Goal: Communication & Community: Answer question/provide support

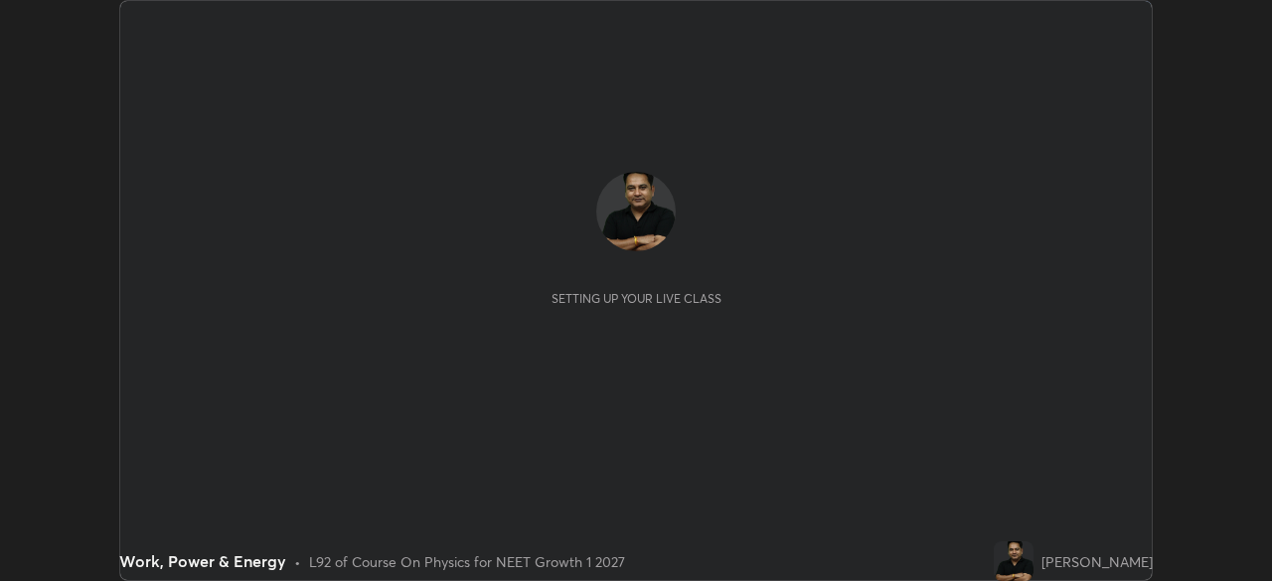
scroll to position [581, 1272]
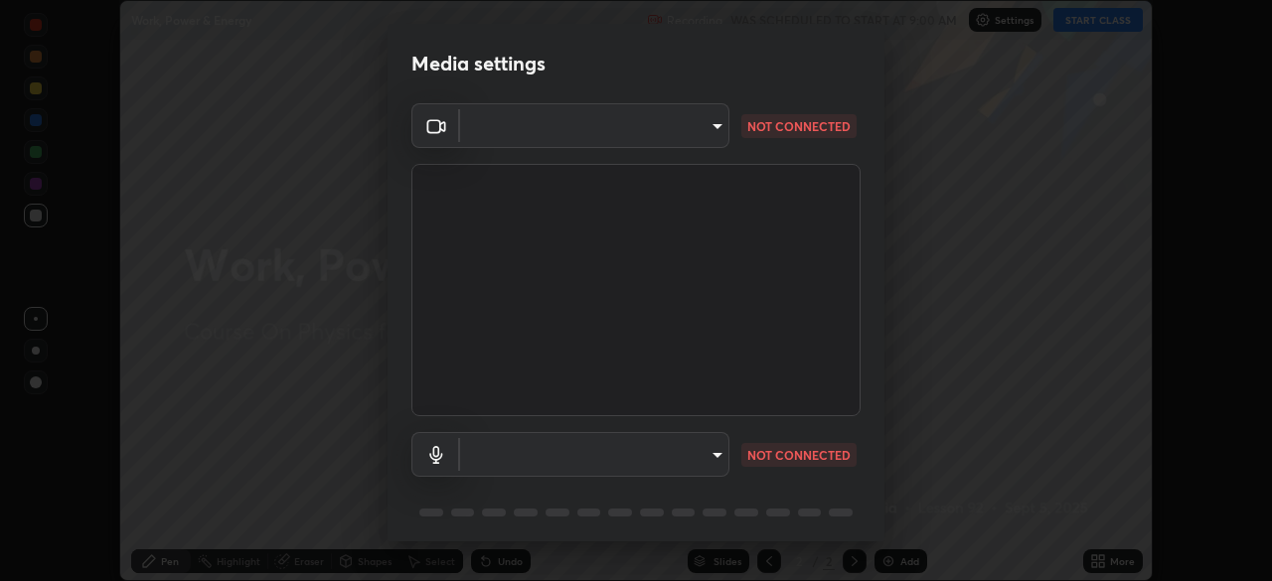
type input "1e49b53be58bf3658c32ba4c8e2538d2601885ca91182b01ba969948c87b8f29"
click at [697, 455] on body "Erase all Work, Power & Energy Recording WAS SCHEDULED TO START AT 9:00 AM Sett…" at bounding box center [636, 290] width 1272 height 581
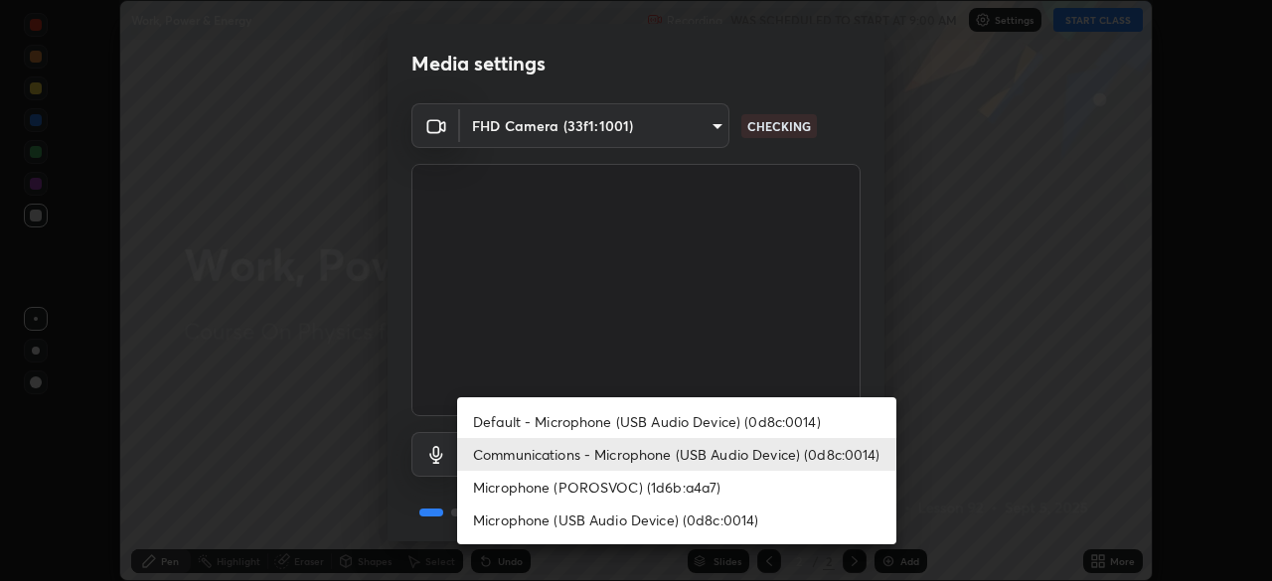
click at [652, 516] on li "Microphone (USB Audio Device) (0d8c:0014)" at bounding box center [676, 520] width 439 height 33
type input "c479ae5917e81ca6c629835639d3c14d73be07d1eae9ad26bfc29371bbaeb756"
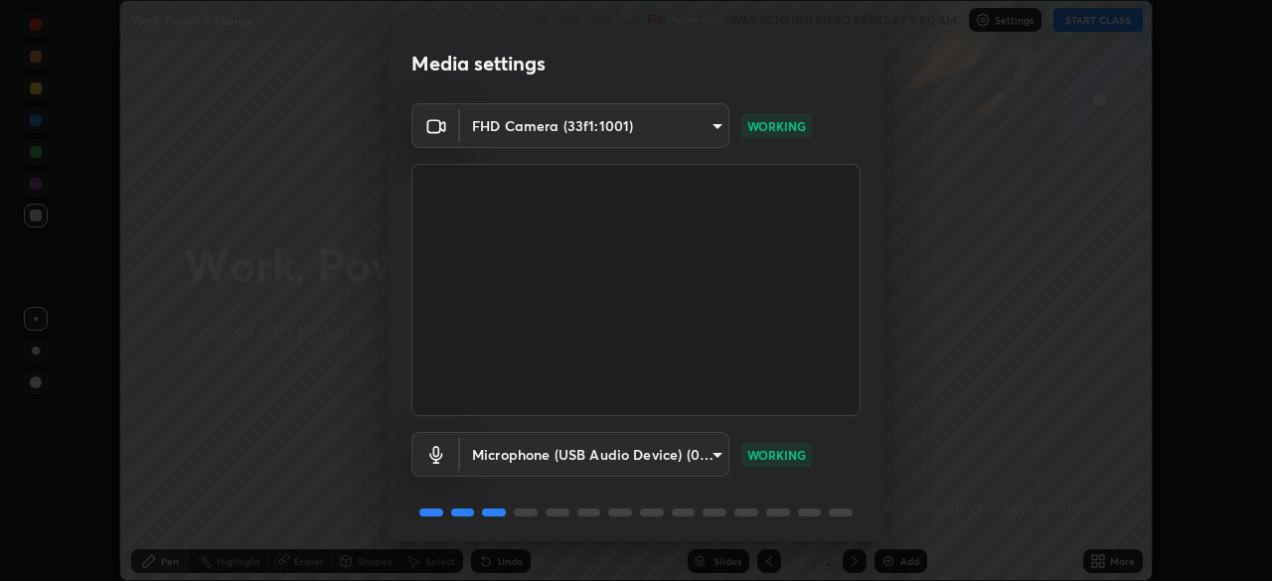
scroll to position [71, 0]
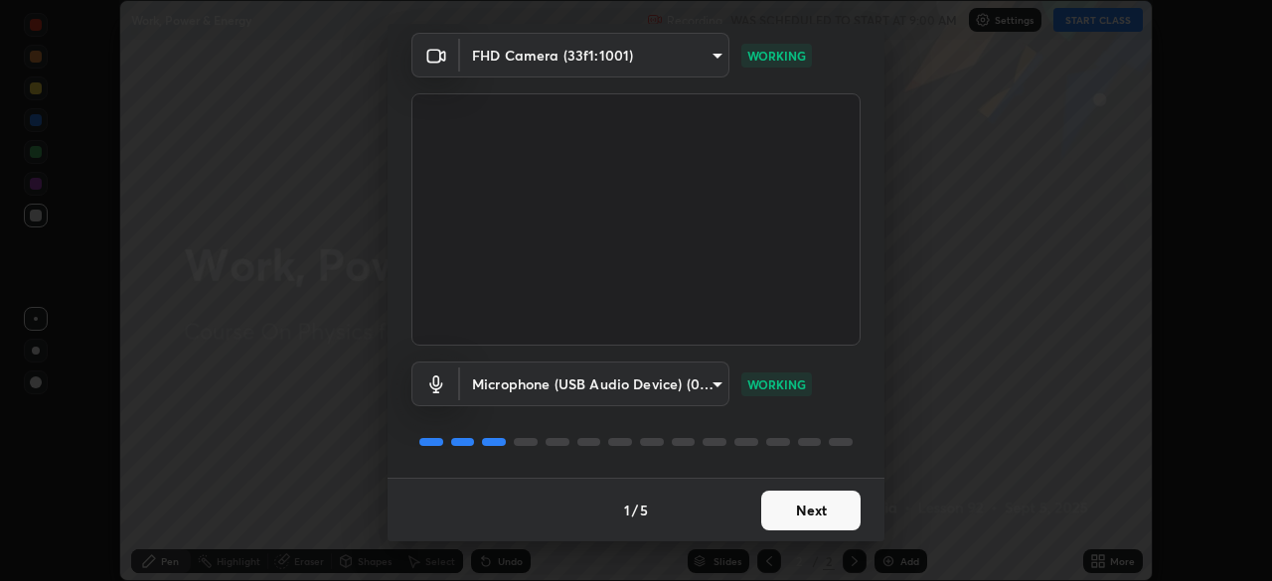
click at [808, 511] on button "Next" at bounding box center [810, 511] width 99 height 40
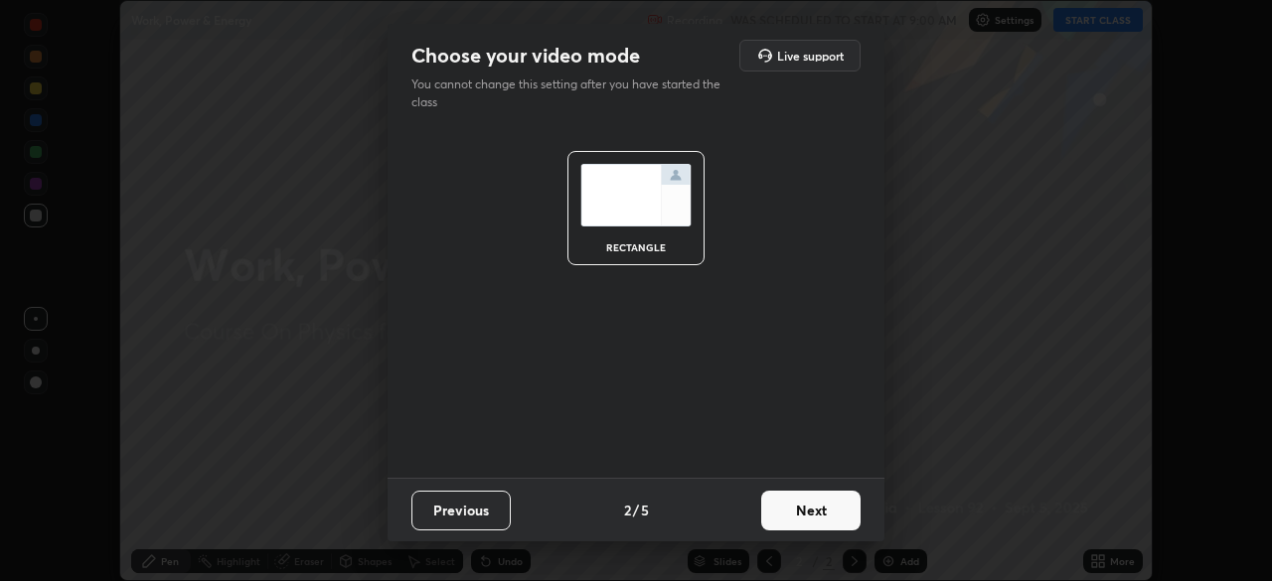
scroll to position [0, 0]
click at [810, 505] on button "Next" at bounding box center [810, 511] width 99 height 40
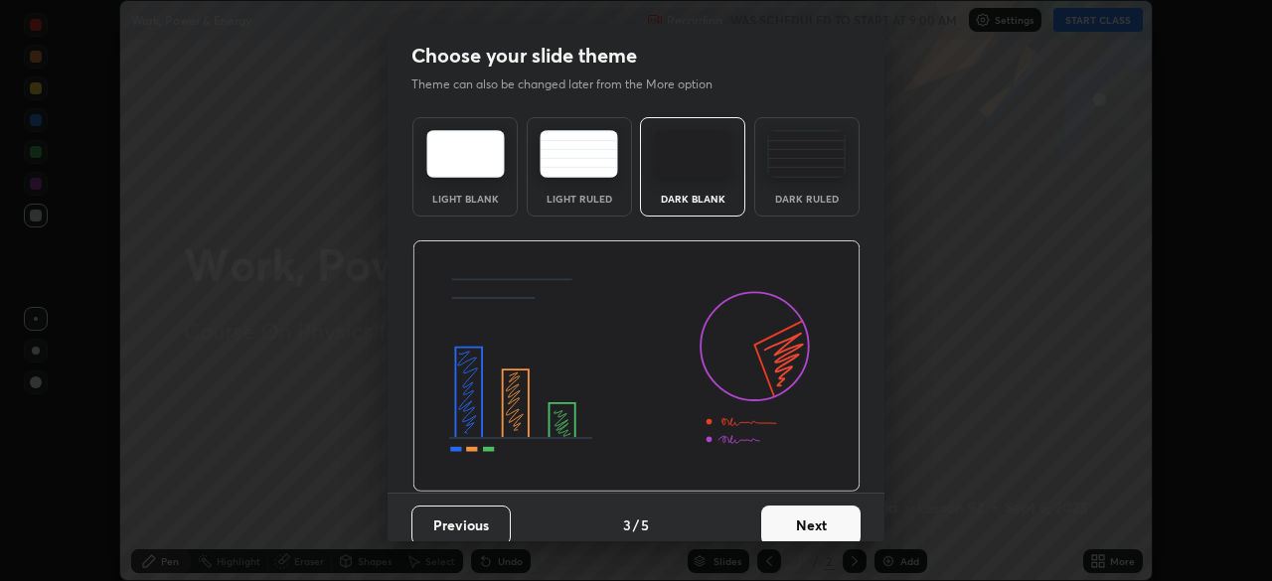
click at [813, 524] on button "Next" at bounding box center [810, 526] width 99 height 40
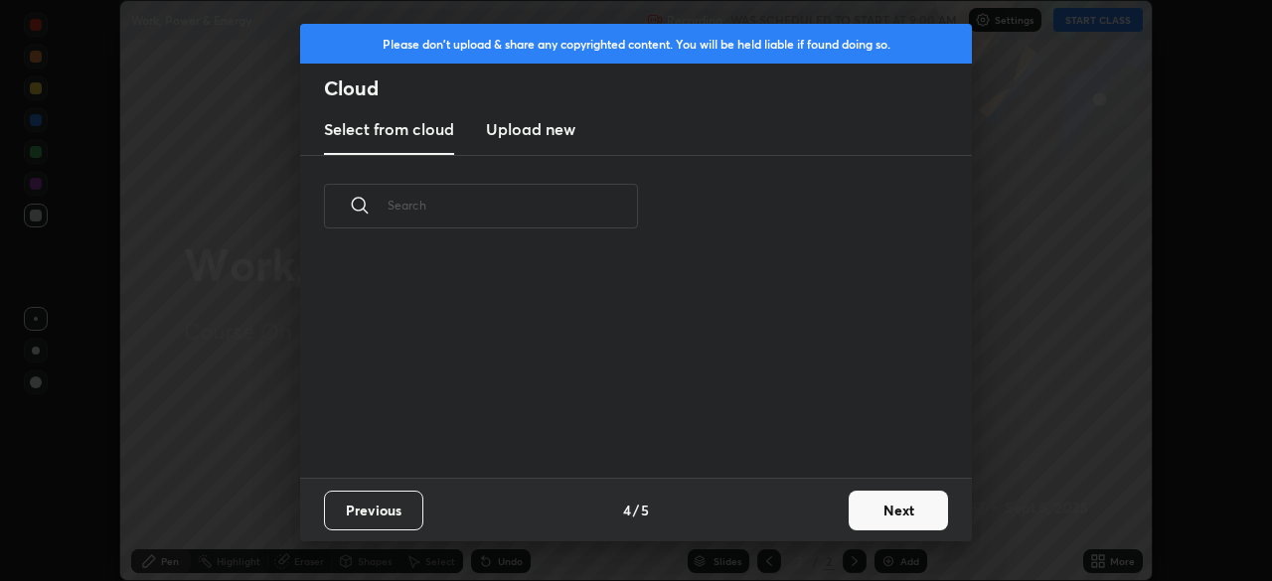
scroll to position [221, 638]
click at [553, 135] on h3 "Upload new" at bounding box center [530, 129] width 89 height 24
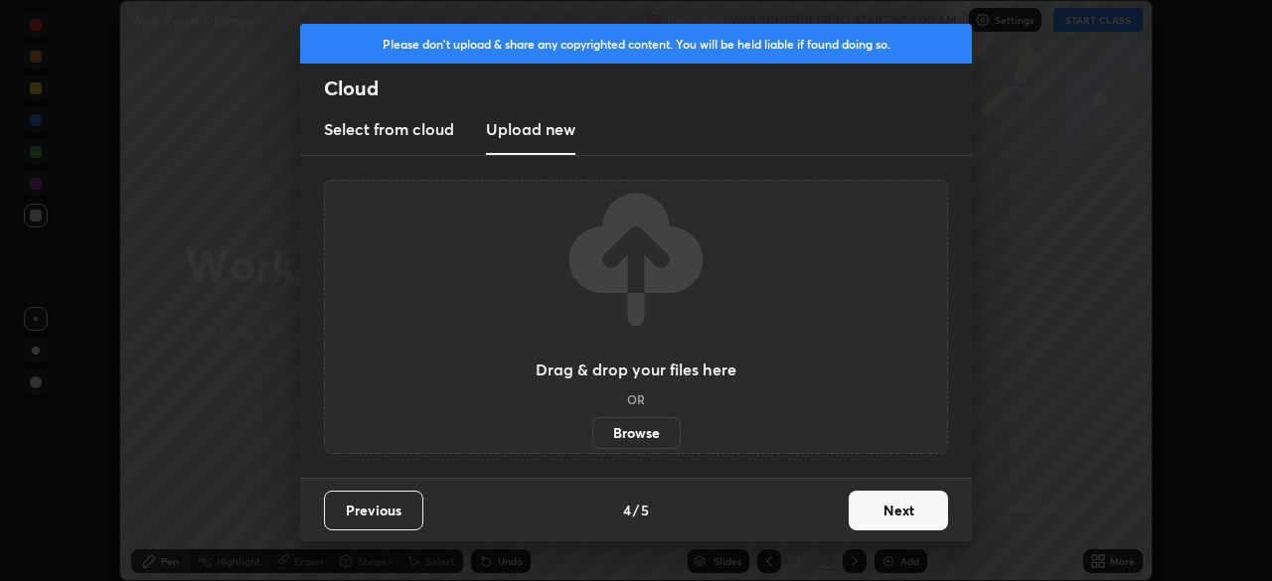
click at [632, 428] on label "Browse" at bounding box center [636, 433] width 88 height 32
click at [592, 428] on input "Browse" at bounding box center [592, 433] width 0 height 32
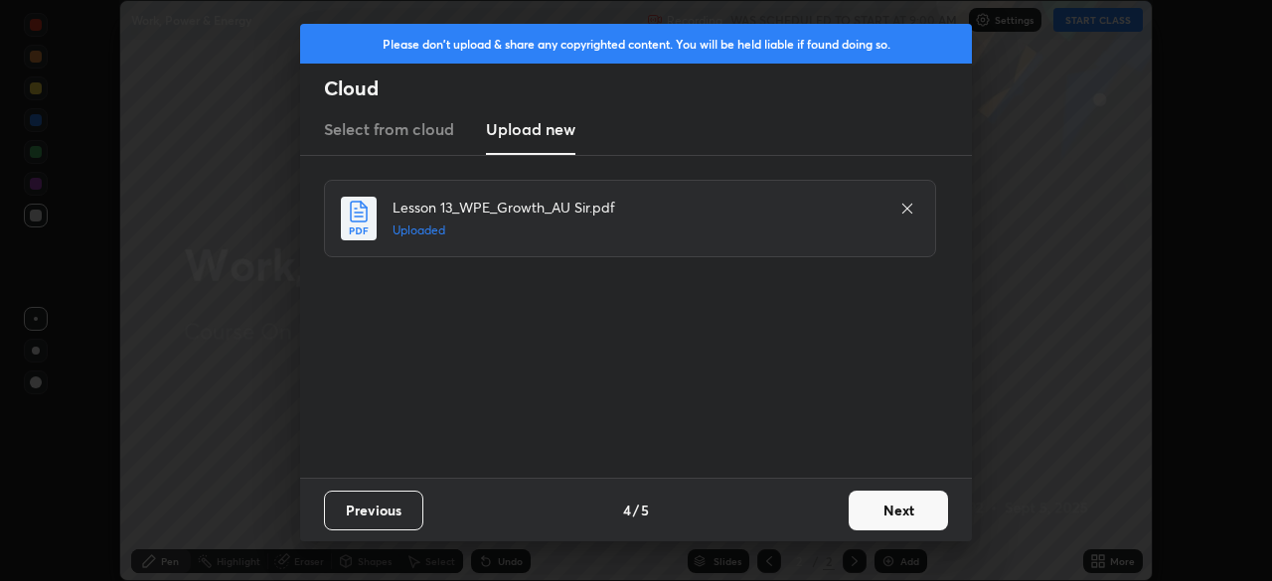
click at [896, 511] on button "Next" at bounding box center [898, 511] width 99 height 40
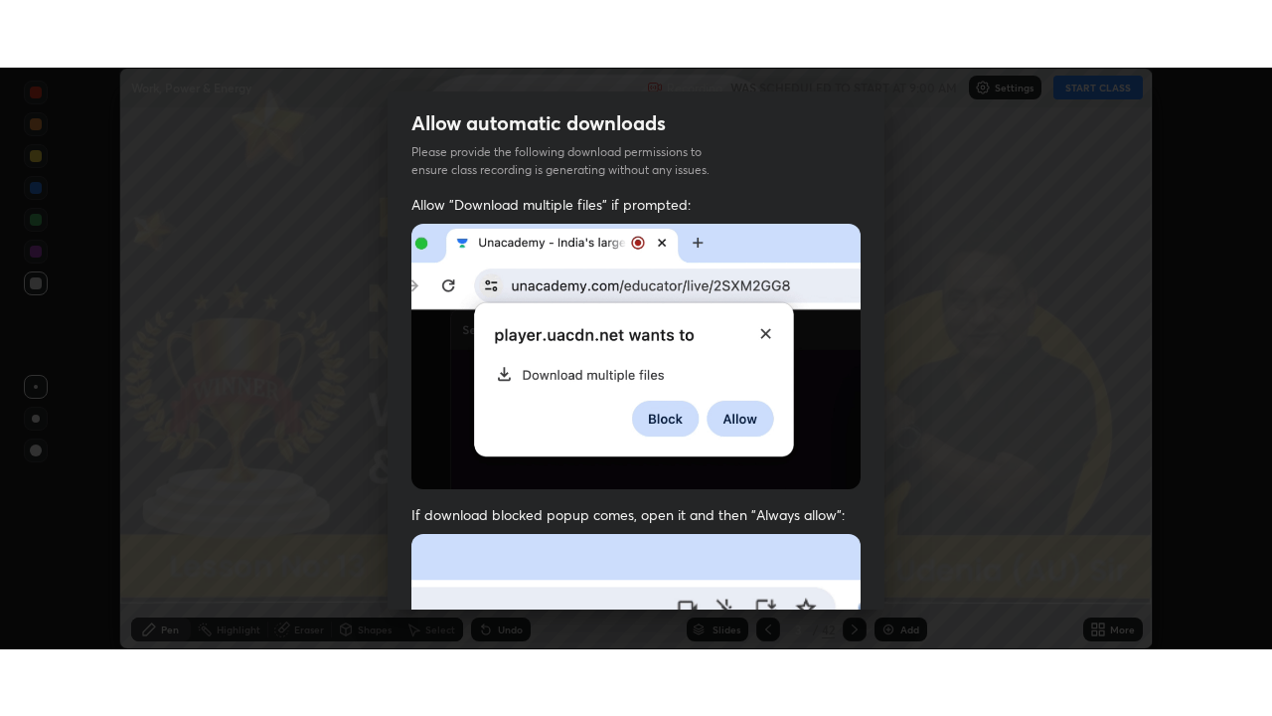
scroll to position [476, 0]
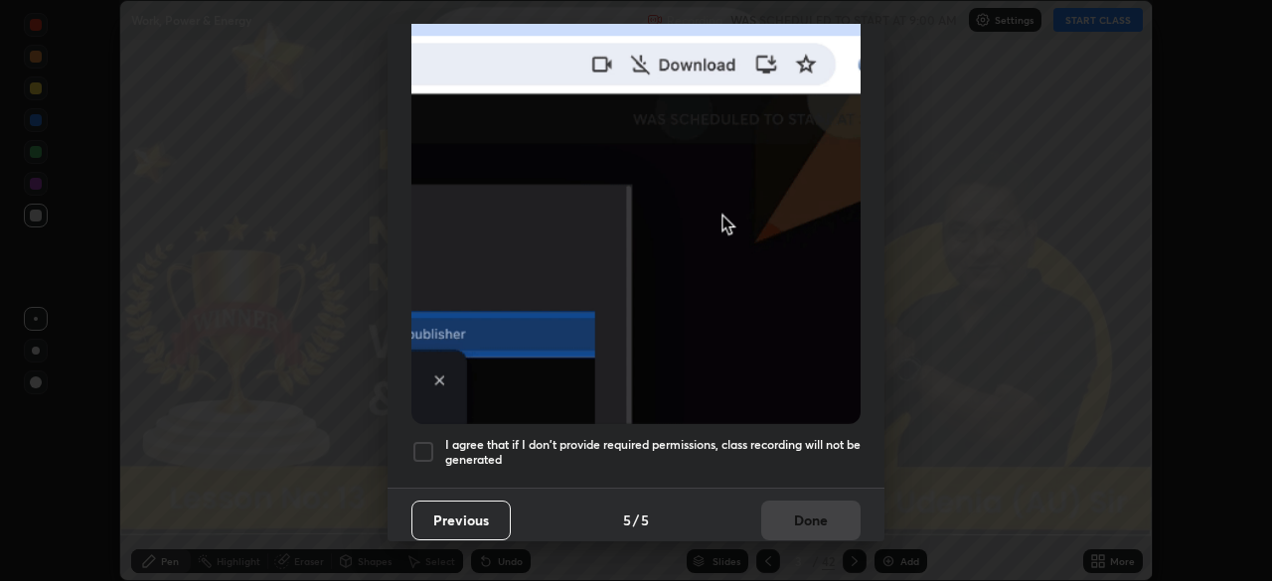
click at [420, 440] on div at bounding box center [423, 452] width 24 height 24
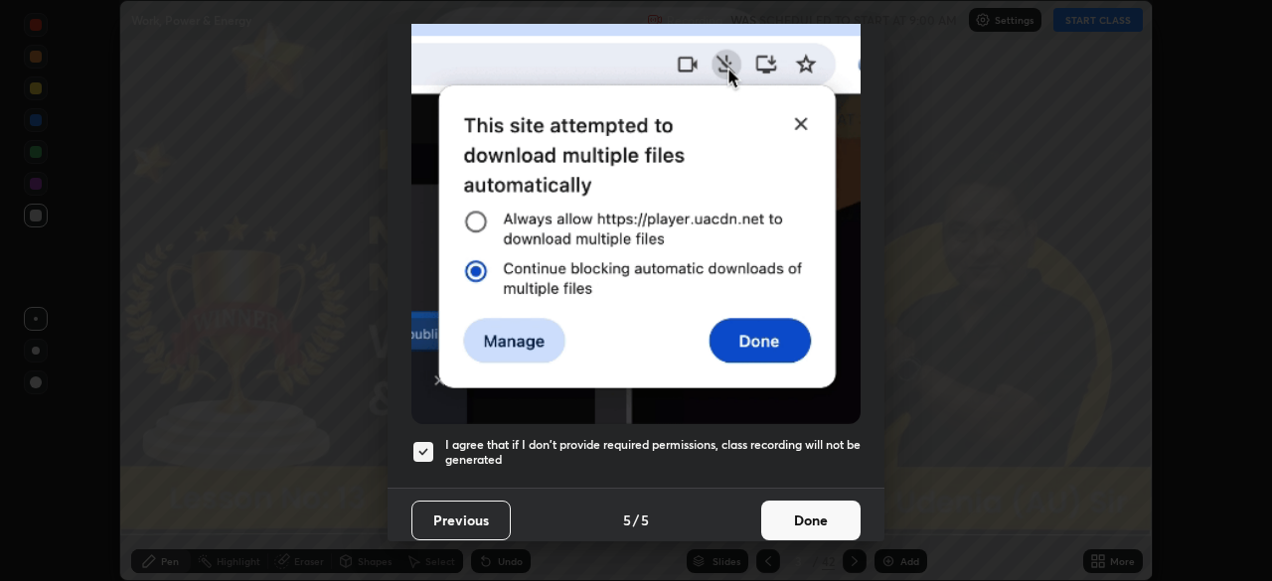
click at [791, 502] on button "Done" at bounding box center [810, 521] width 99 height 40
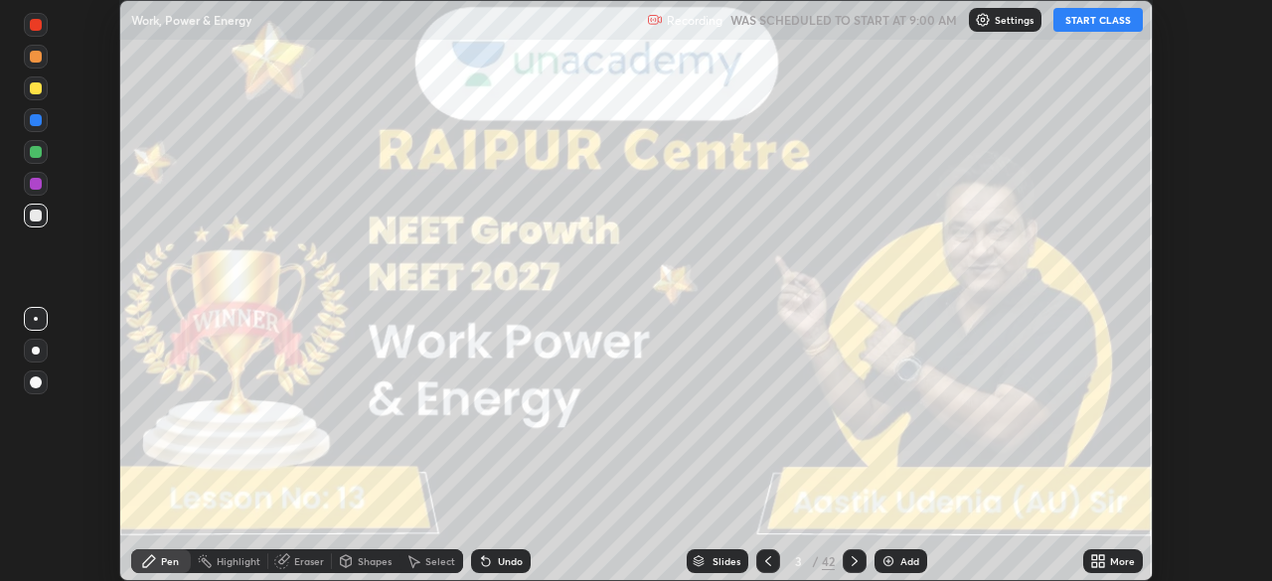
click at [1093, 559] on icon at bounding box center [1094, 558] width 5 height 5
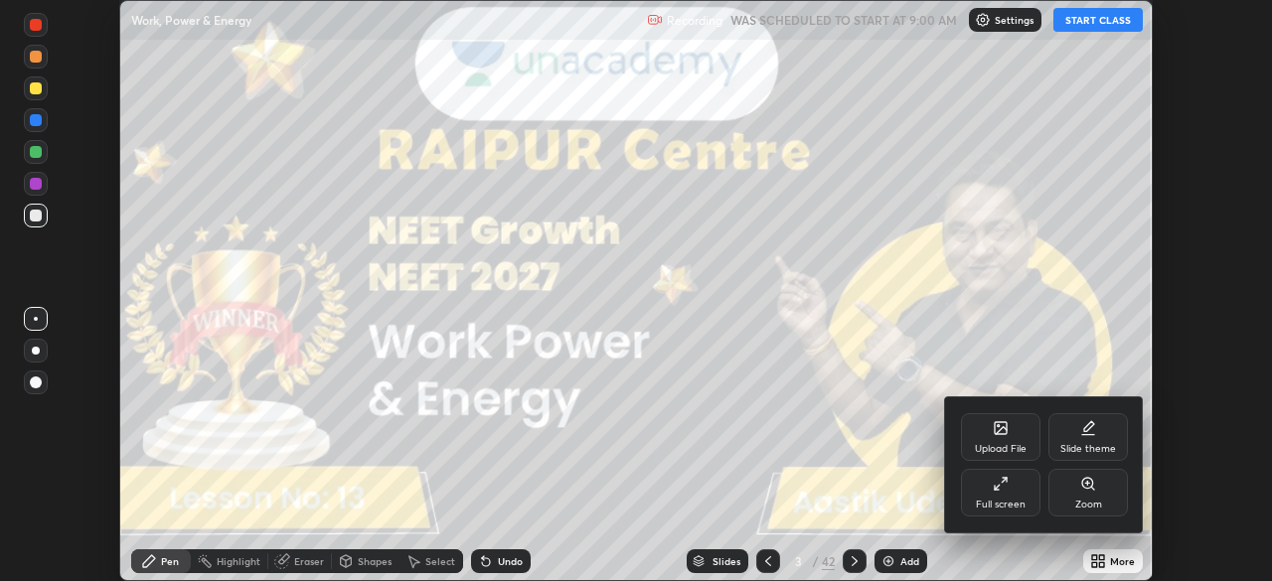
click at [1007, 500] on div "Full screen" at bounding box center [1001, 505] width 50 height 10
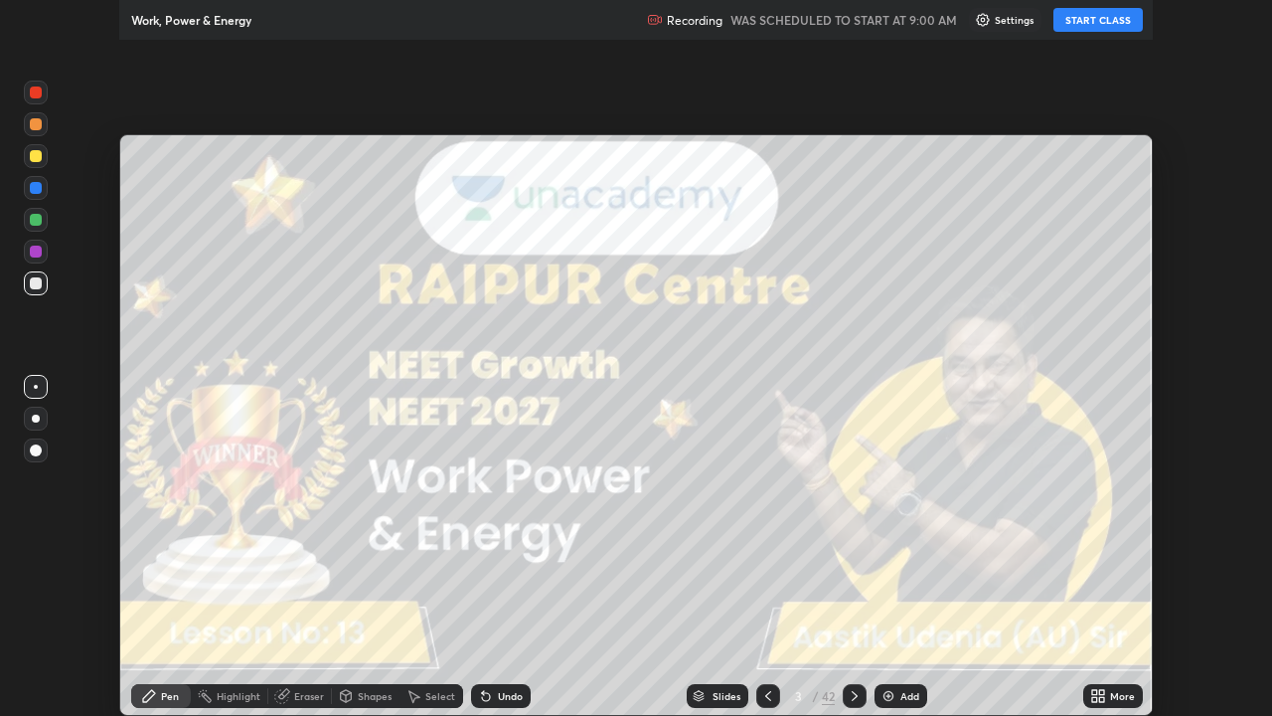
scroll to position [716, 1272]
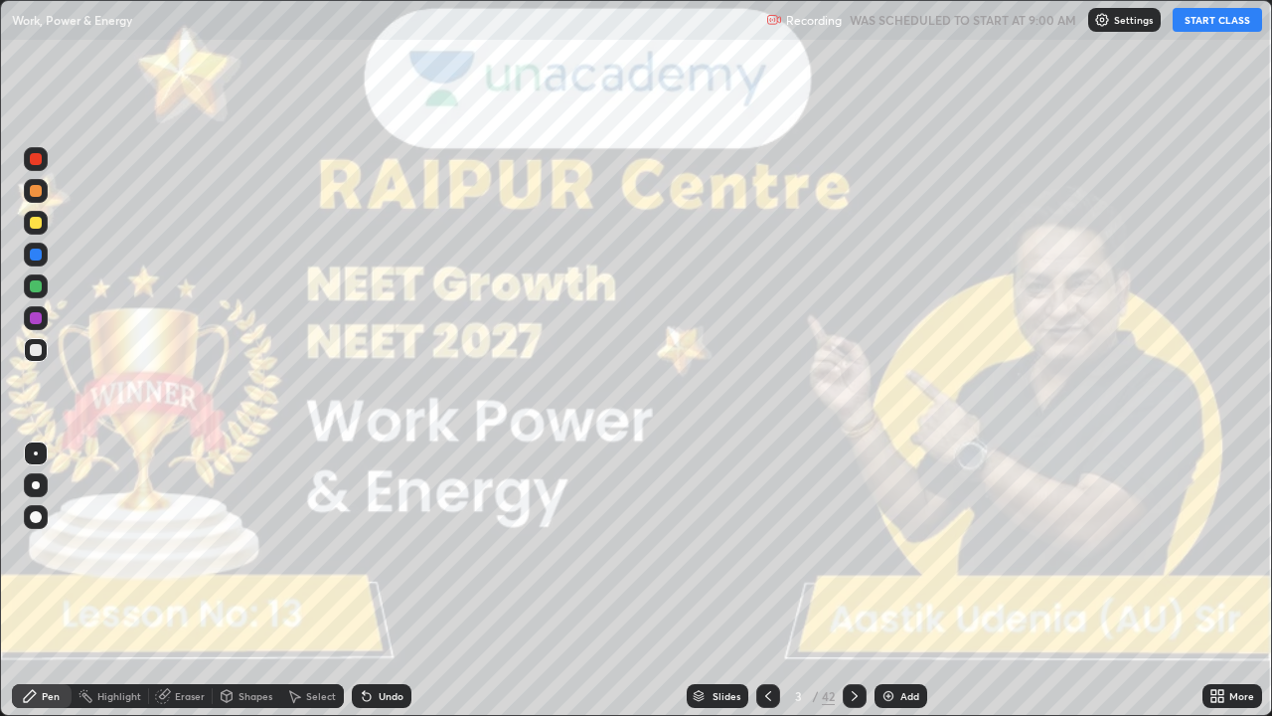
click at [1195, 30] on button "START CLASS" at bounding box center [1217, 20] width 89 height 24
click at [38, 482] on div at bounding box center [36, 485] width 8 height 8
click at [853, 580] on icon at bounding box center [855, 696] width 16 height 16
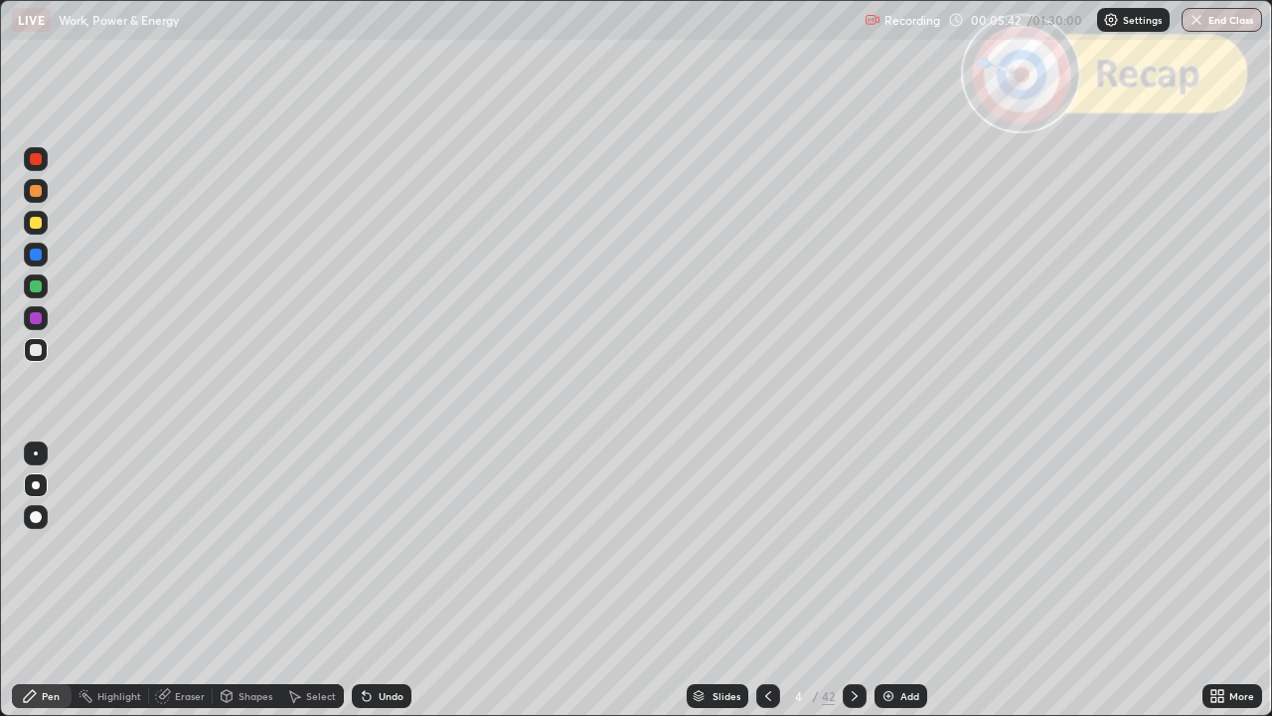
click at [847, 580] on icon at bounding box center [855, 696] width 16 height 16
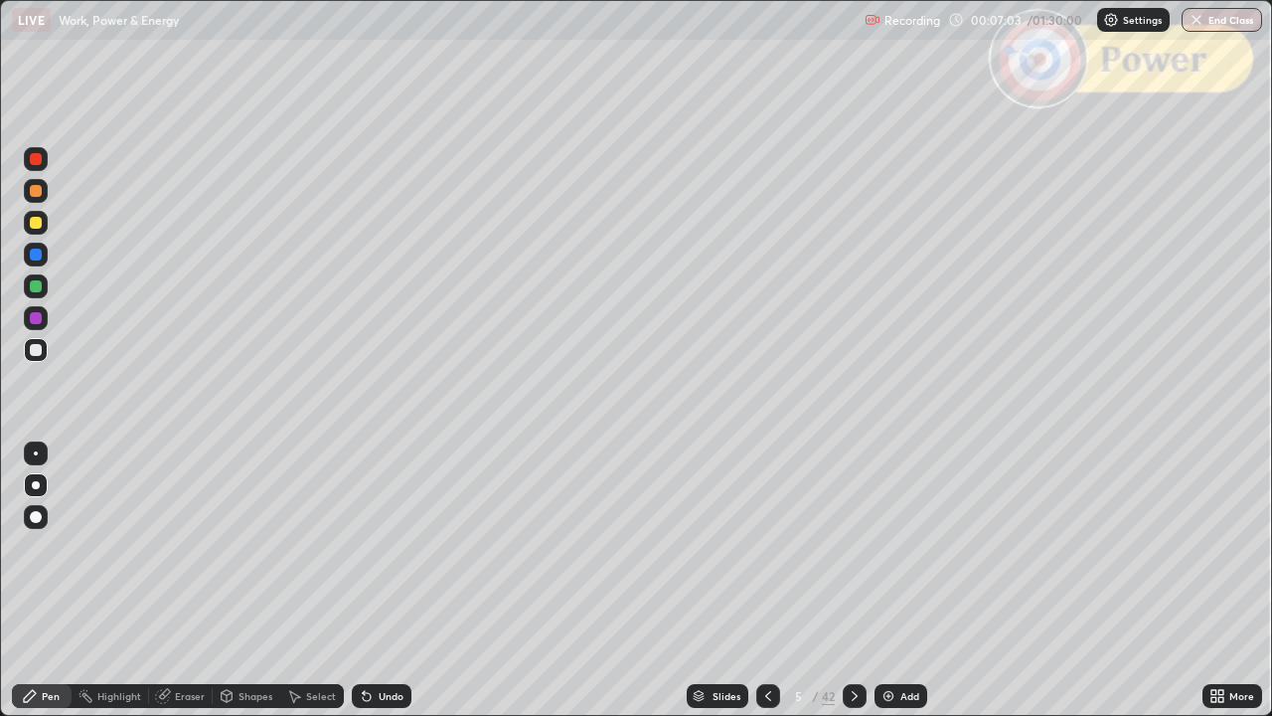
click at [392, 580] on div "Undo" at bounding box center [391, 696] width 25 height 10
click at [853, 580] on icon at bounding box center [855, 696] width 16 height 16
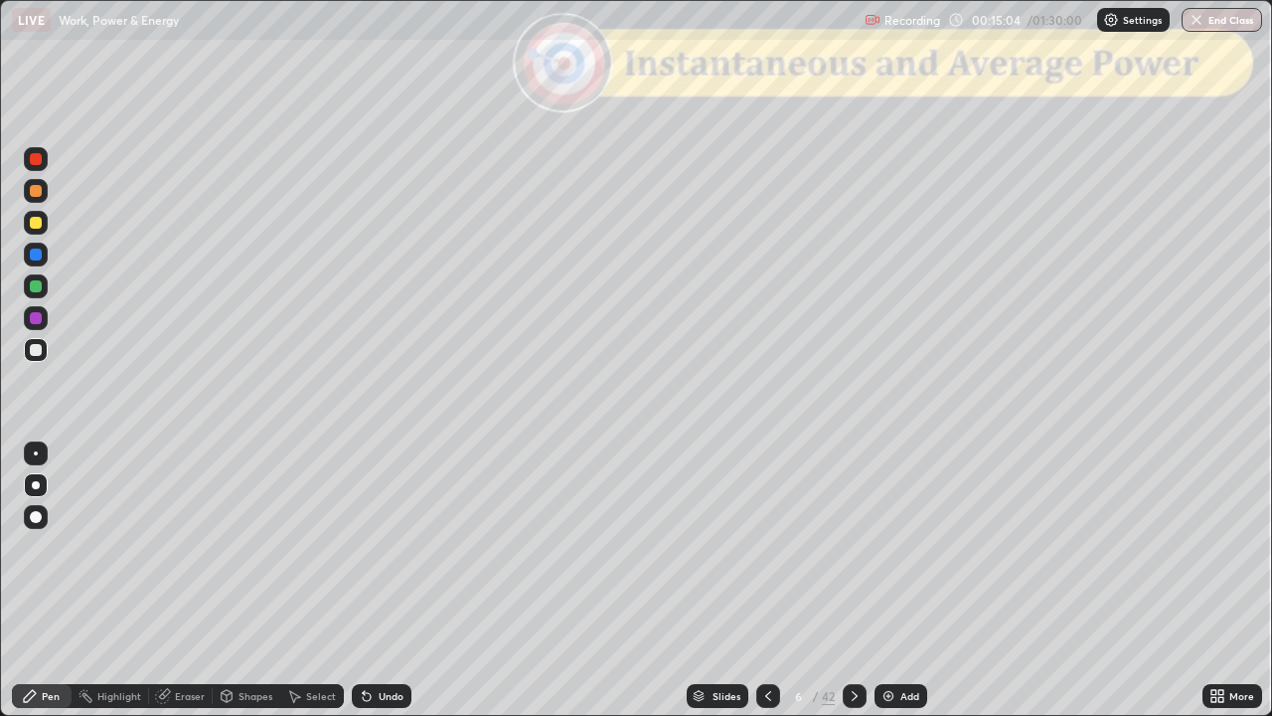
click at [382, 580] on div "Undo" at bounding box center [391, 696] width 25 height 10
click at [236, 580] on div "Shapes" at bounding box center [247, 696] width 68 height 24
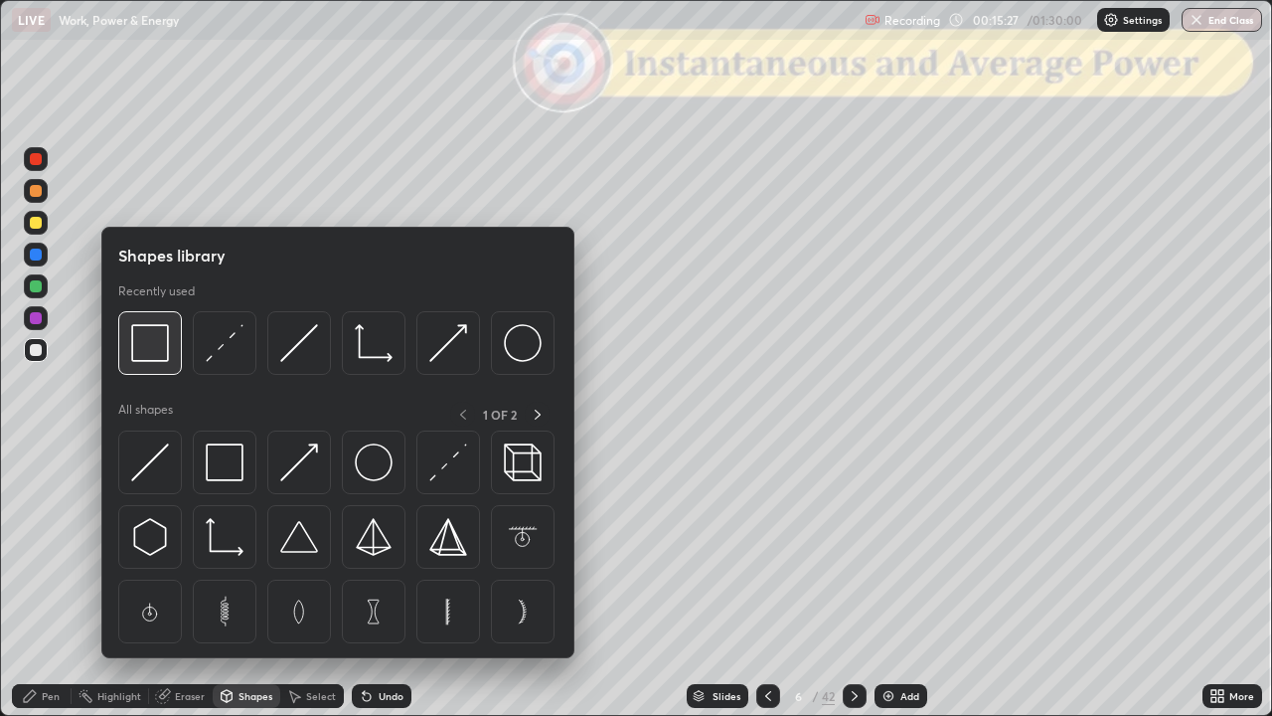
click at [166, 355] on img at bounding box center [150, 343] width 38 height 38
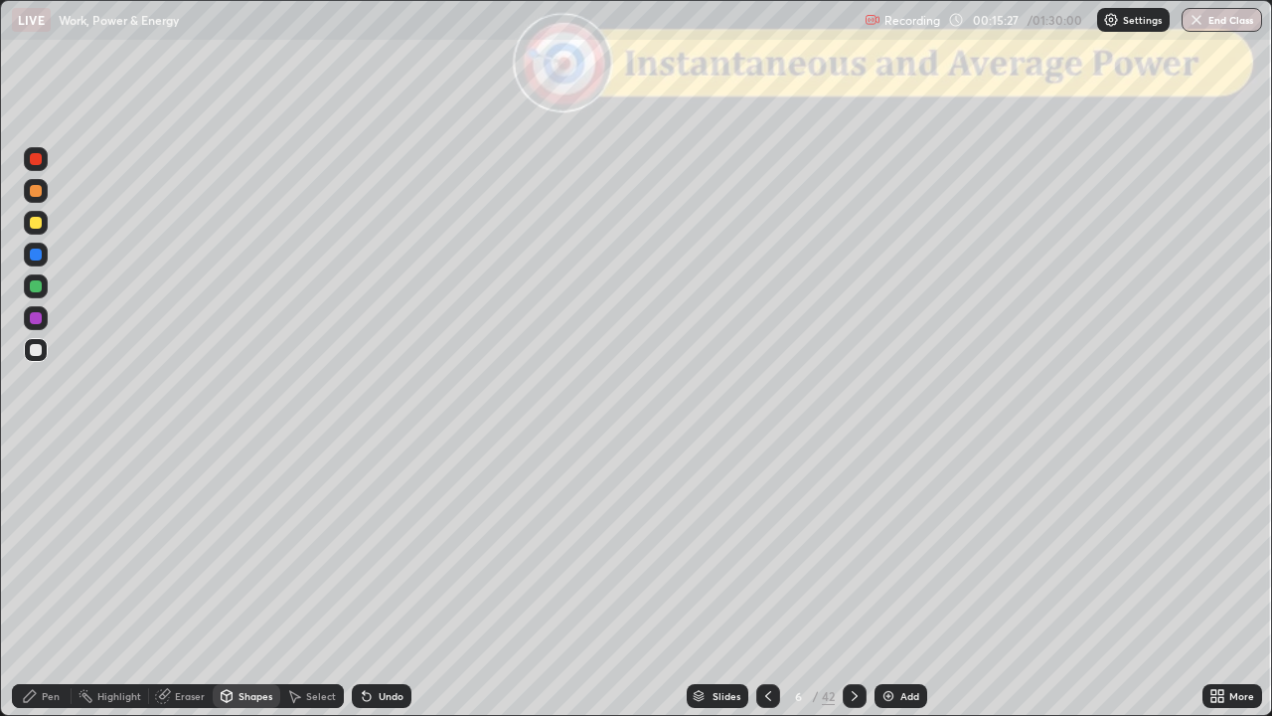
click at [39, 164] on div at bounding box center [36, 159] width 12 height 12
click at [37, 354] on div at bounding box center [36, 350] width 12 height 12
click at [408, 580] on div "Undo" at bounding box center [382, 696] width 60 height 24
click at [404, 580] on div "Undo" at bounding box center [382, 696] width 60 height 24
click at [46, 580] on div "Pen" at bounding box center [51, 696] width 18 height 10
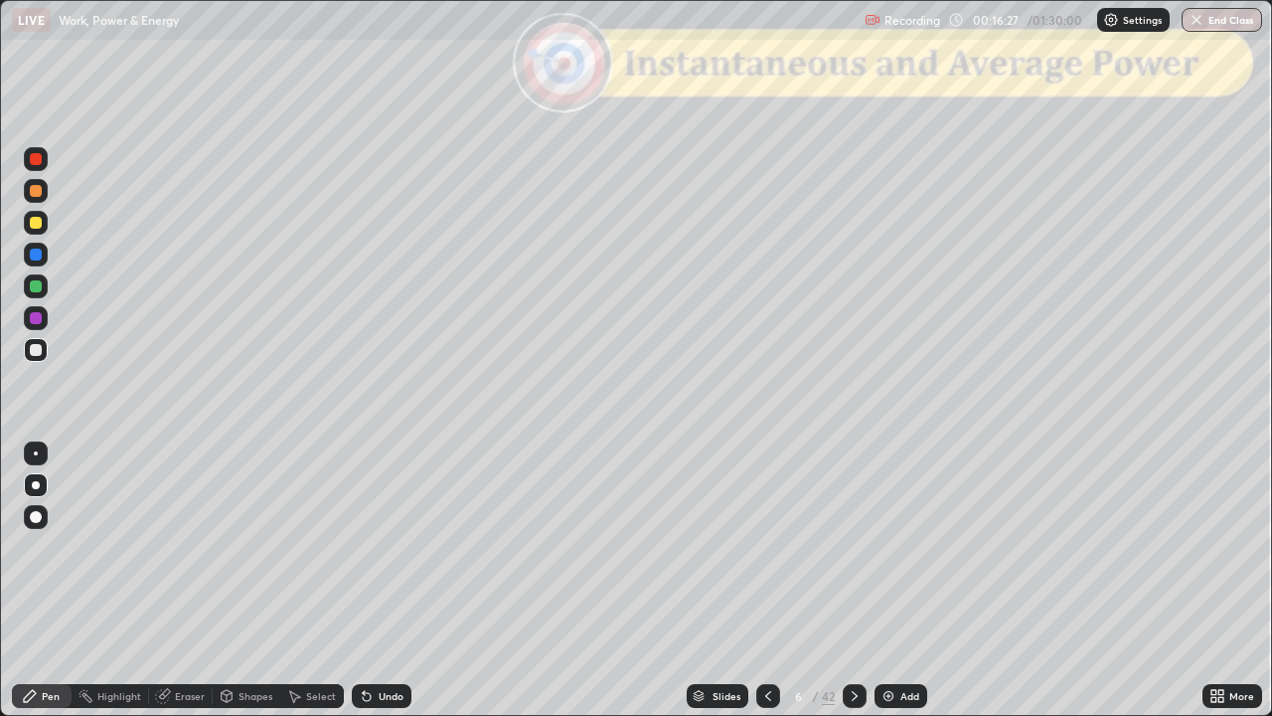
click at [235, 580] on div "Shapes" at bounding box center [247, 696] width 68 height 24
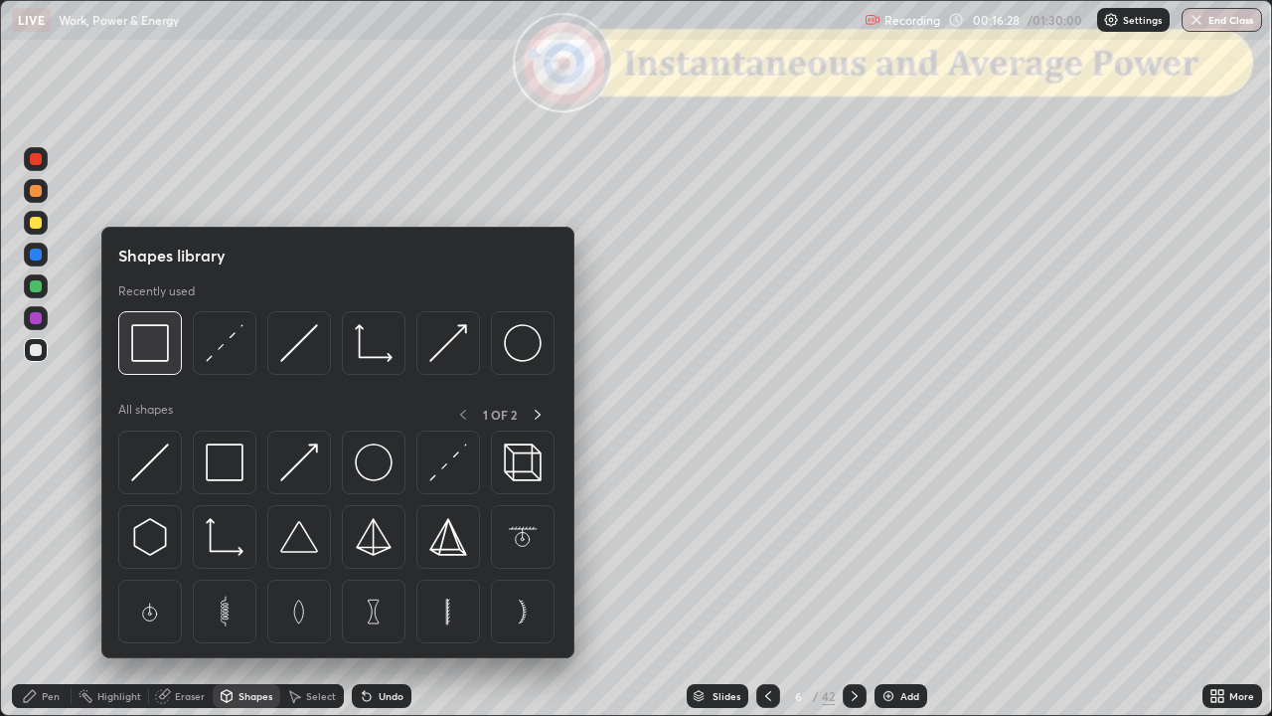
click at [145, 357] on img at bounding box center [150, 343] width 38 height 38
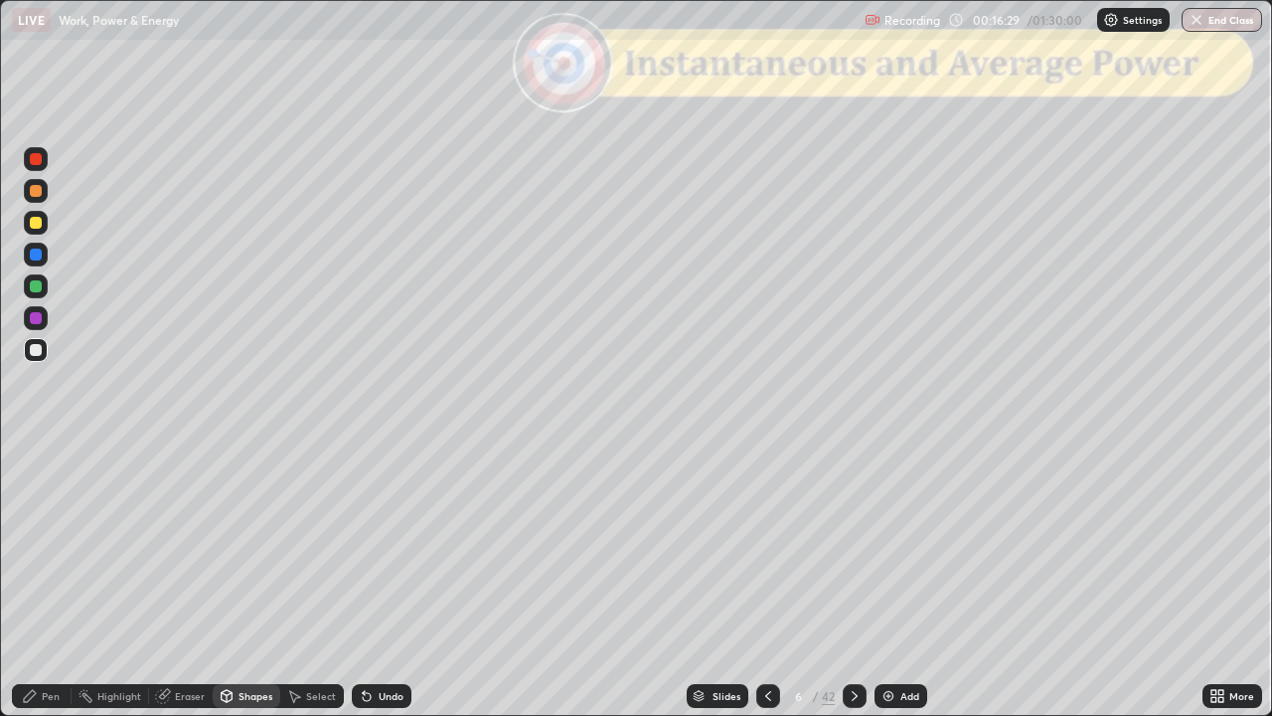
click at [38, 163] on div at bounding box center [36, 159] width 12 height 12
click at [38, 580] on icon at bounding box center [30, 696] width 16 height 16
click at [36, 192] on div at bounding box center [36, 191] width 12 height 12
click at [233, 580] on icon at bounding box center [227, 696] width 16 height 16
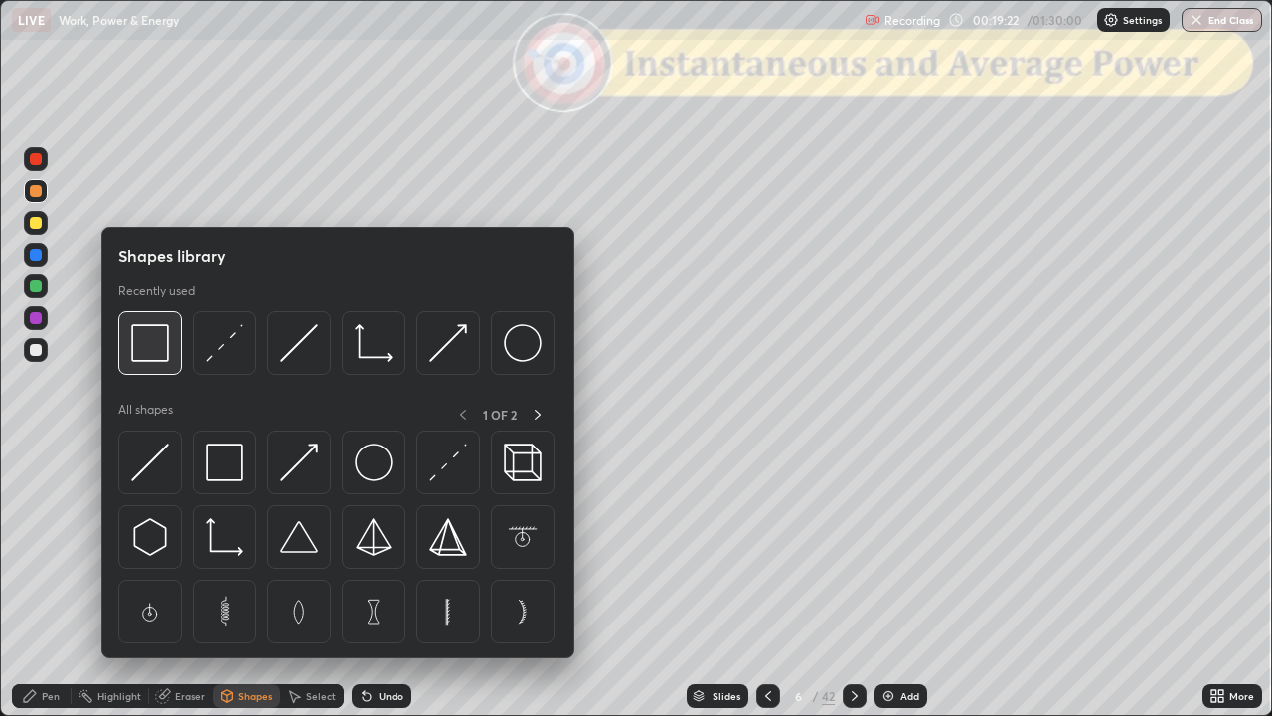
click at [154, 349] on img at bounding box center [150, 343] width 38 height 38
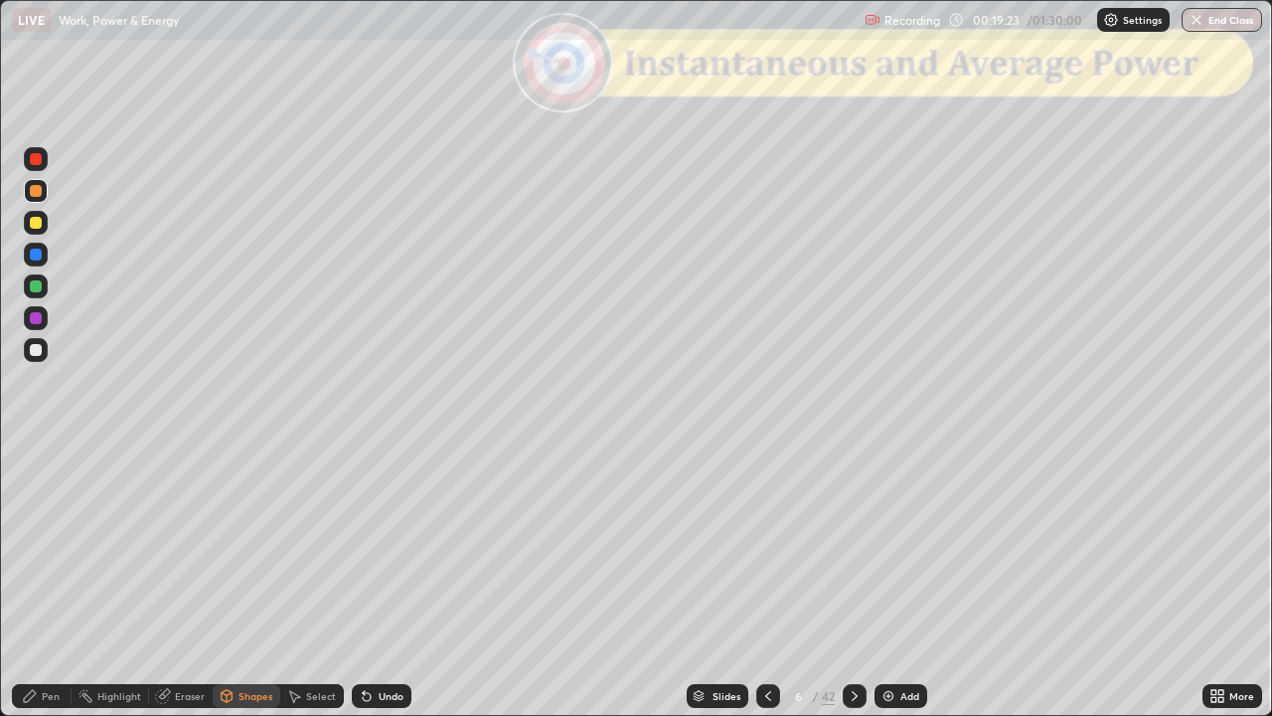
click at [38, 164] on div at bounding box center [36, 159] width 12 height 12
click at [48, 580] on div "Pen" at bounding box center [51, 696] width 18 height 10
click at [39, 291] on div at bounding box center [36, 286] width 12 height 12
click at [241, 580] on div "Shapes" at bounding box center [256, 696] width 34 height 10
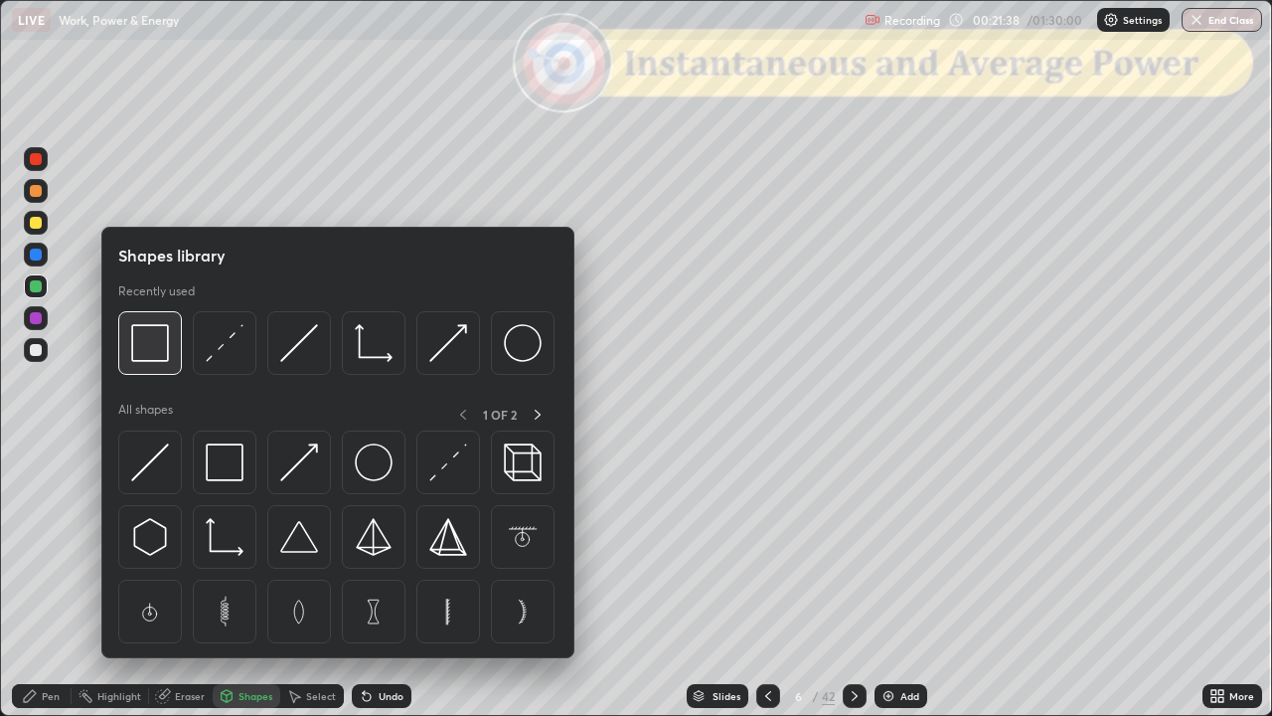
click at [154, 344] on img at bounding box center [150, 343] width 38 height 38
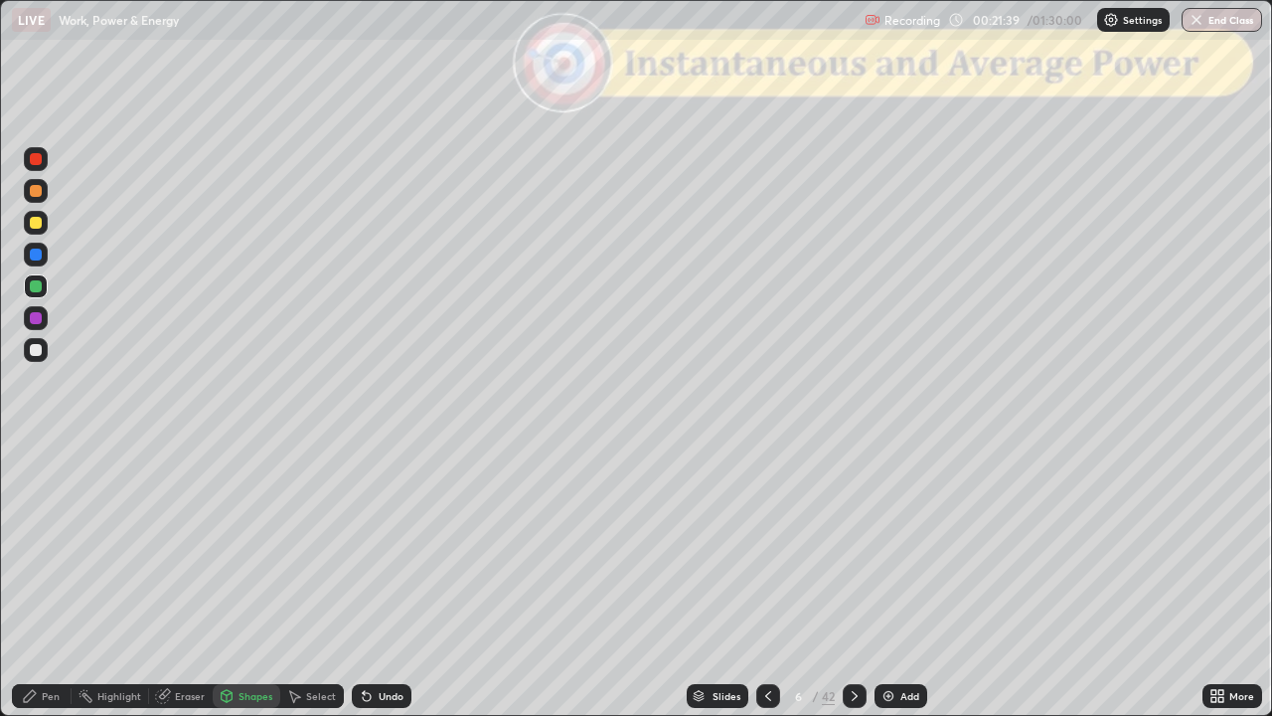
click at [37, 162] on div at bounding box center [36, 159] width 12 height 12
click at [176, 580] on div "Eraser" at bounding box center [190, 696] width 30 height 10
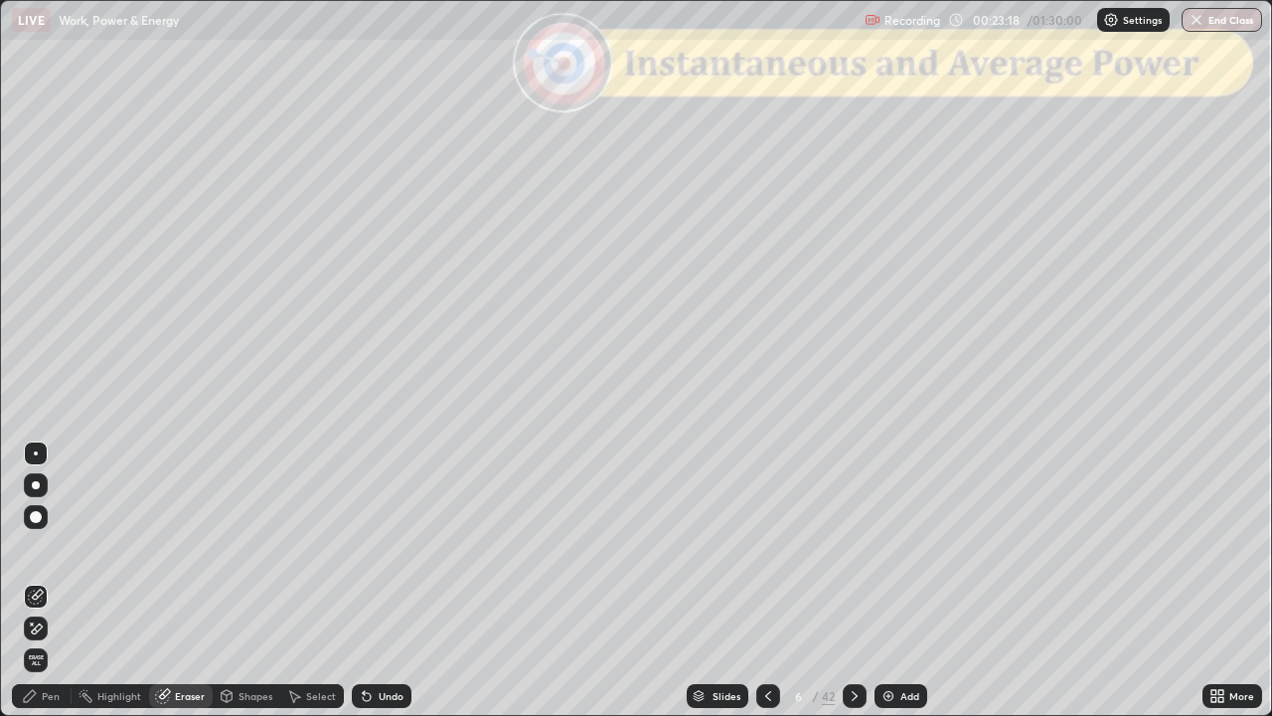
click at [50, 580] on div "Pen" at bounding box center [42, 696] width 60 height 24
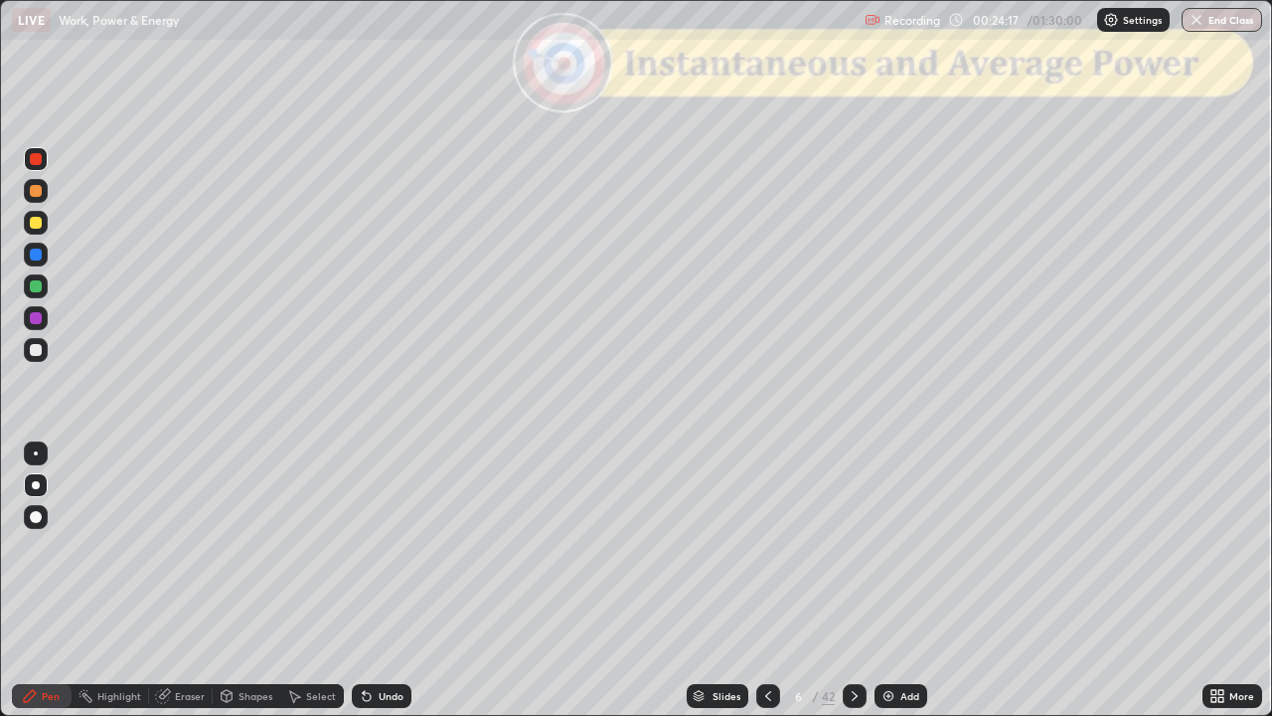
click at [853, 580] on icon at bounding box center [855, 696] width 16 height 16
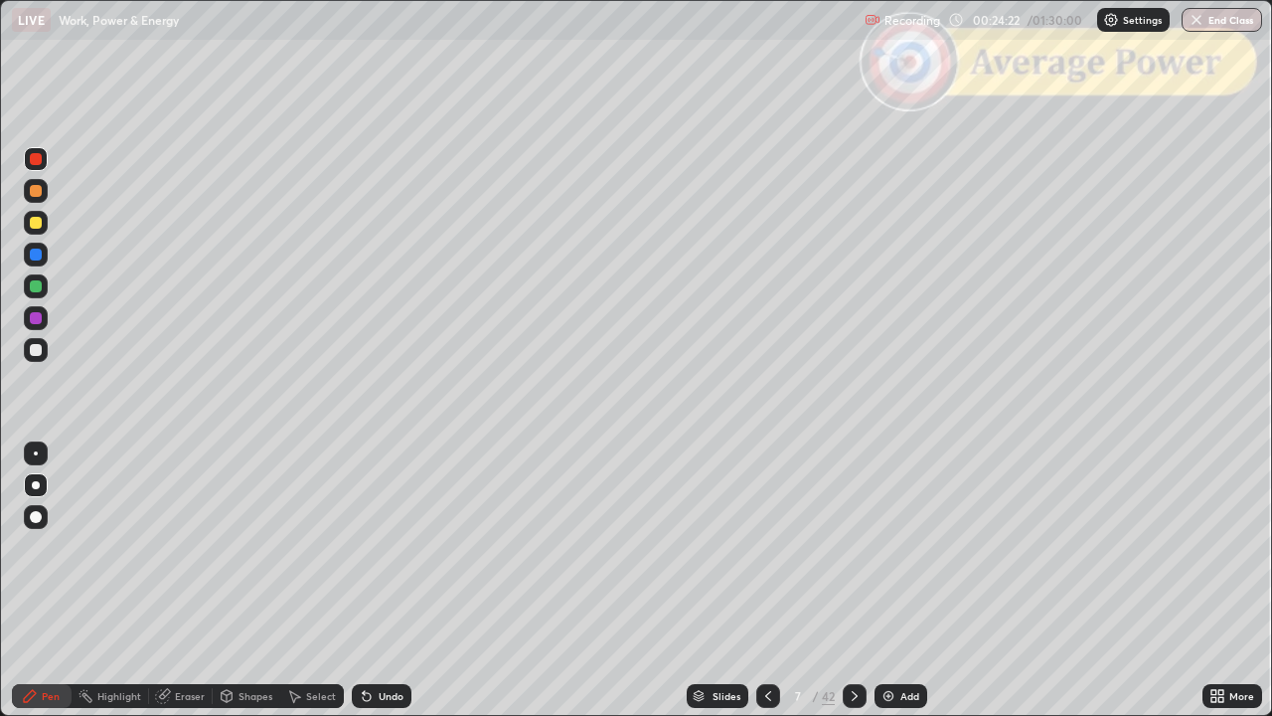
click at [859, 580] on icon at bounding box center [855, 696] width 16 height 16
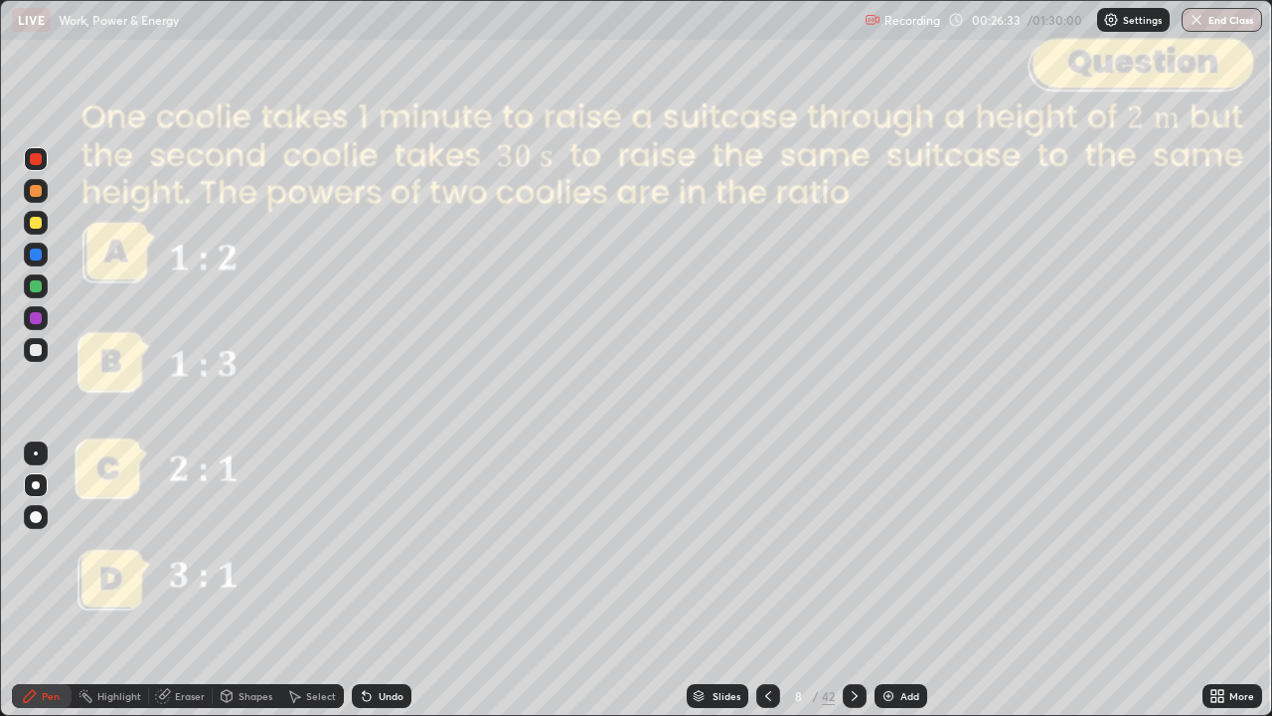
click at [39, 193] on div at bounding box center [36, 191] width 12 height 12
click at [379, 580] on div "Undo" at bounding box center [391, 696] width 25 height 10
click at [386, 580] on div "Undo" at bounding box center [391, 696] width 25 height 10
click at [36, 161] on div at bounding box center [36, 159] width 12 height 12
click at [853, 580] on icon at bounding box center [855, 696] width 16 height 16
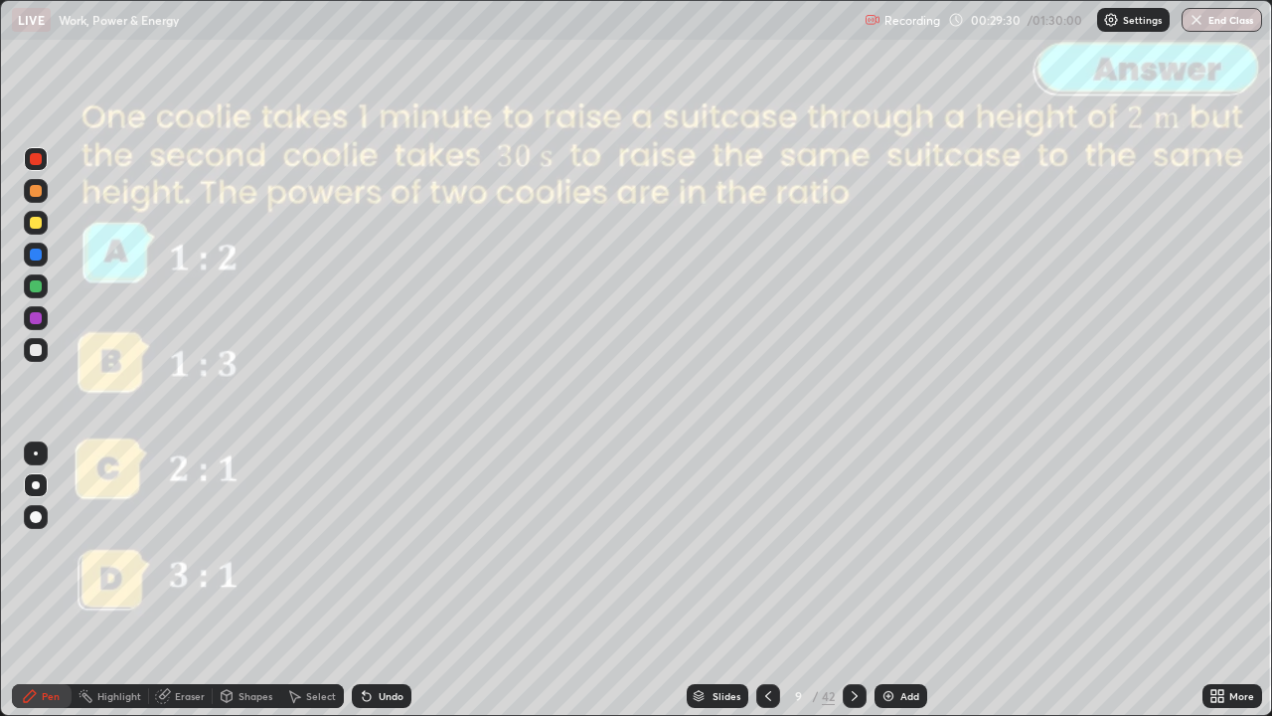
click at [851, 580] on icon at bounding box center [855, 696] width 16 height 16
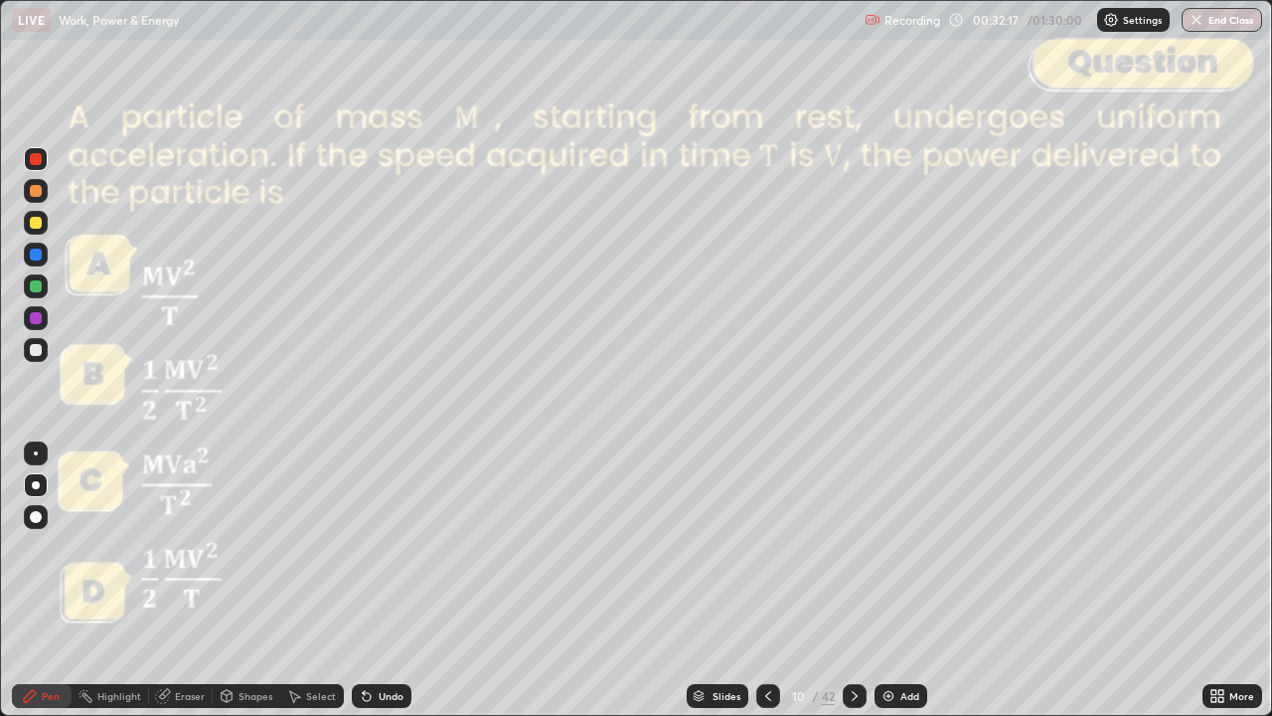
click at [37, 191] on div at bounding box center [36, 191] width 12 height 12
click at [39, 349] on div at bounding box center [36, 350] width 12 height 12
click at [38, 289] on div at bounding box center [36, 286] width 12 height 12
click at [35, 194] on div at bounding box center [36, 191] width 12 height 12
click at [35, 158] on div at bounding box center [36, 159] width 12 height 12
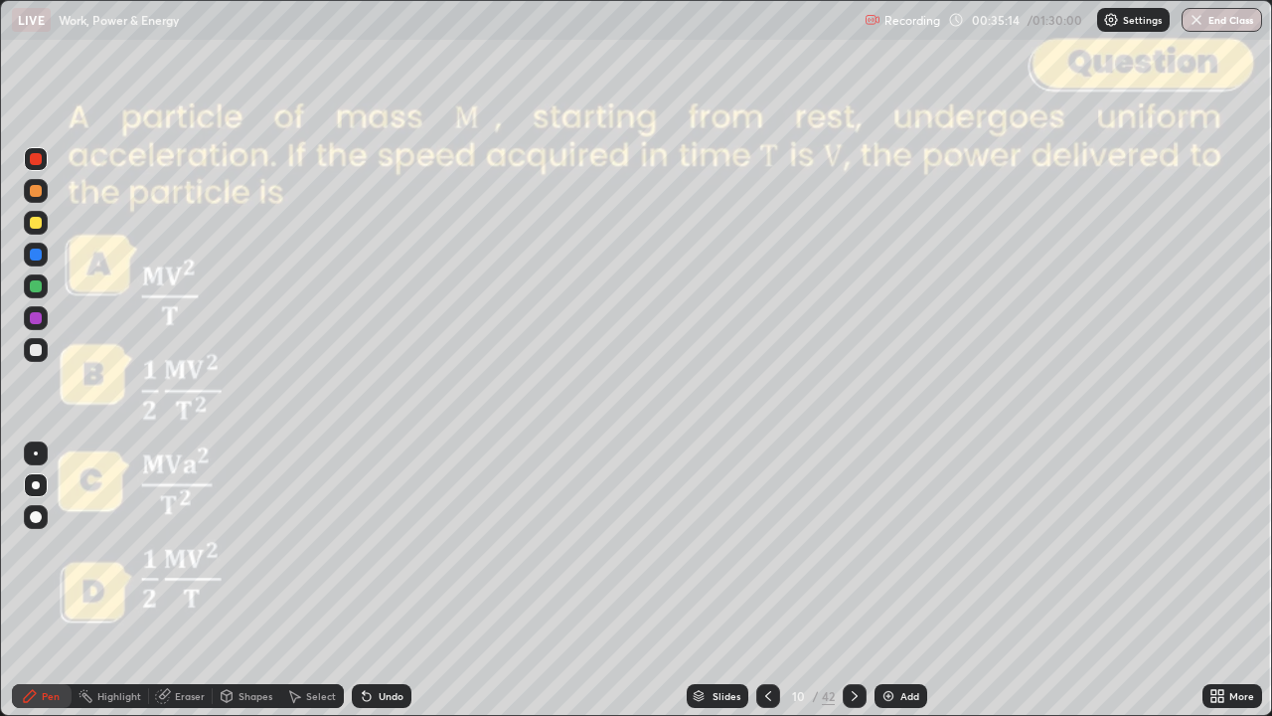
click at [851, 580] on icon at bounding box center [855, 696] width 16 height 16
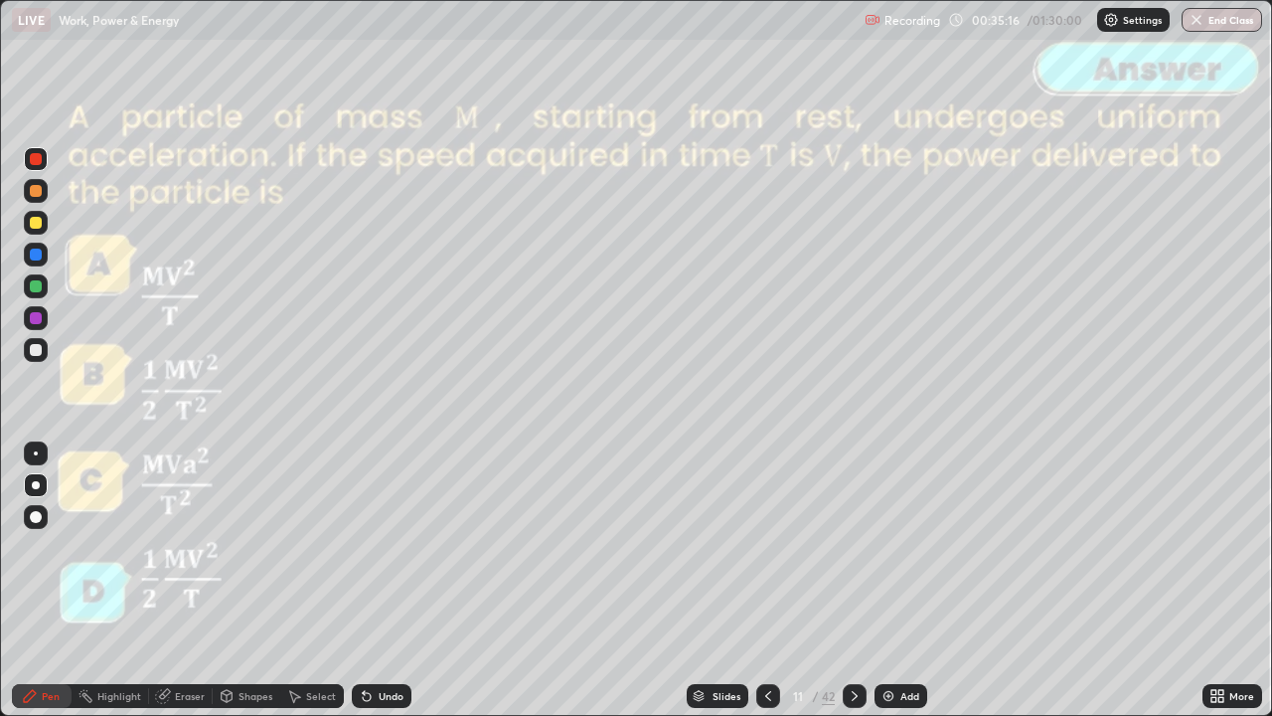
click at [853, 580] on icon at bounding box center [855, 696] width 16 height 16
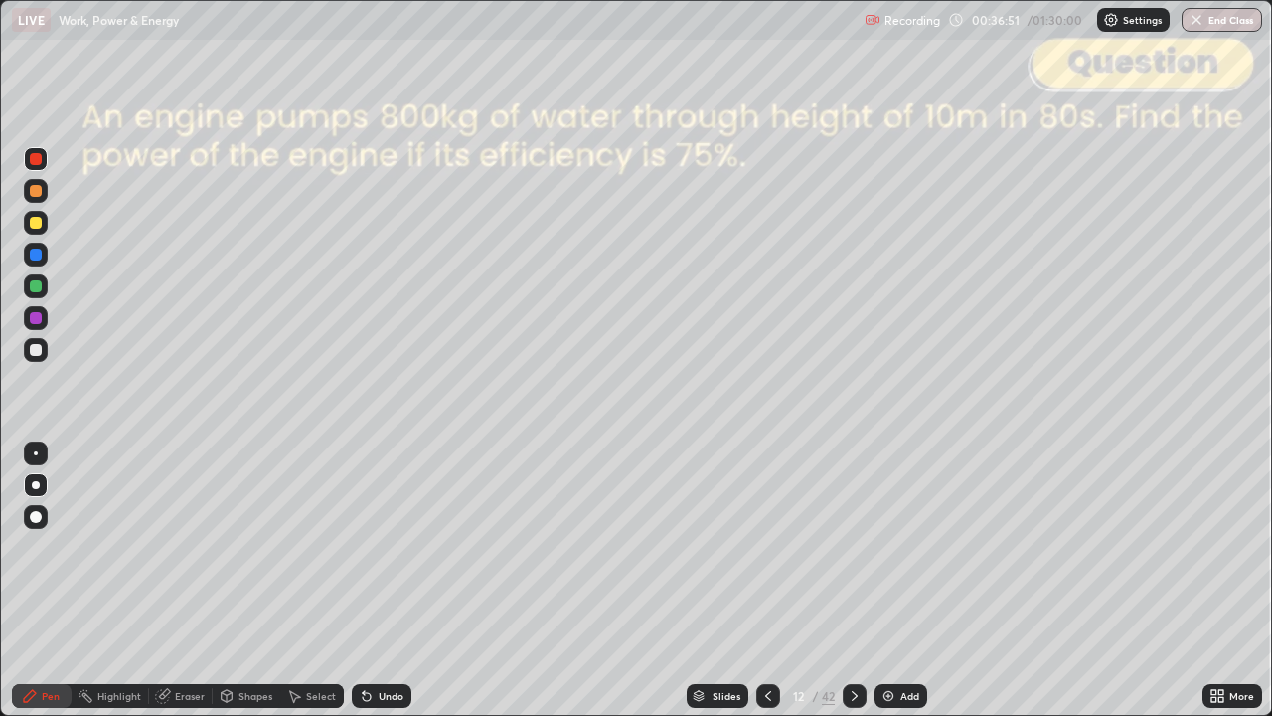
click at [34, 354] on div at bounding box center [36, 350] width 12 height 12
click at [375, 580] on div "Undo" at bounding box center [382, 696] width 60 height 24
click at [391, 580] on div "Undo" at bounding box center [391, 696] width 25 height 10
click at [38, 195] on div at bounding box center [36, 191] width 12 height 12
click at [379, 580] on div "Undo" at bounding box center [391, 696] width 25 height 10
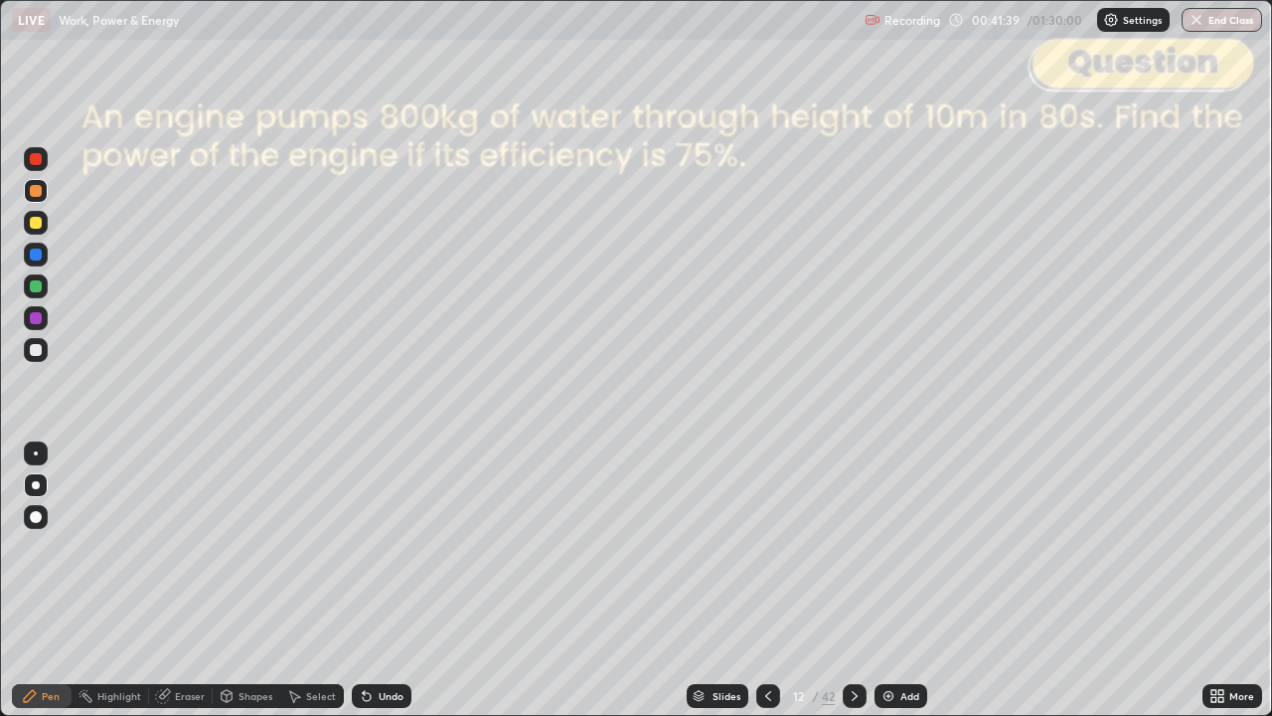
click at [178, 580] on div "Eraser" at bounding box center [190, 696] width 30 height 10
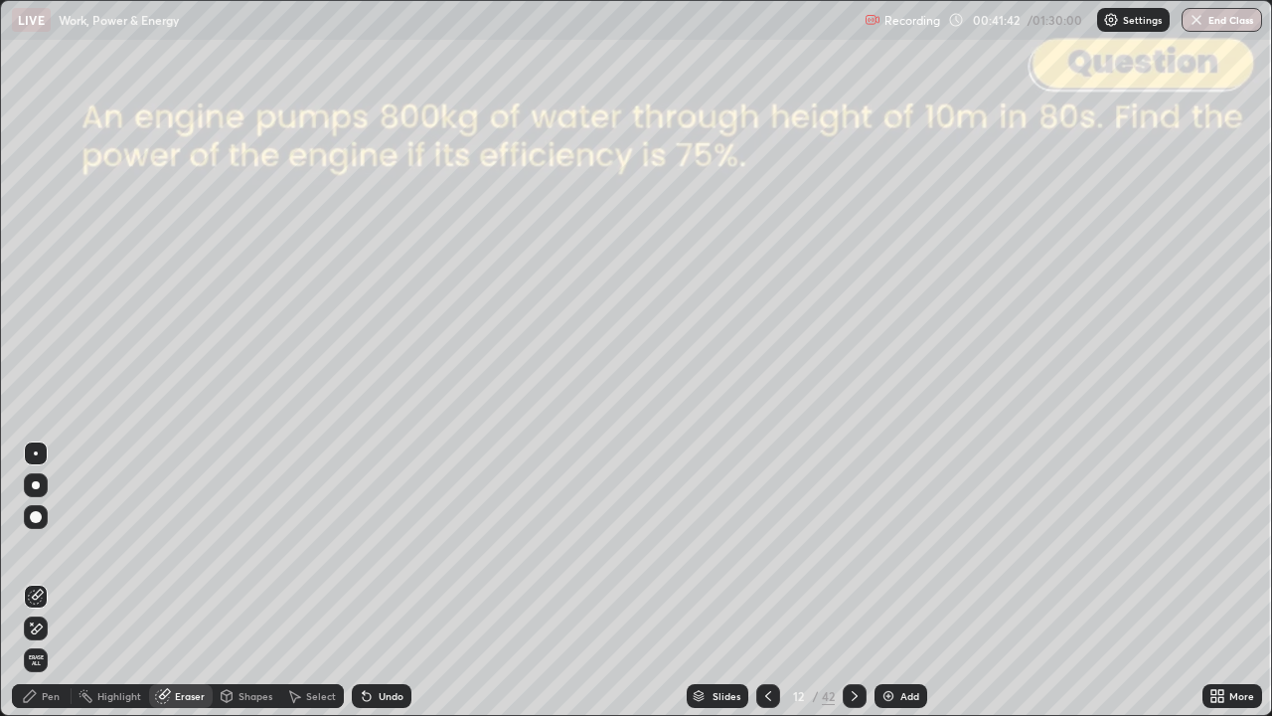
click at [51, 580] on div "Pen" at bounding box center [51, 696] width 18 height 10
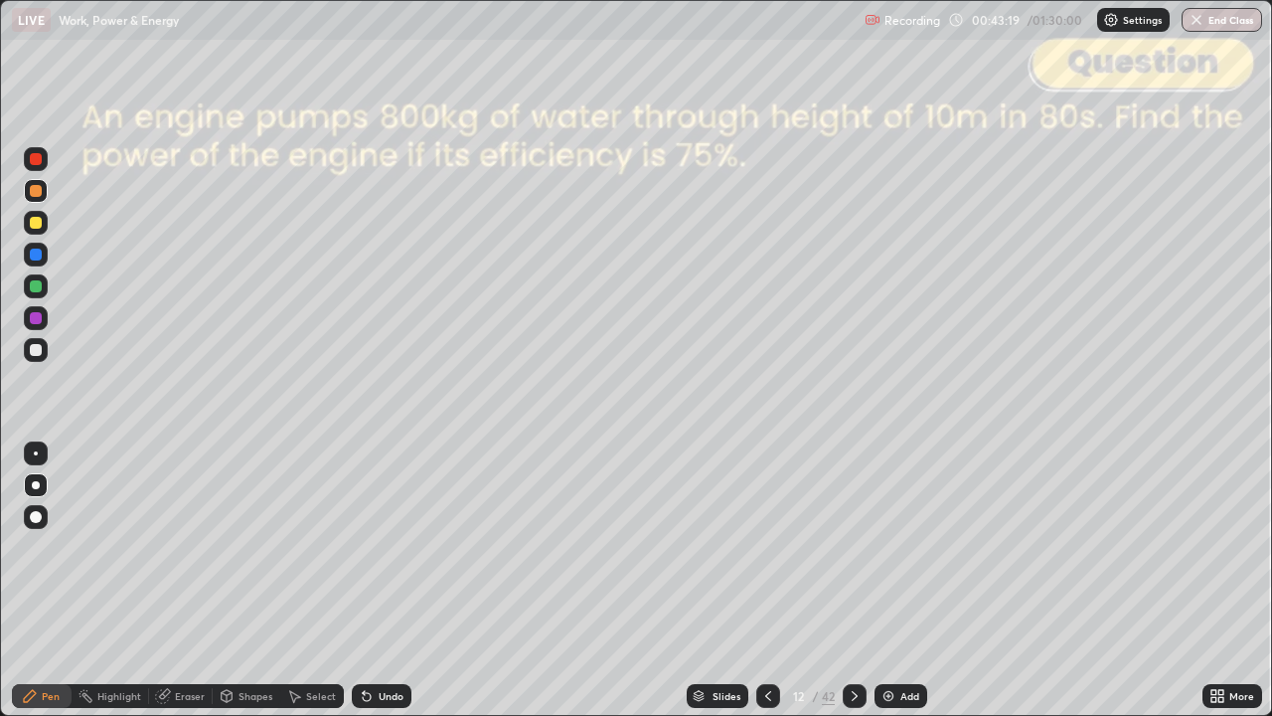
click at [850, 580] on icon at bounding box center [855, 696] width 16 height 16
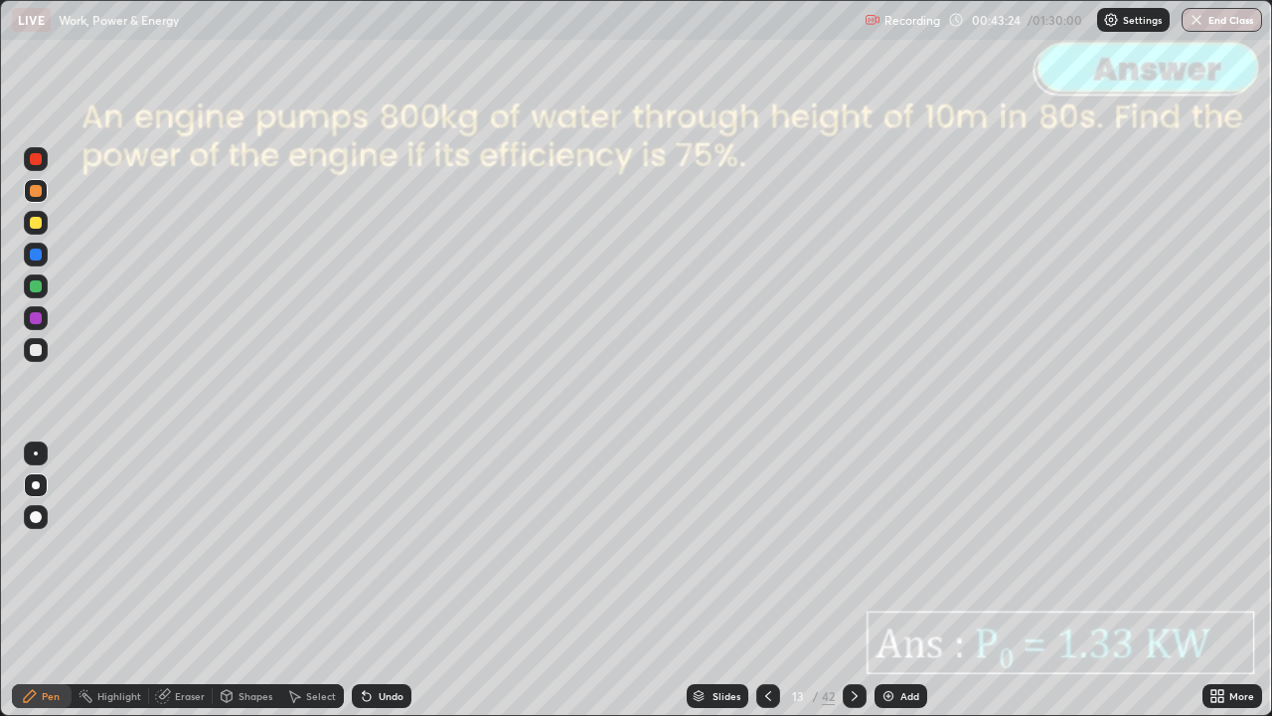
click at [853, 580] on icon at bounding box center [855, 696] width 16 height 16
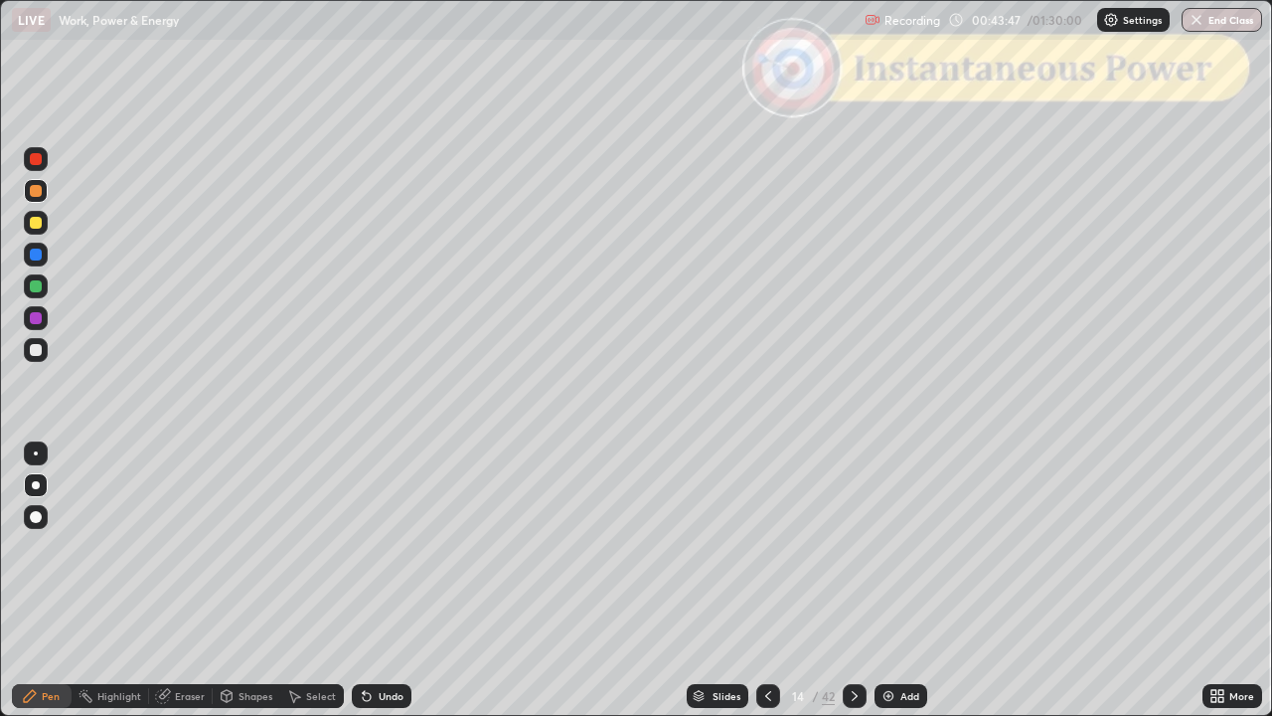
click at [244, 580] on div "Shapes" at bounding box center [256, 696] width 34 height 10
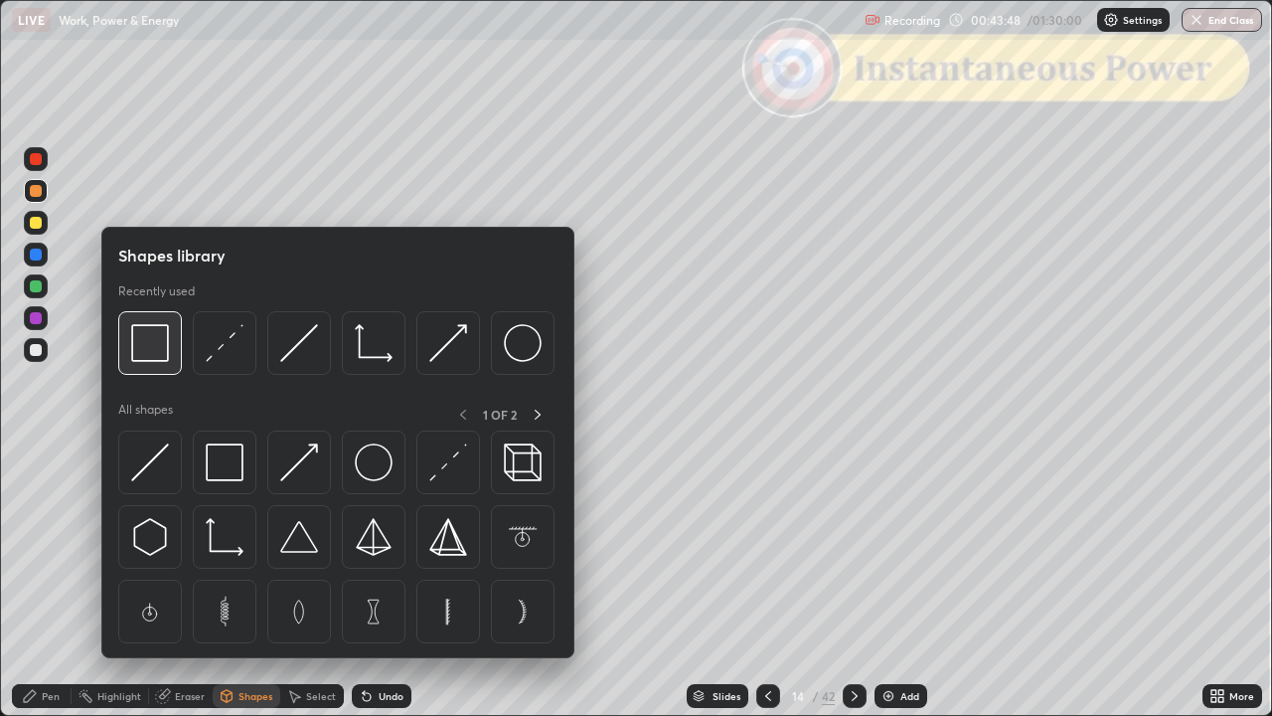
click at [157, 353] on img at bounding box center [150, 343] width 38 height 38
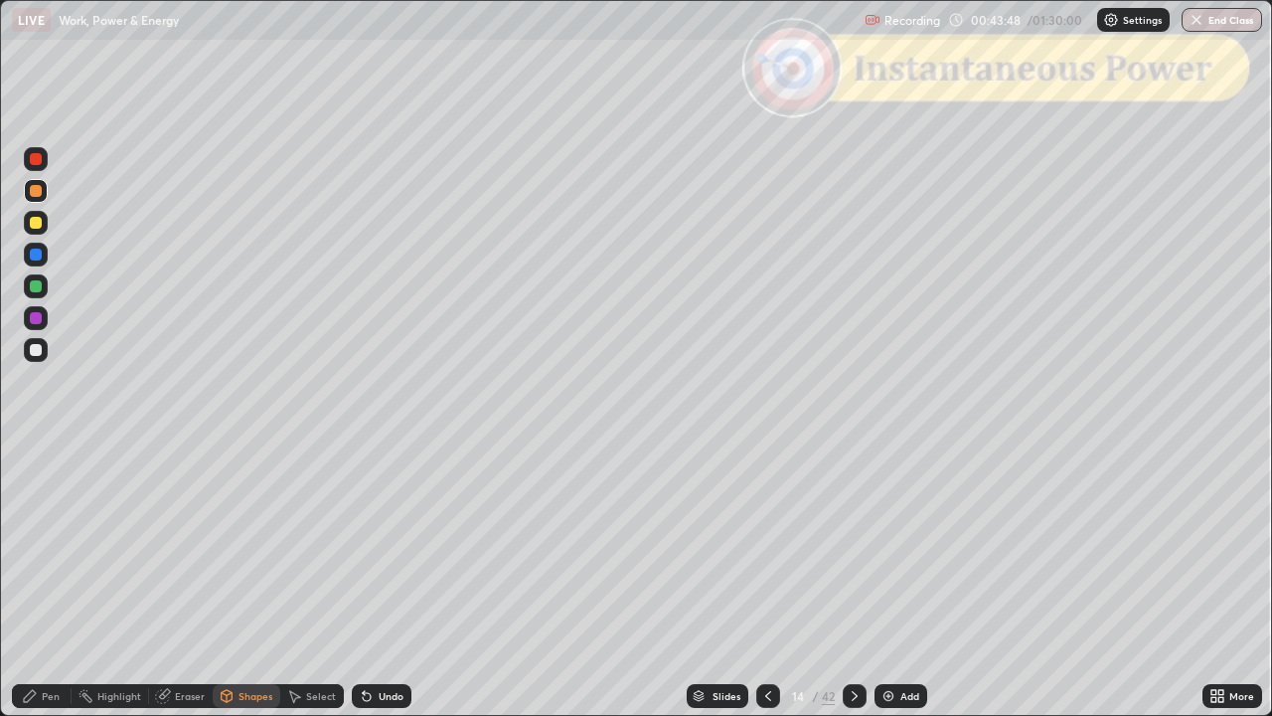
click at [38, 161] on div at bounding box center [36, 159] width 12 height 12
click at [853, 580] on icon at bounding box center [855, 696] width 16 height 16
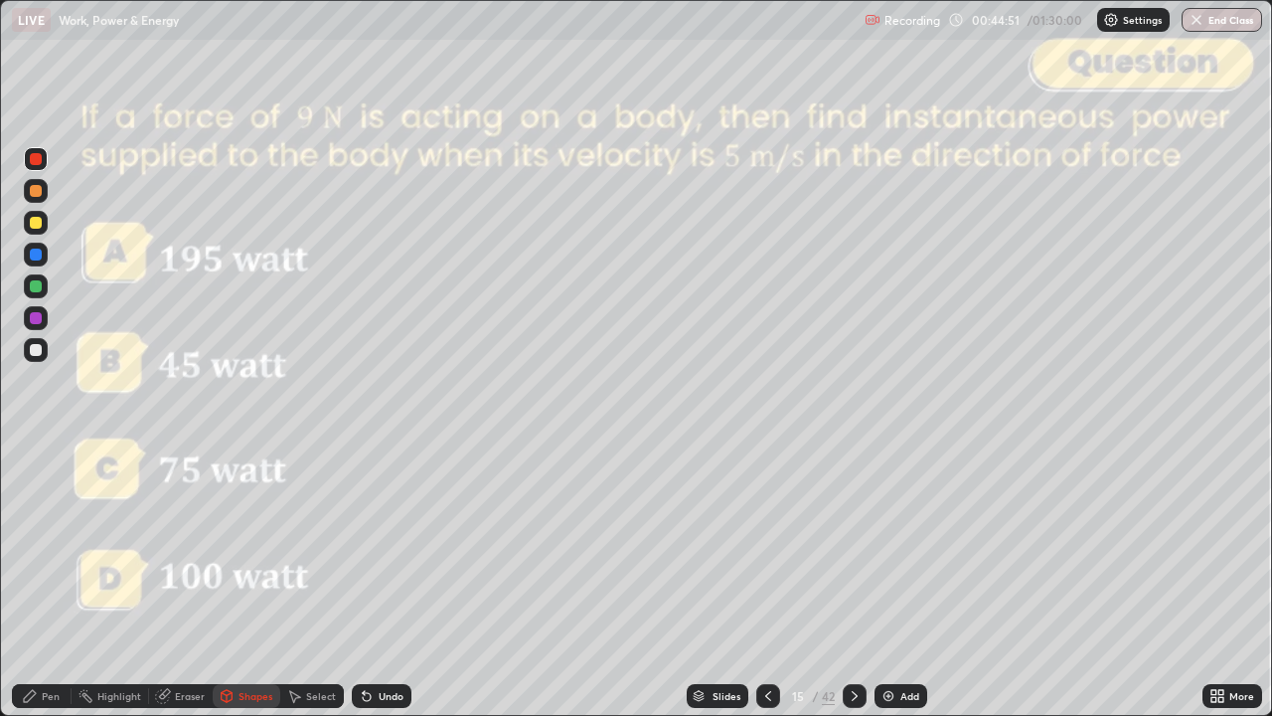
click at [766, 580] on icon at bounding box center [768, 696] width 16 height 16
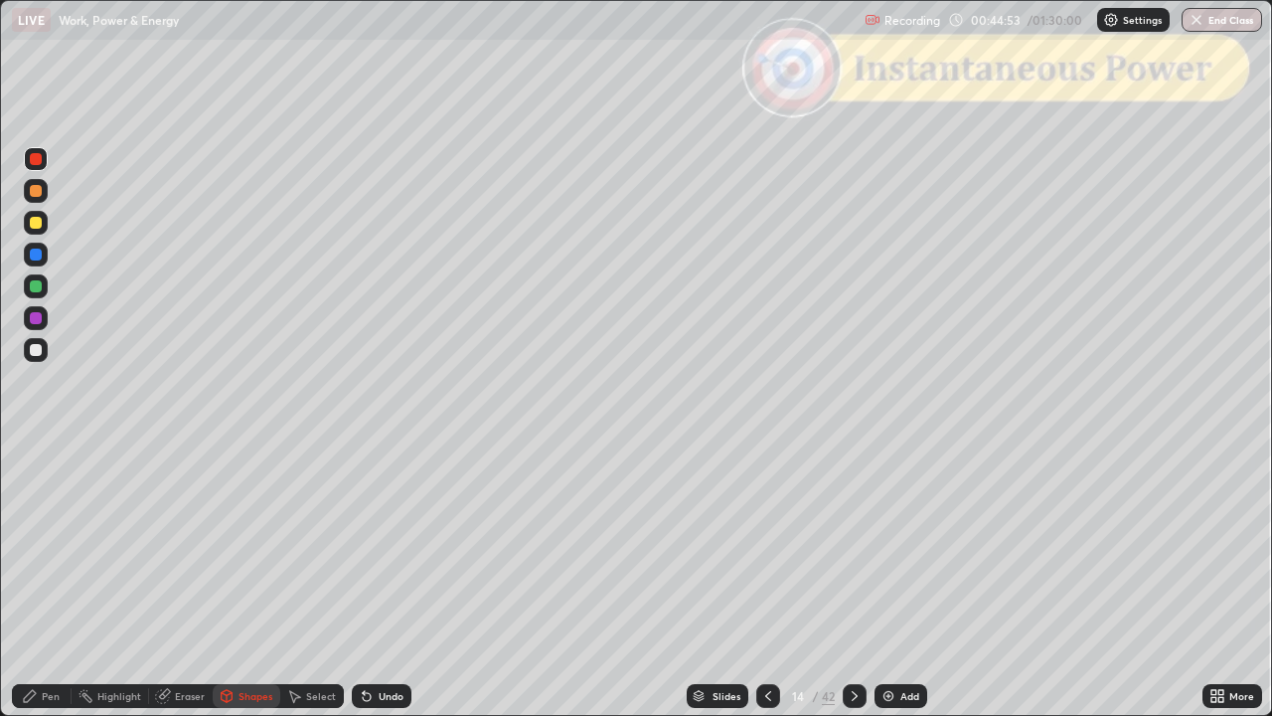
click at [50, 580] on div "Pen" at bounding box center [51, 696] width 18 height 10
click at [38, 196] on div at bounding box center [36, 191] width 12 height 12
click at [40, 349] on div at bounding box center [36, 350] width 12 height 12
click at [246, 580] on div "Shapes" at bounding box center [256, 696] width 34 height 10
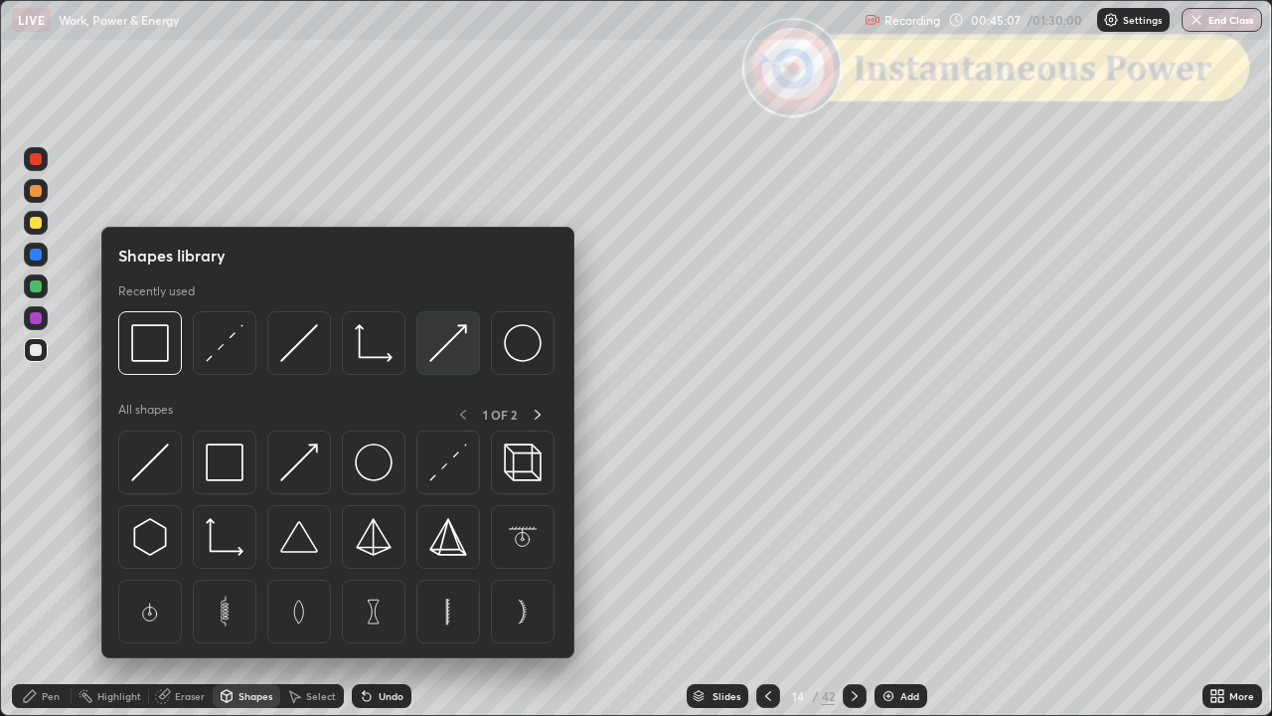
click at [454, 342] on img at bounding box center [448, 343] width 38 height 38
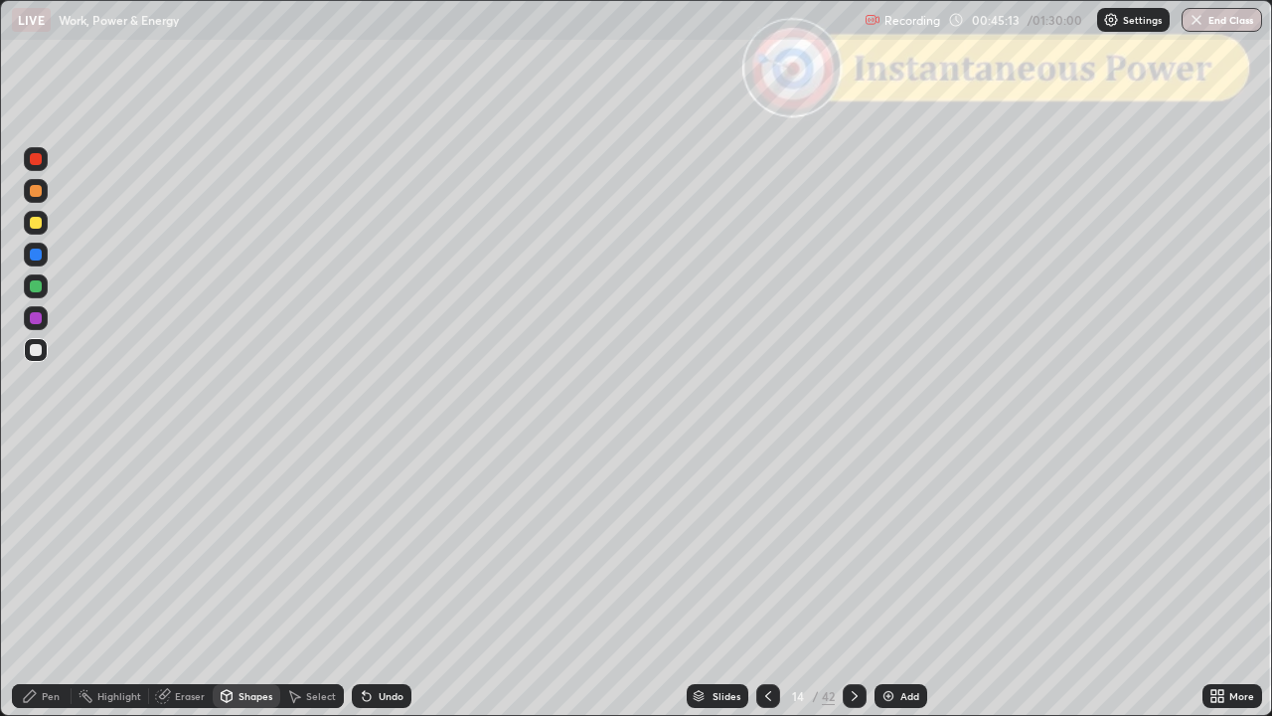
click at [36, 287] on div at bounding box center [36, 286] width 12 height 12
click at [43, 580] on div "Pen" at bounding box center [51, 696] width 18 height 10
click at [36, 354] on div at bounding box center [36, 350] width 12 height 12
click at [37, 318] on div at bounding box center [36, 318] width 12 height 12
click at [851, 580] on icon at bounding box center [855, 696] width 16 height 16
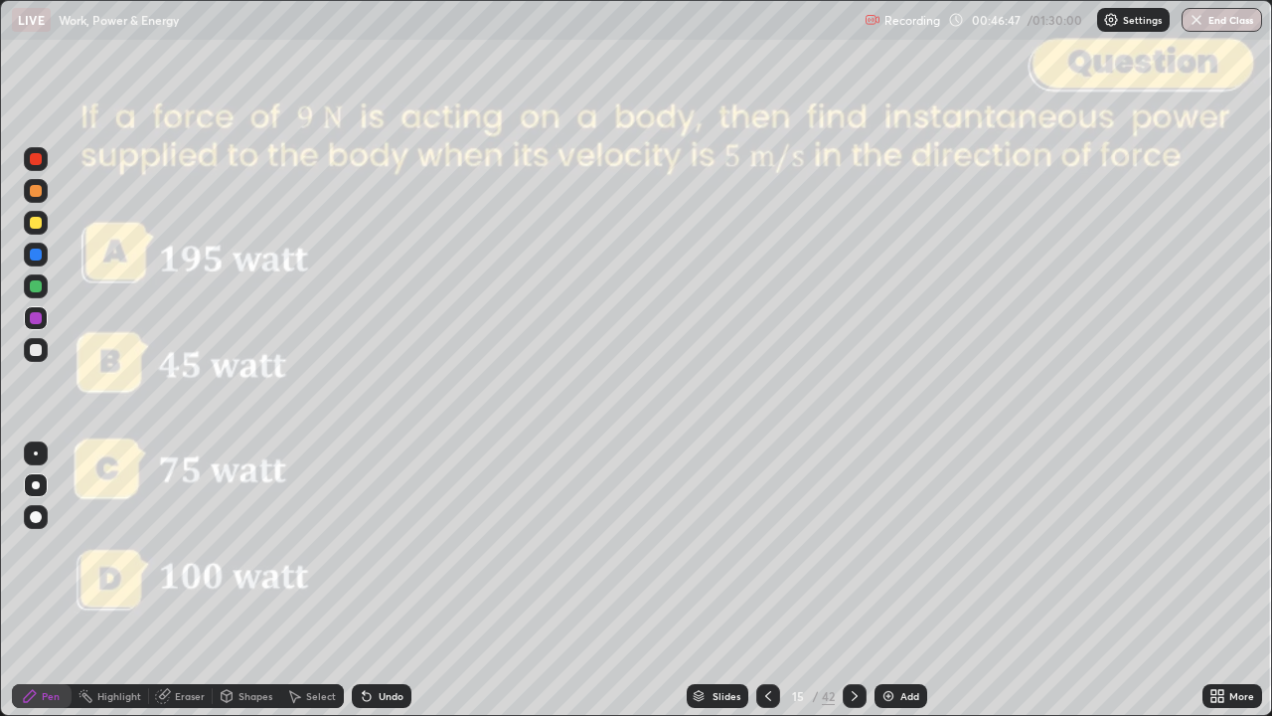
click at [847, 580] on icon at bounding box center [855, 696] width 16 height 16
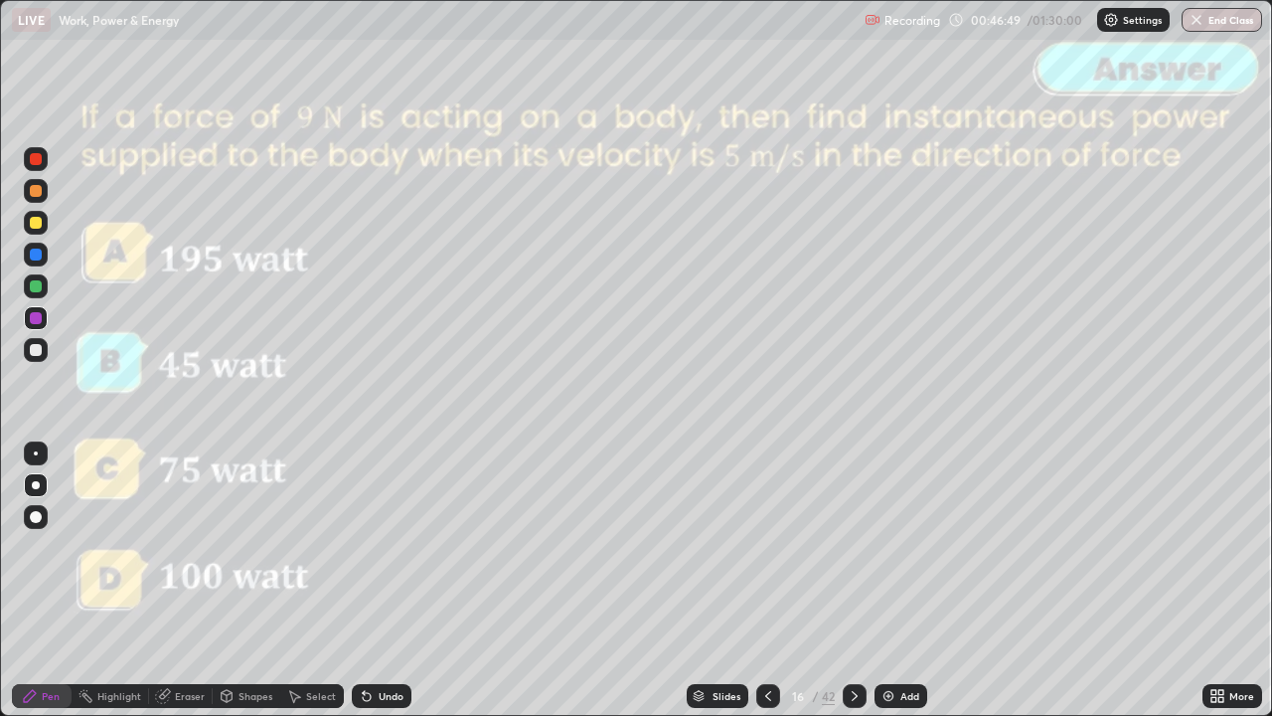
click at [854, 580] on icon at bounding box center [855, 696] width 16 height 16
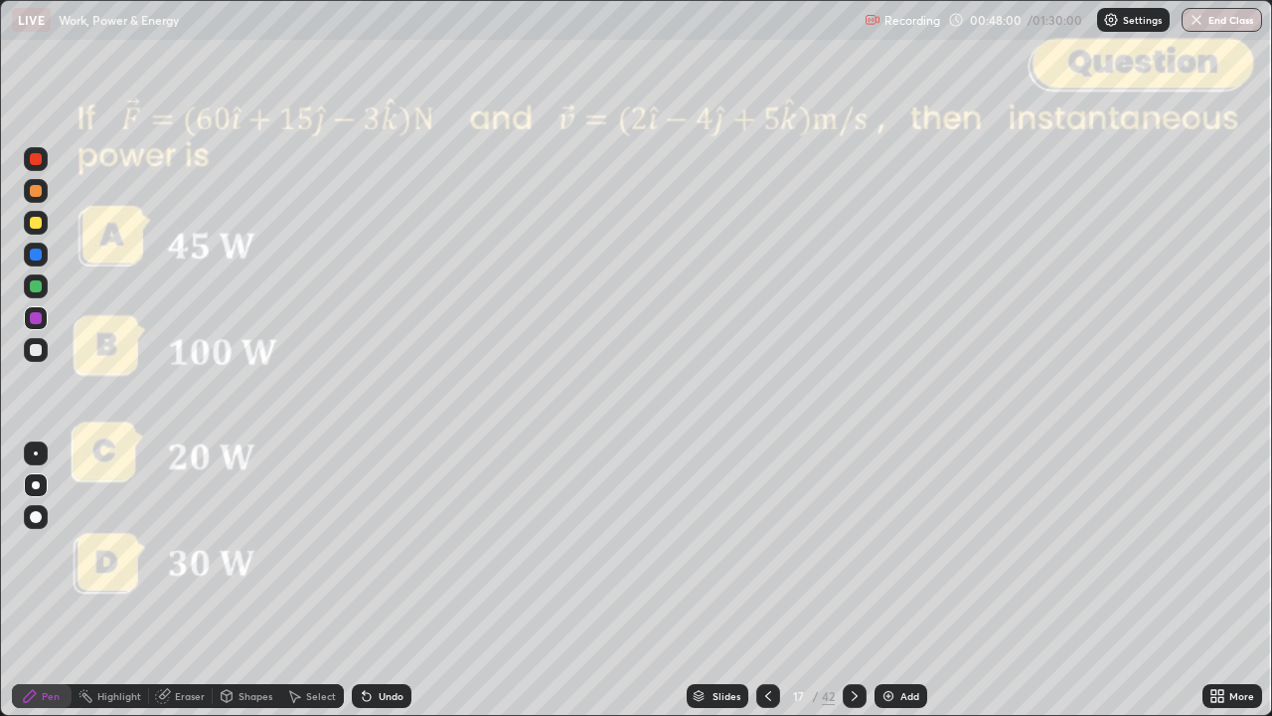
click at [40, 355] on div at bounding box center [36, 350] width 12 height 12
click at [855, 580] on icon at bounding box center [855, 696] width 16 height 16
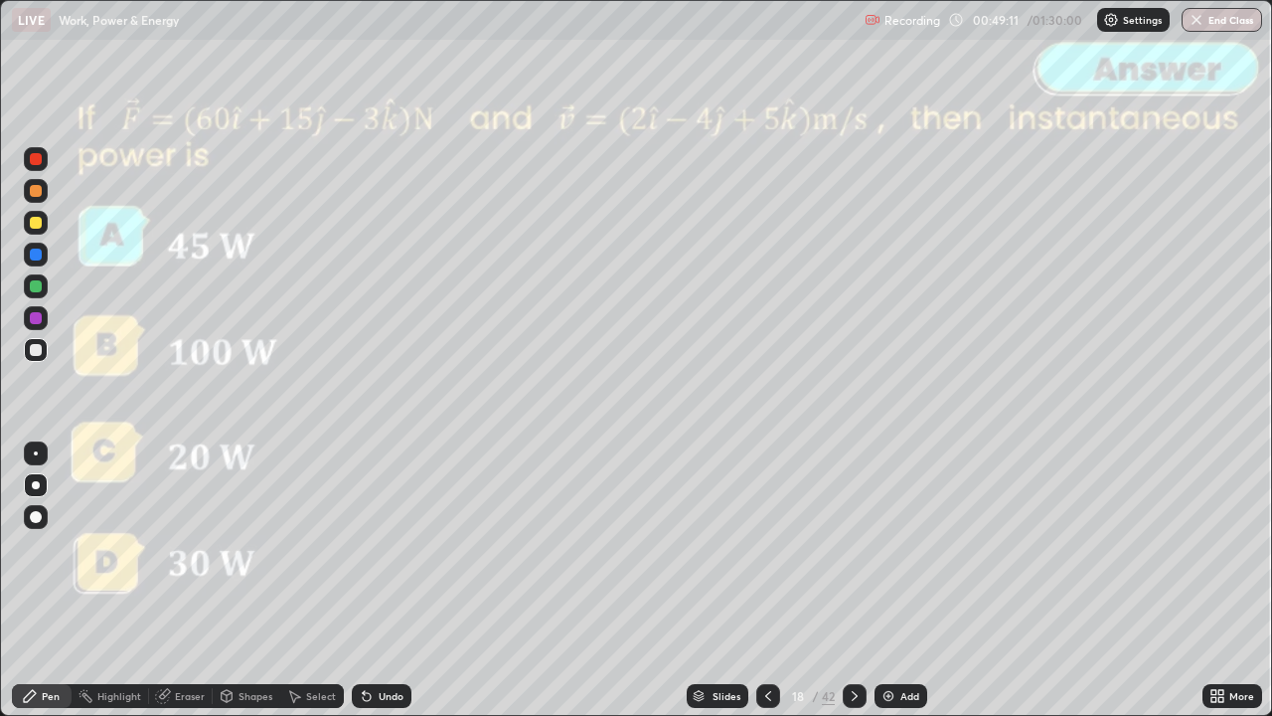
click at [855, 580] on icon at bounding box center [855, 696] width 16 height 16
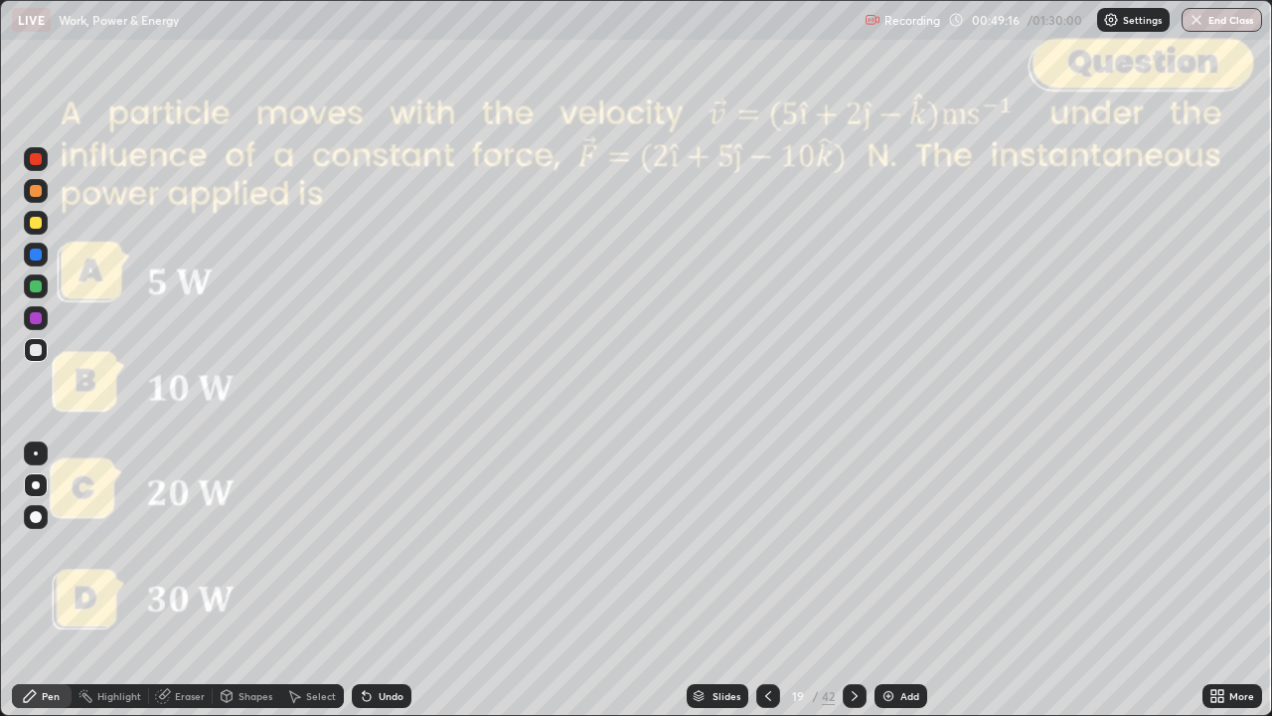
click at [735, 580] on div "Slides" at bounding box center [727, 696] width 28 height 10
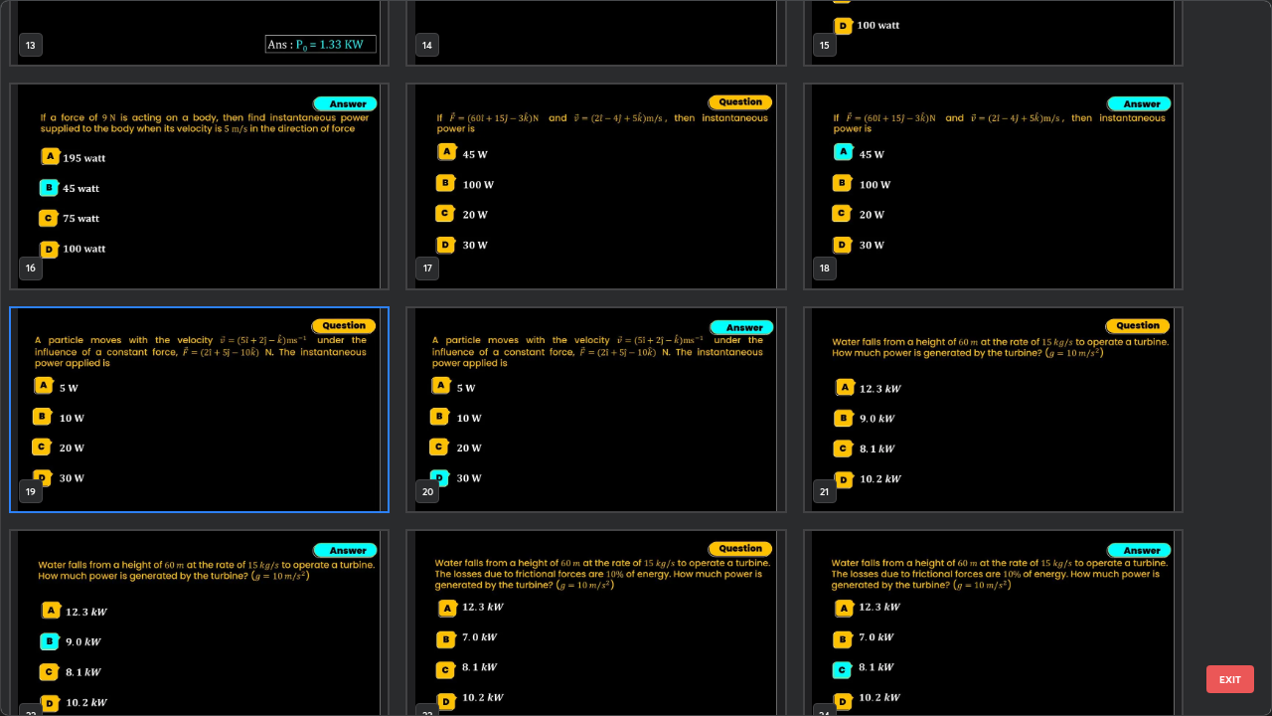
scroll to position [1667, 0]
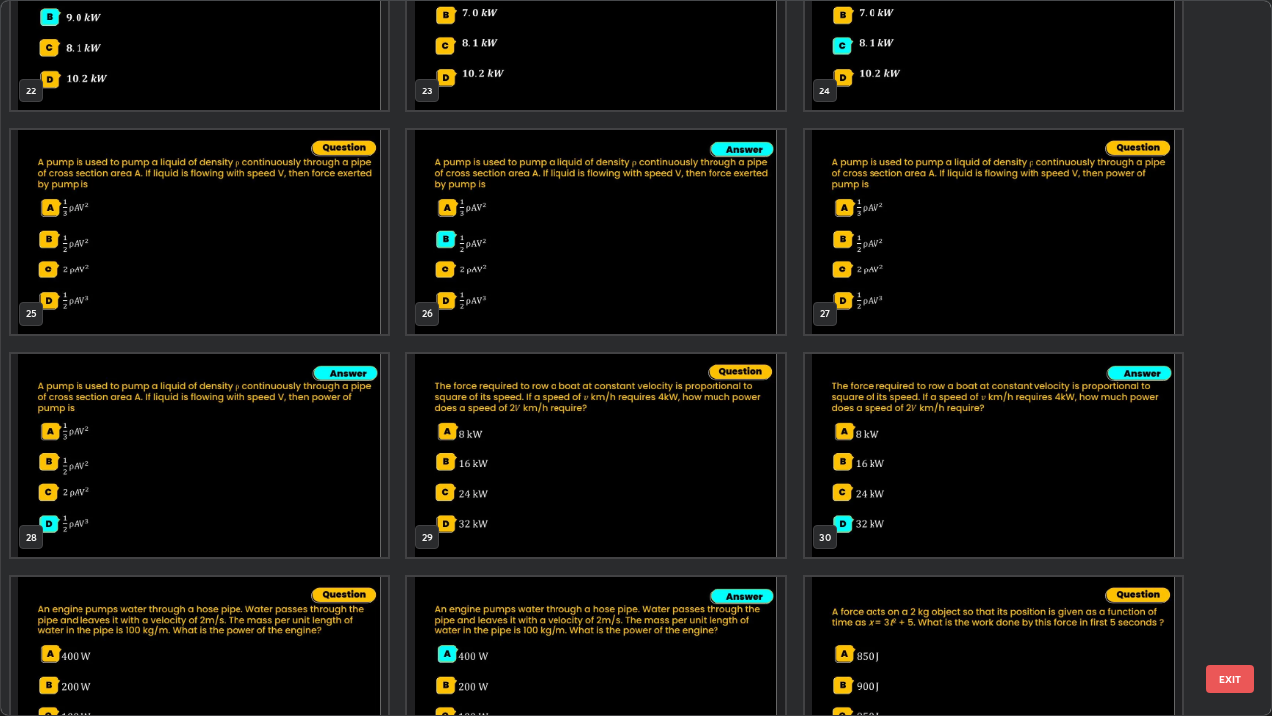
click at [1227, 580] on button "EXIT" at bounding box center [1230, 679] width 48 height 28
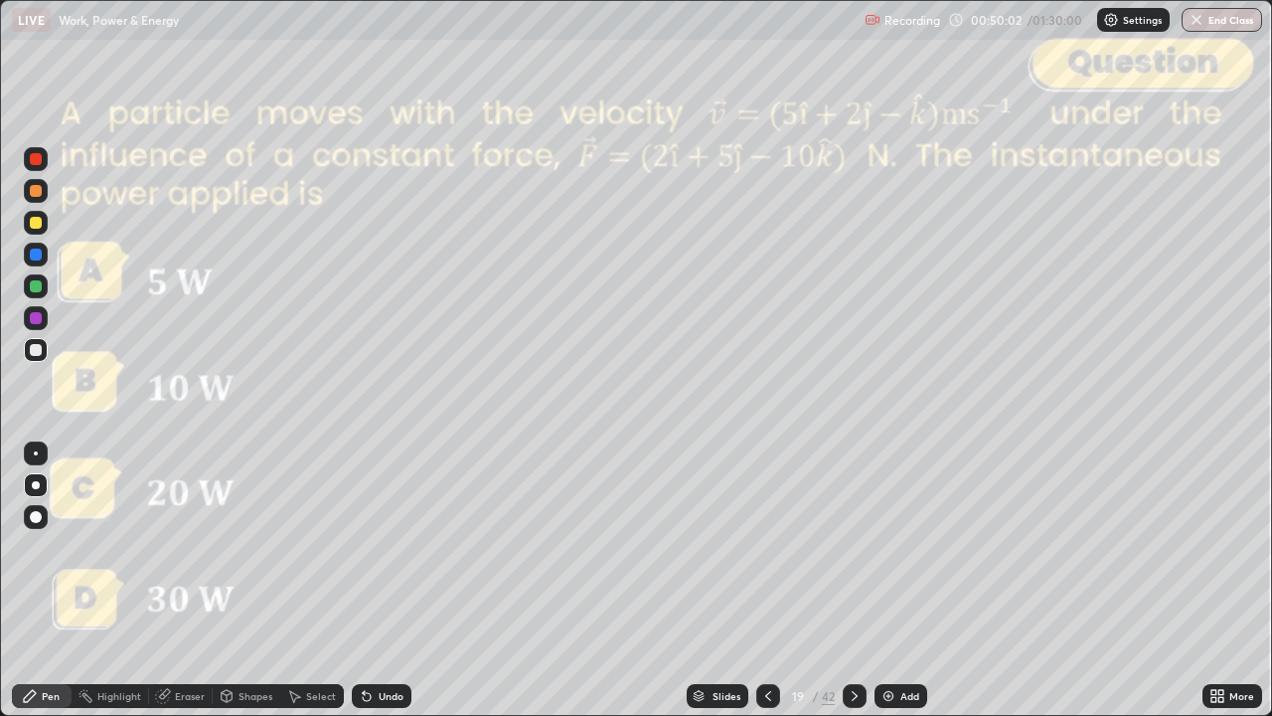
click at [854, 580] on icon at bounding box center [855, 696] width 16 height 16
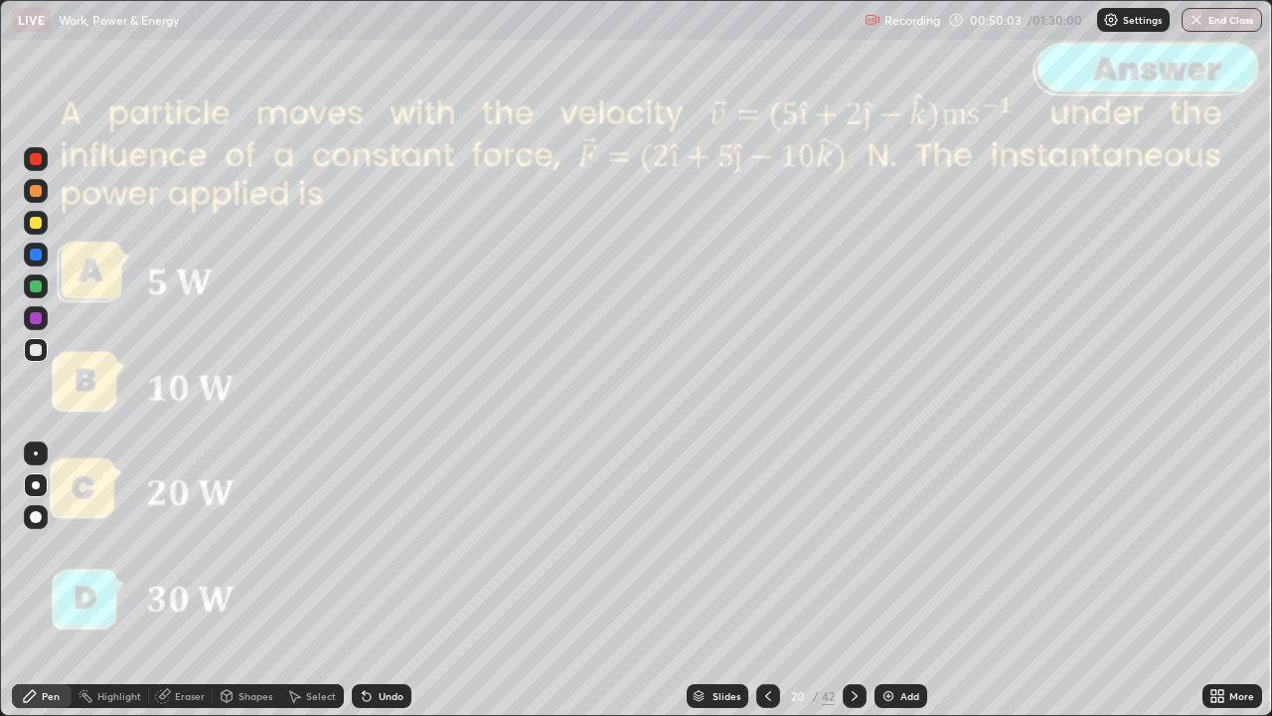
click at [716, 580] on div "Slides" at bounding box center [718, 696] width 62 height 24
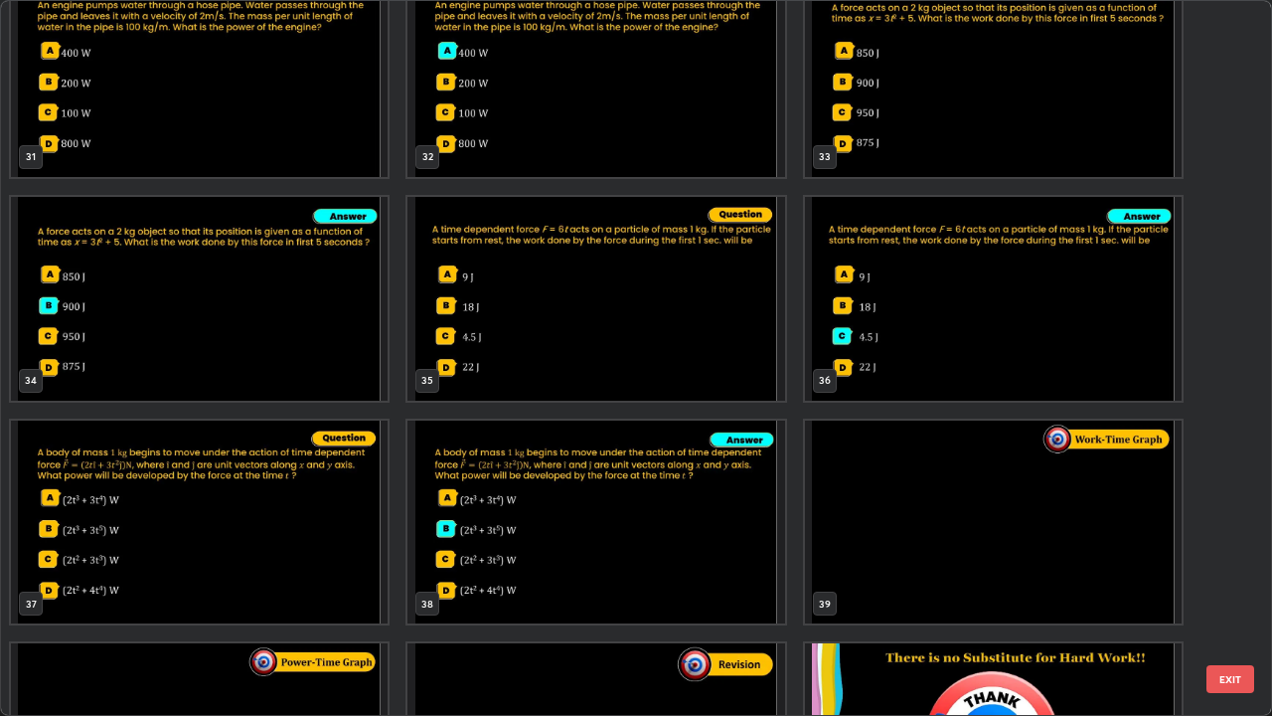
scroll to position [2273, 0]
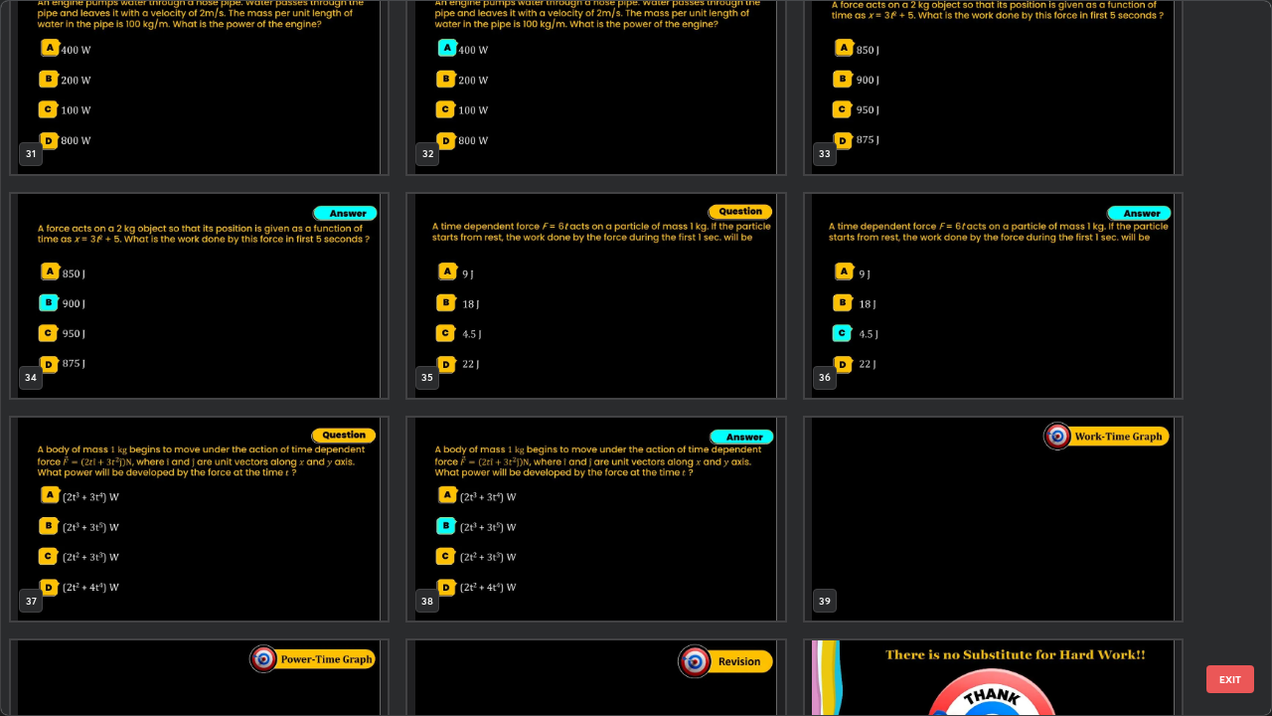
click at [885, 500] on img "grid" at bounding box center [993, 519] width 377 height 204
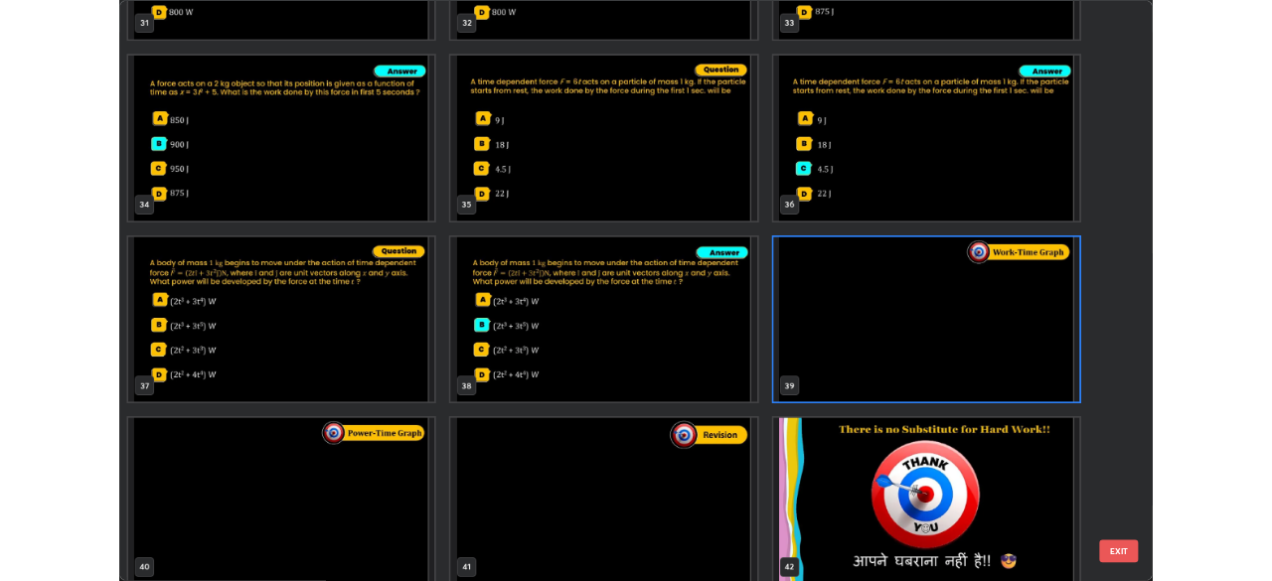
scroll to position [2411, 0]
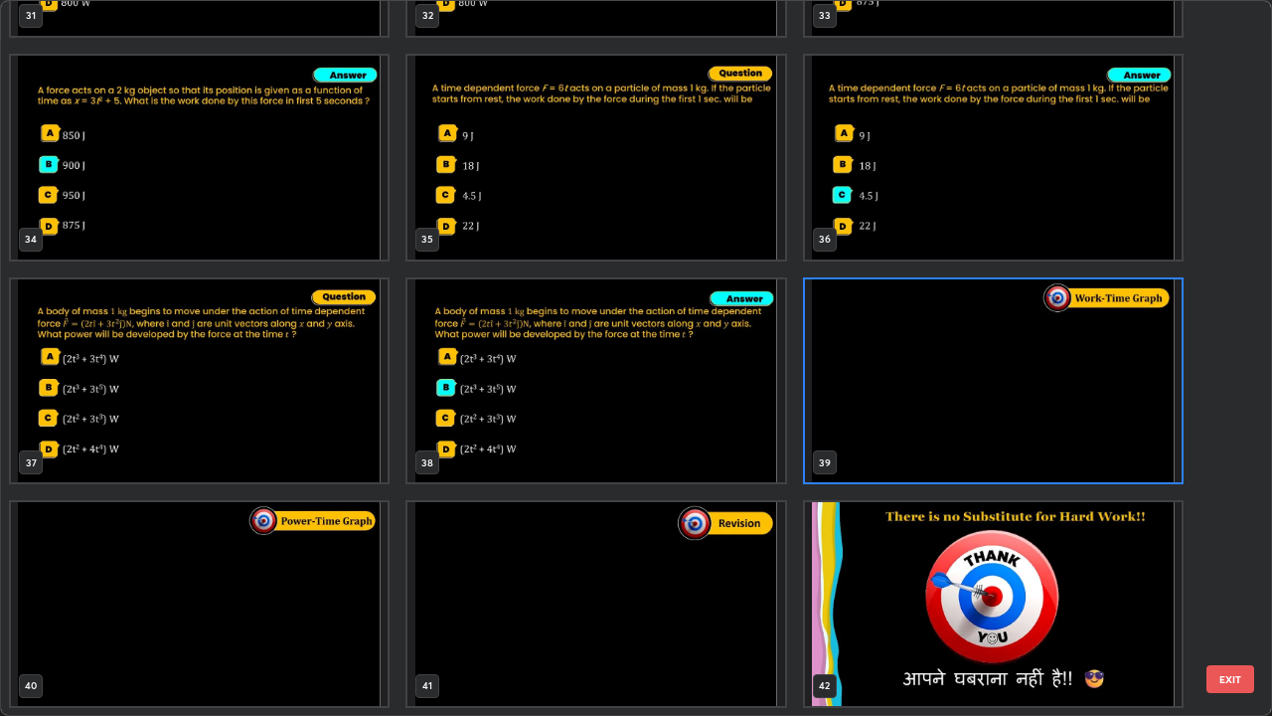
click at [693, 580] on img "grid" at bounding box center [595, 604] width 377 height 204
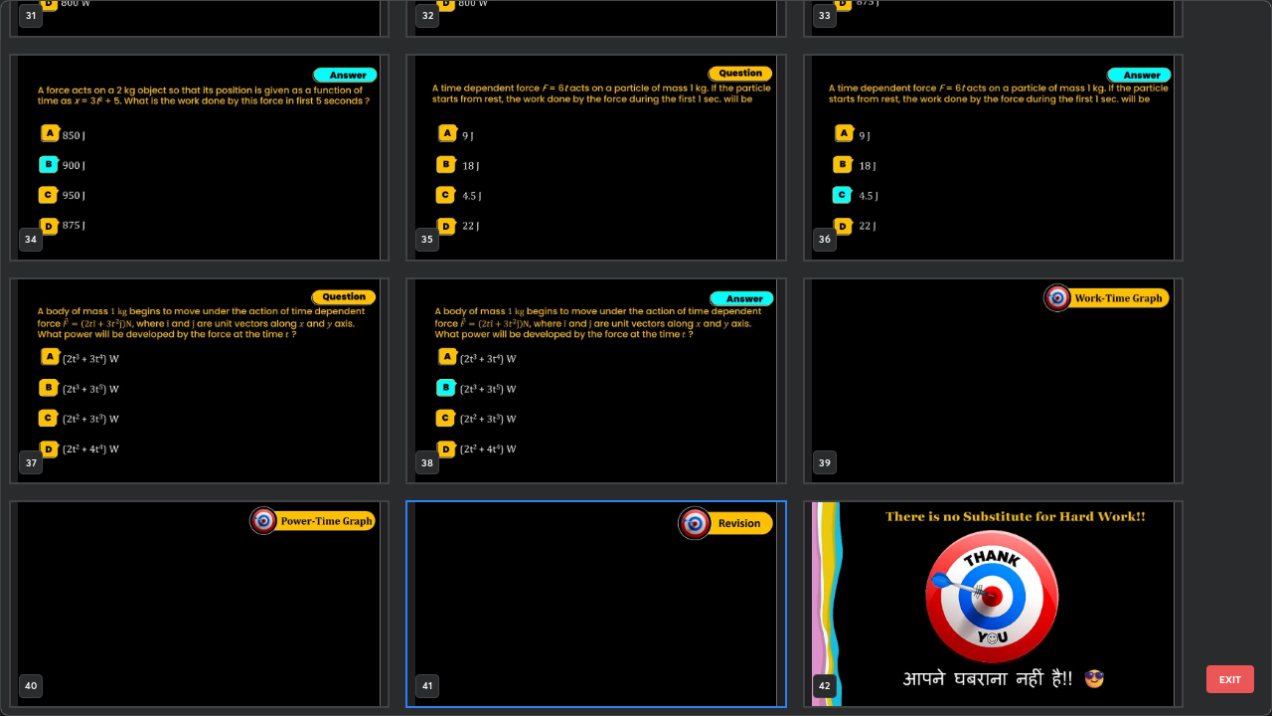
click at [1225, 580] on button "EXIT" at bounding box center [1230, 679] width 48 height 28
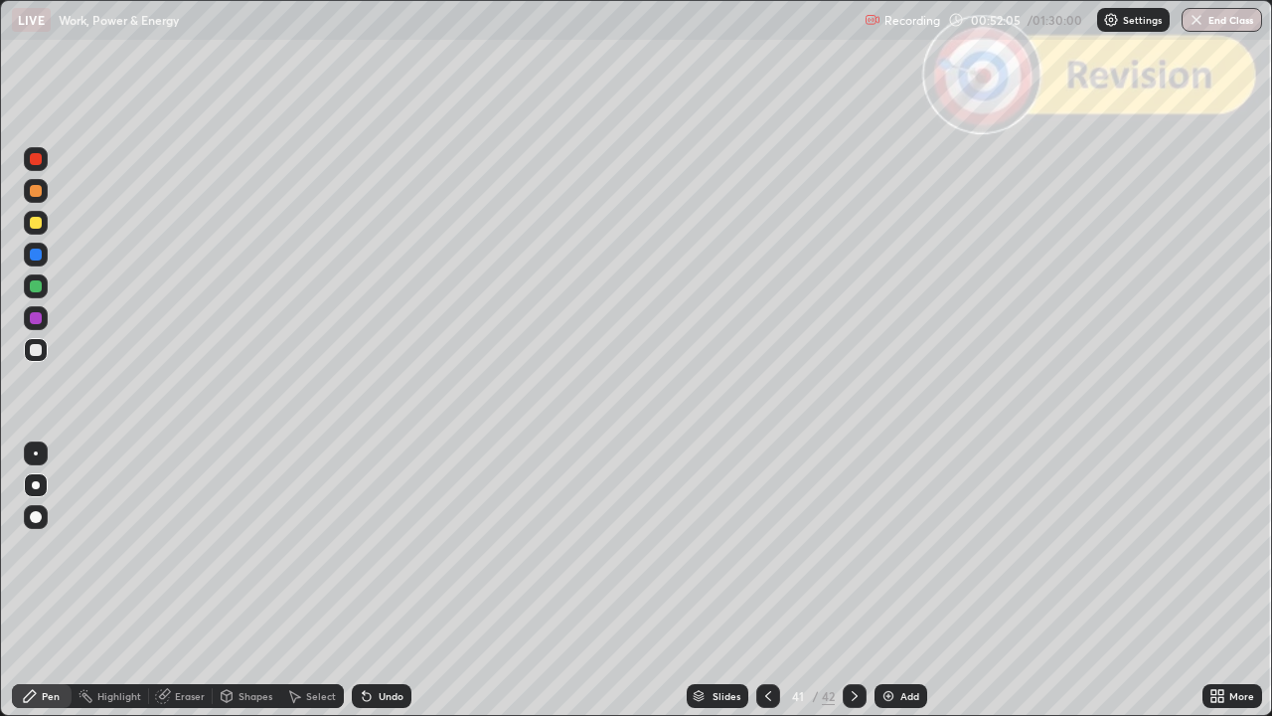
click at [389, 580] on div "Undo" at bounding box center [382, 696] width 60 height 24
click at [854, 580] on icon at bounding box center [855, 696] width 16 height 16
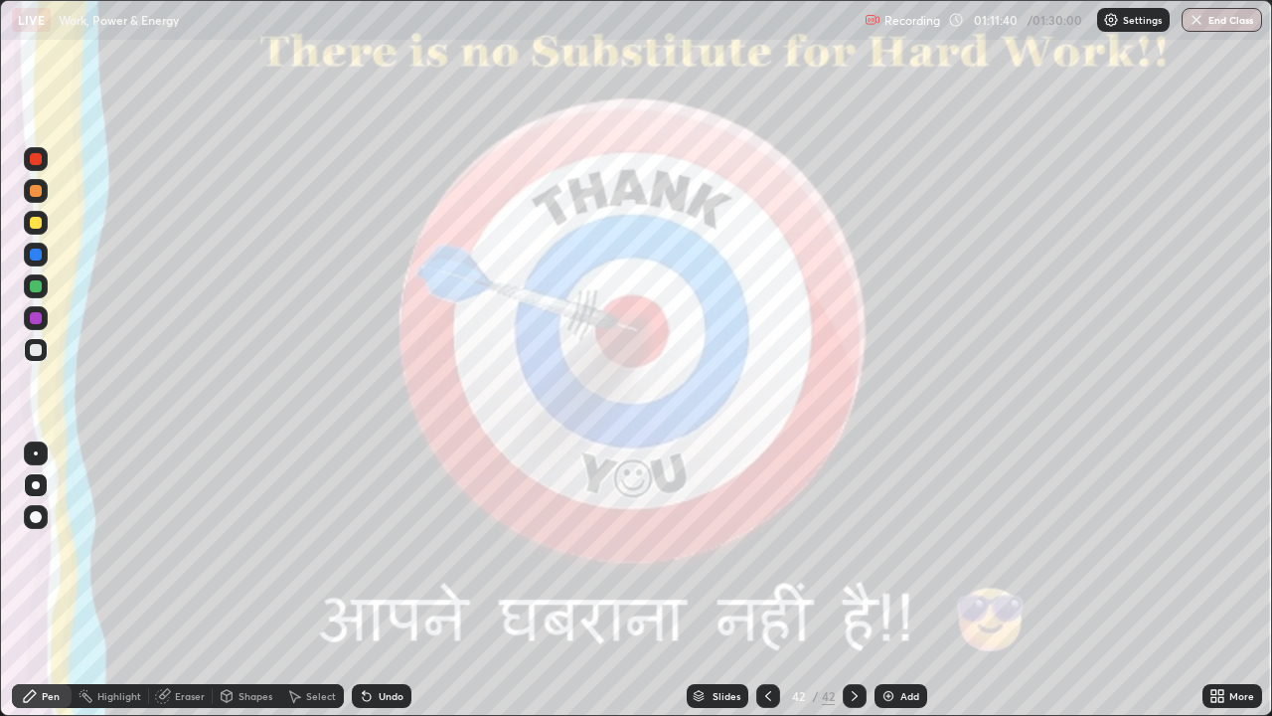
click at [766, 580] on icon at bounding box center [768, 696] width 16 height 16
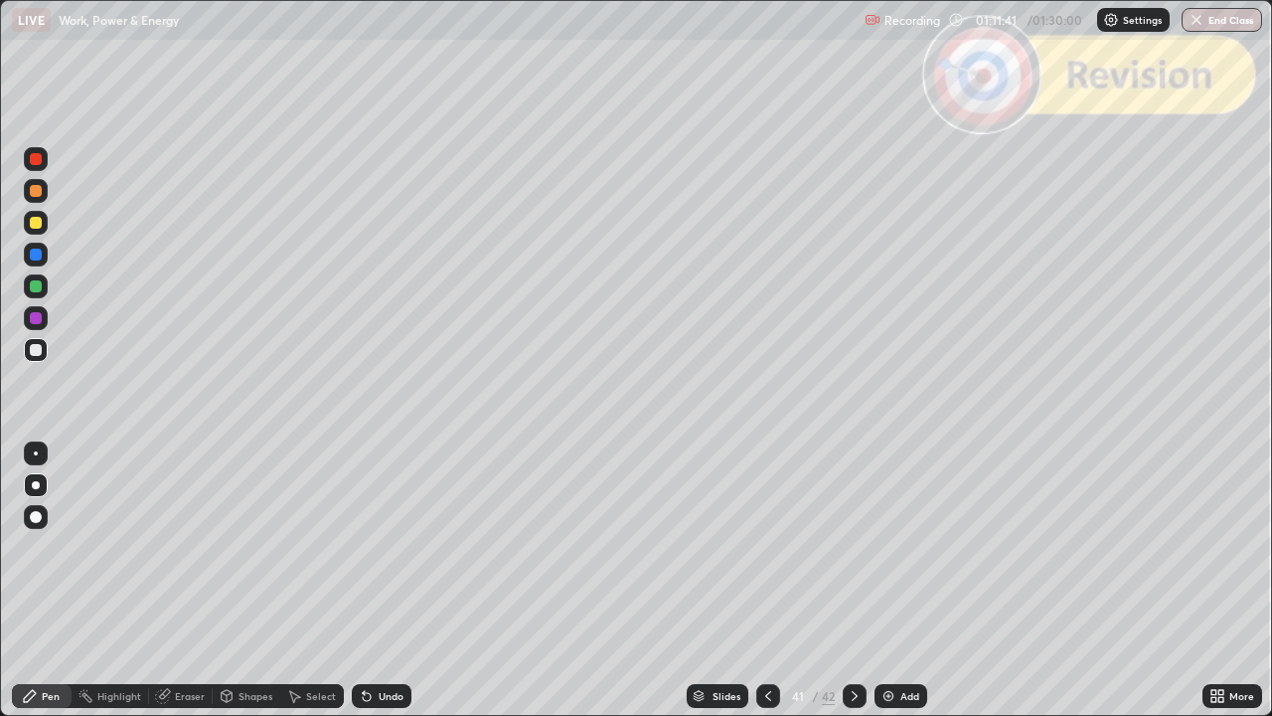
click at [766, 580] on icon at bounding box center [768, 696] width 16 height 16
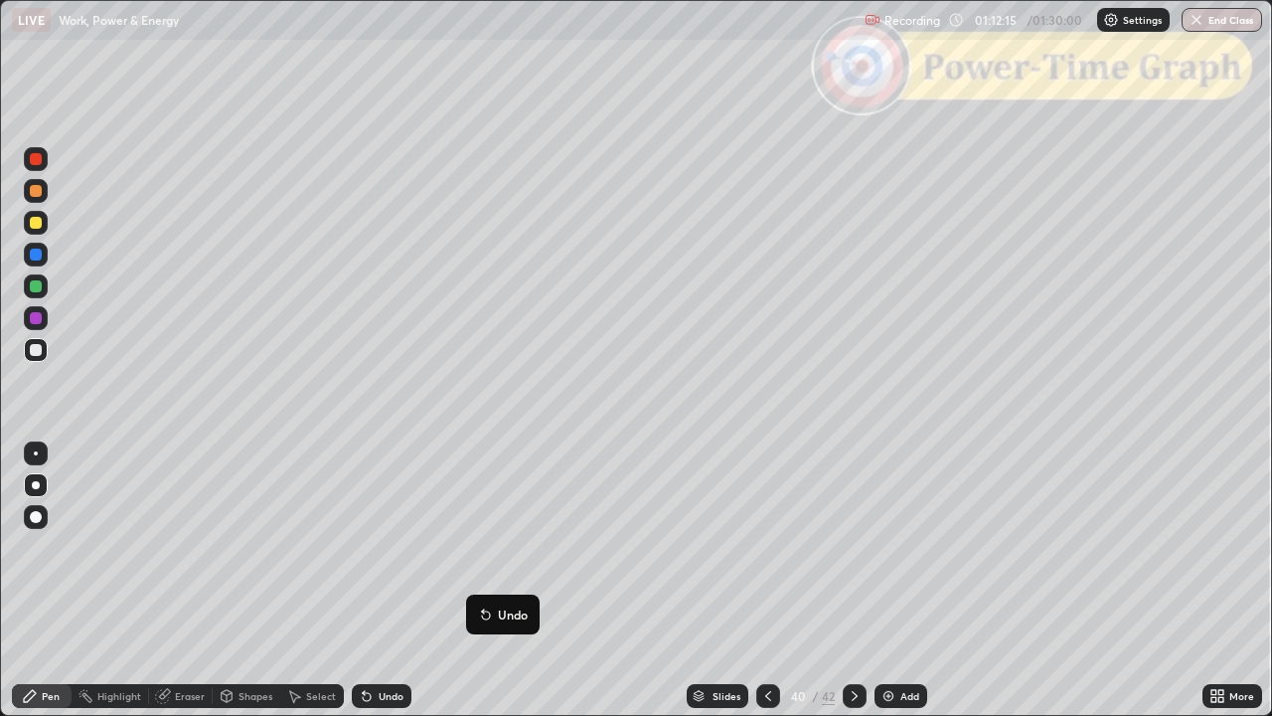
click at [37, 222] on div at bounding box center [36, 223] width 12 height 12
click at [36, 190] on div at bounding box center [36, 191] width 12 height 12
click at [768, 580] on icon at bounding box center [768, 696] width 16 height 16
click at [766, 580] on icon at bounding box center [768, 696] width 16 height 16
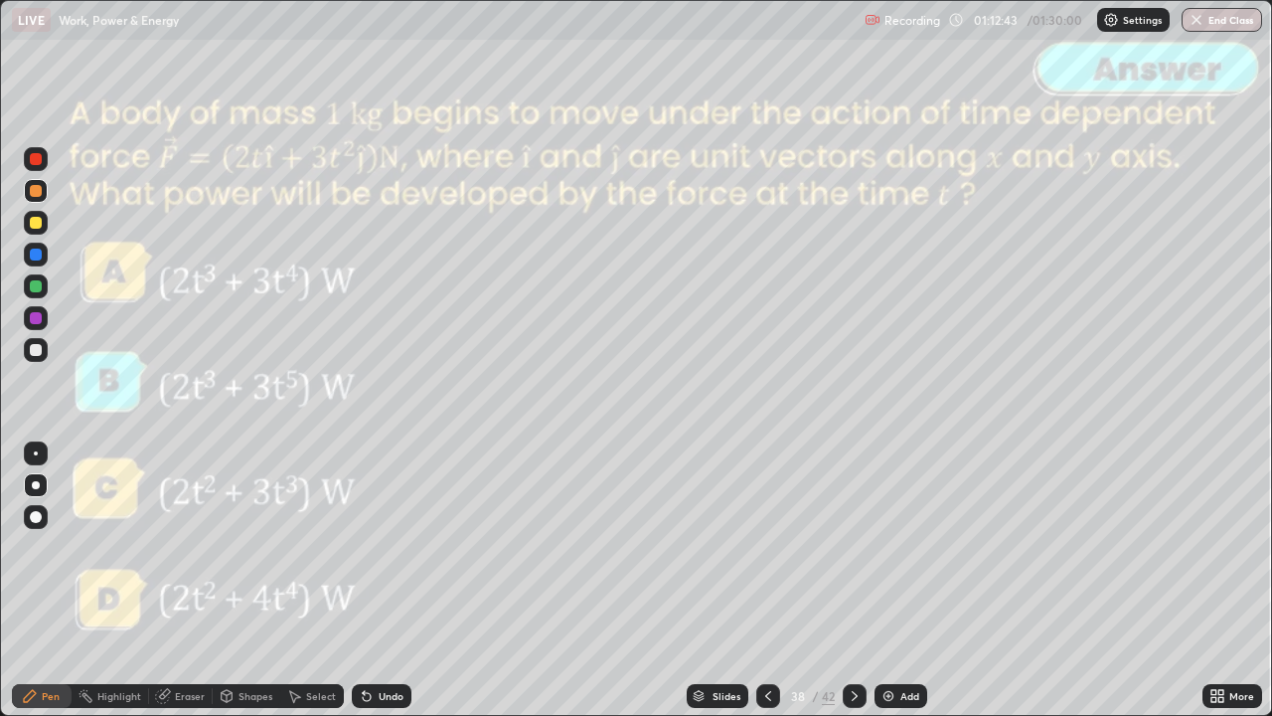
click at [765, 580] on icon at bounding box center [768, 696] width 16 height 16
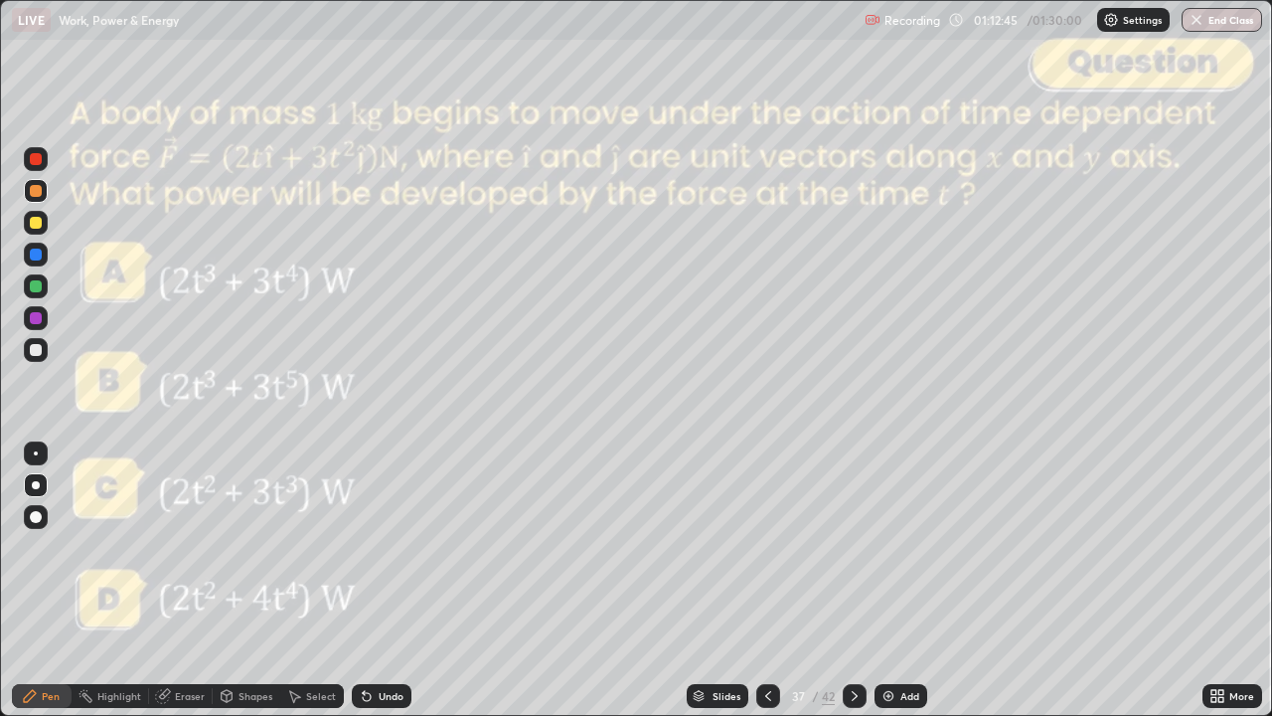
click at [856, 580] on icon at bounding box center [855, 696] width 16 height 16
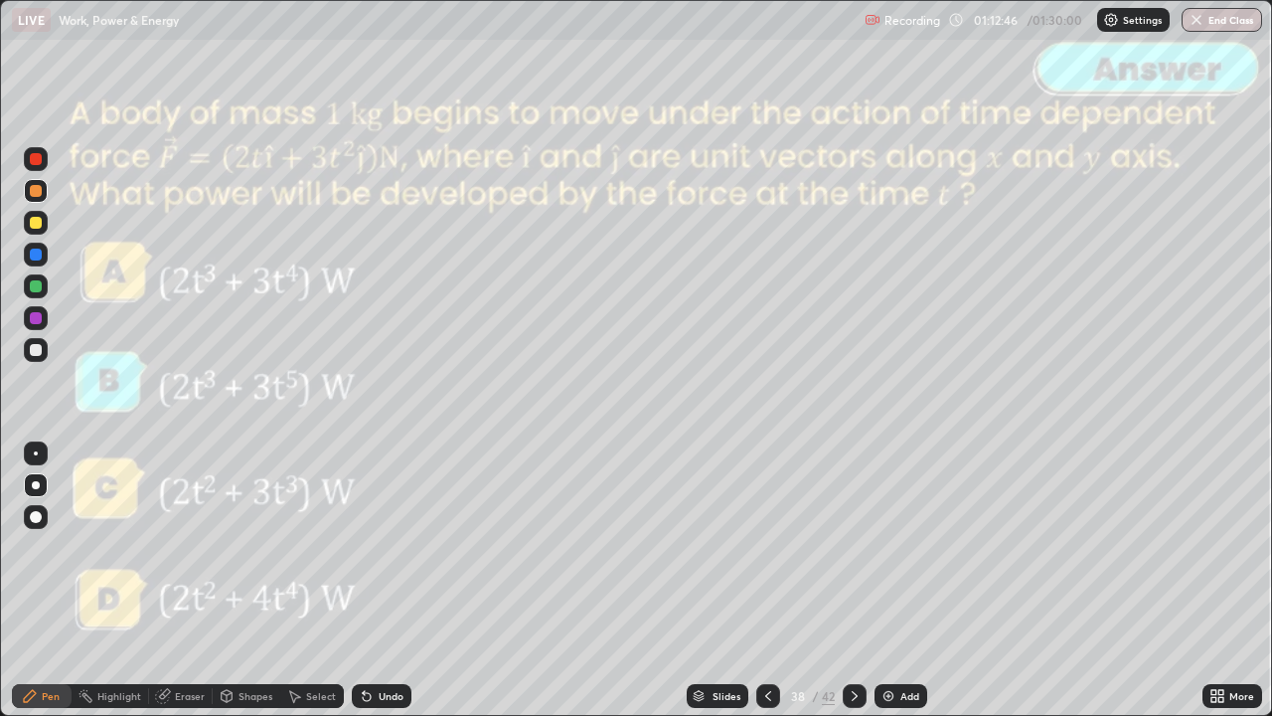
click at [850, 580] on icon at bounding box center [855, 696] width 16 height 16
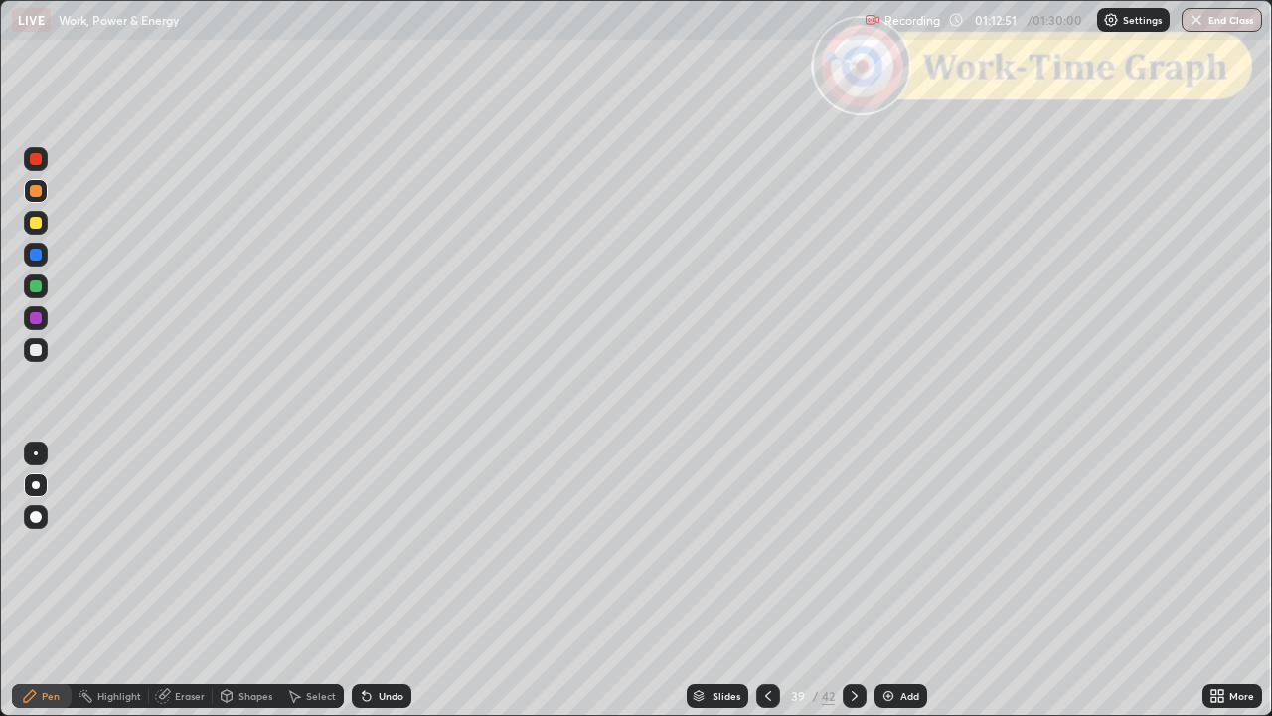
click at [1223, 580] on icon at bounding box center [1220, 699] width 5 height 5
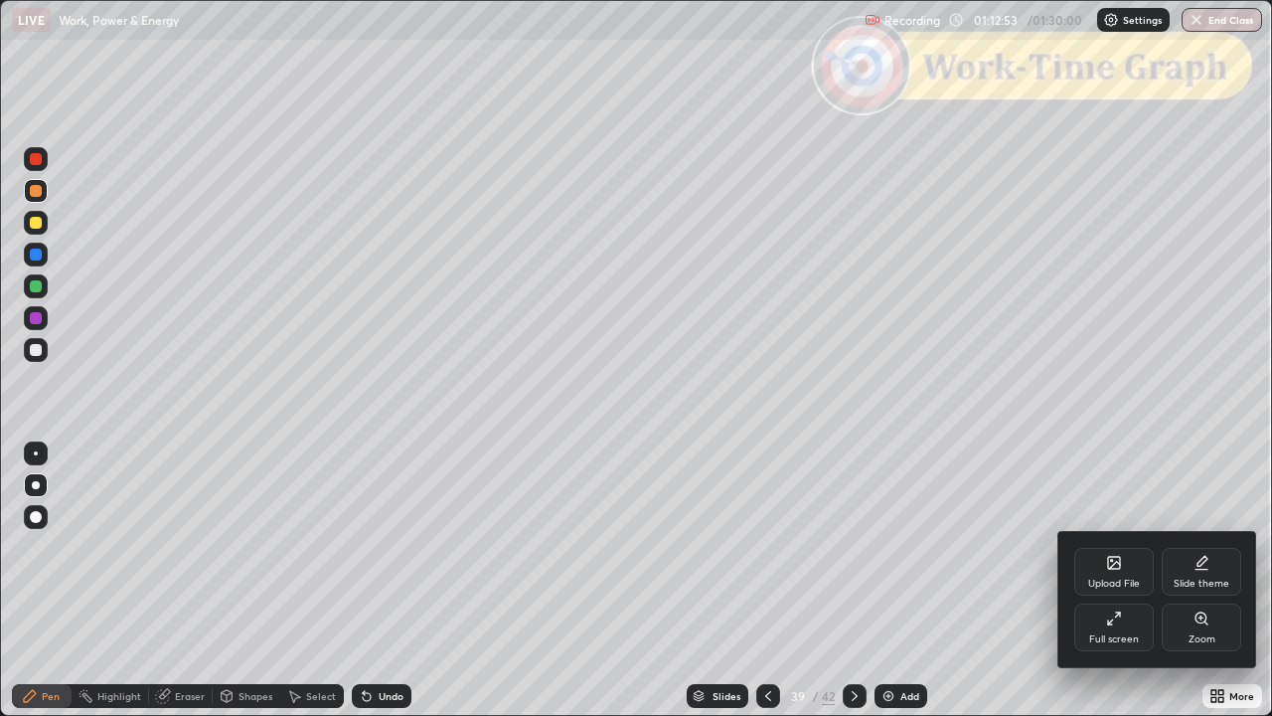
click at [1116, 580] on icon at bounding box center [1114, 618] width 16 height 16
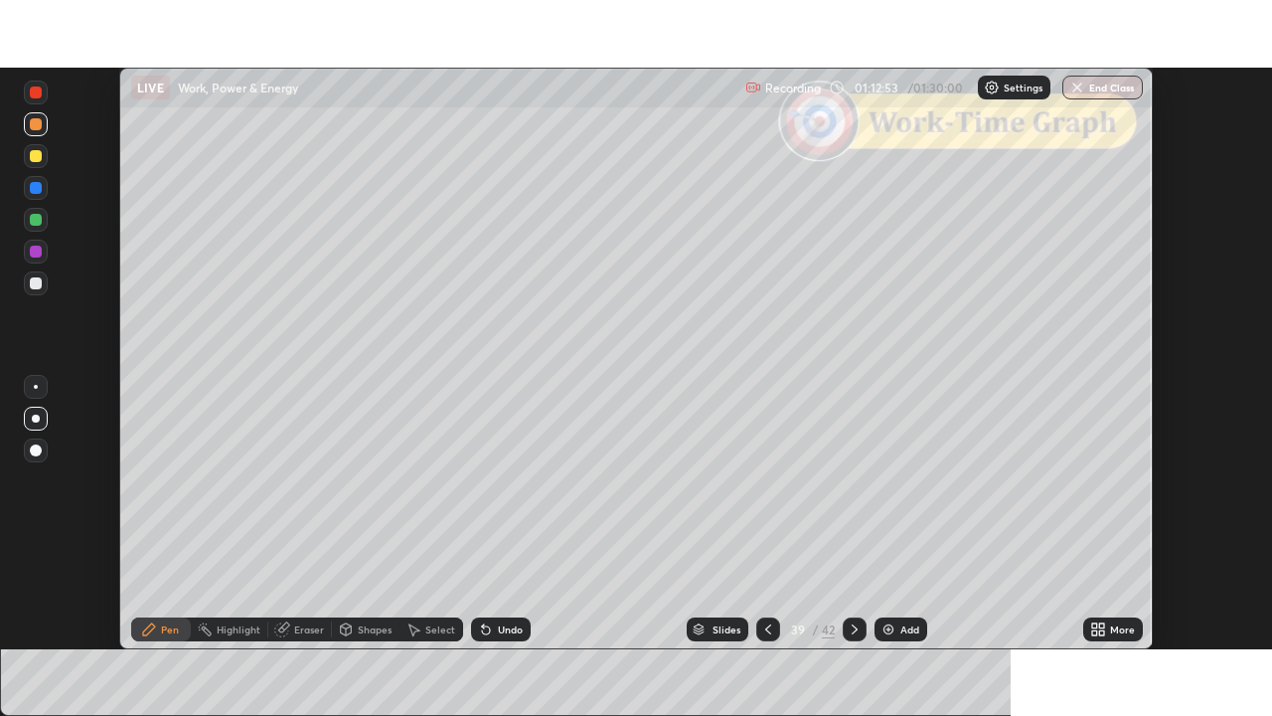
scroll to position [98795, 98104]
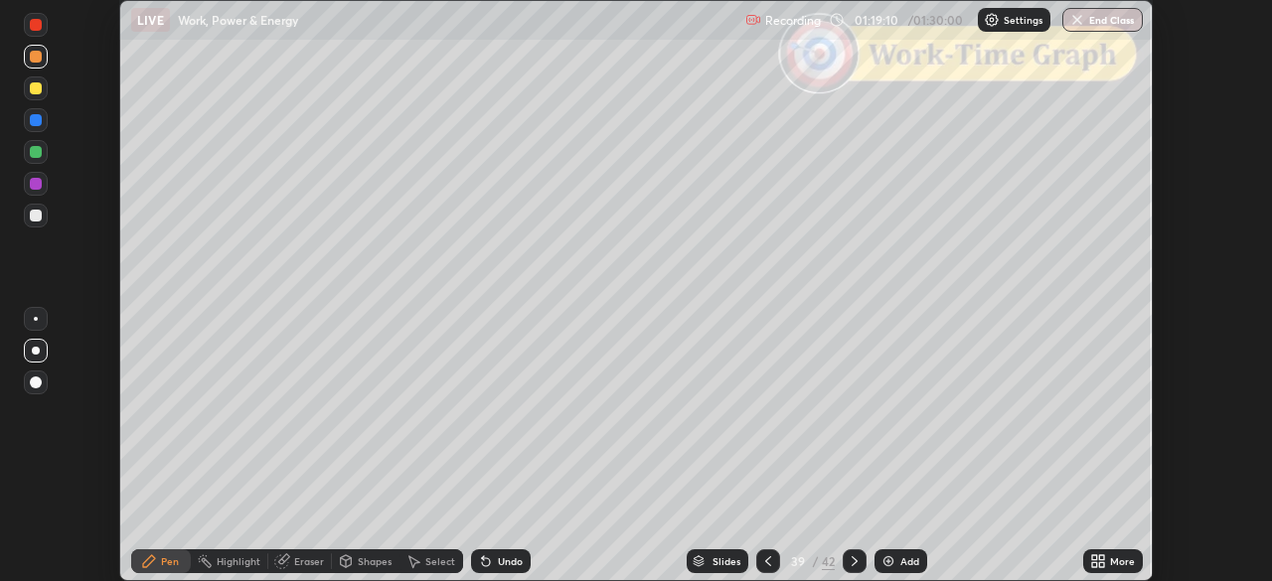
click at [1092, 558] on icon at bounding box center [1094, 558] width 5 height 5
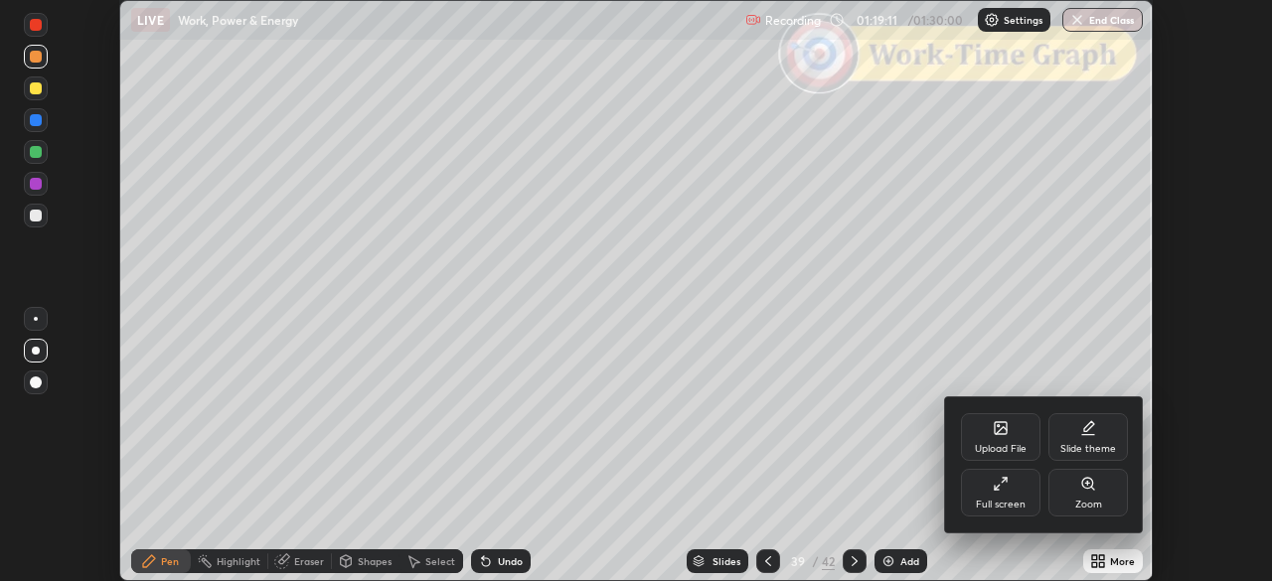
click at [992, 480] on div "Full screen" at bounding box center [1001, 493] width 80 height 48
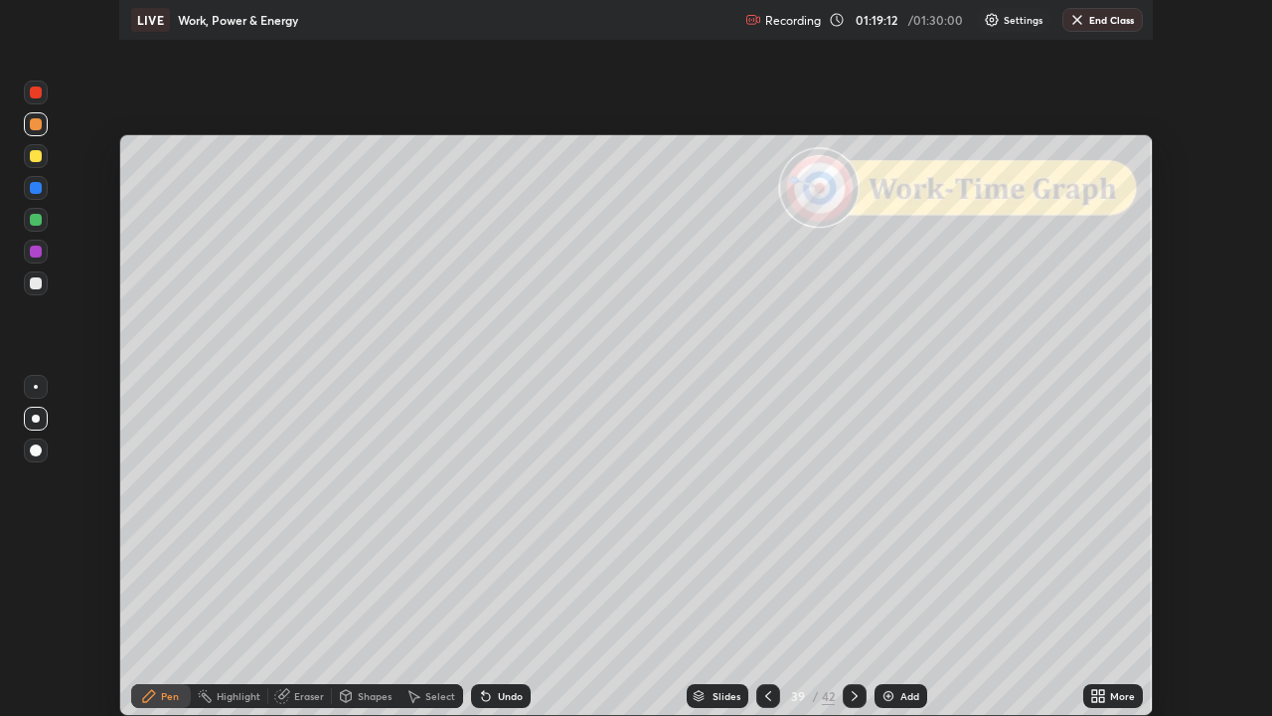
scroll to position [716, 1272]
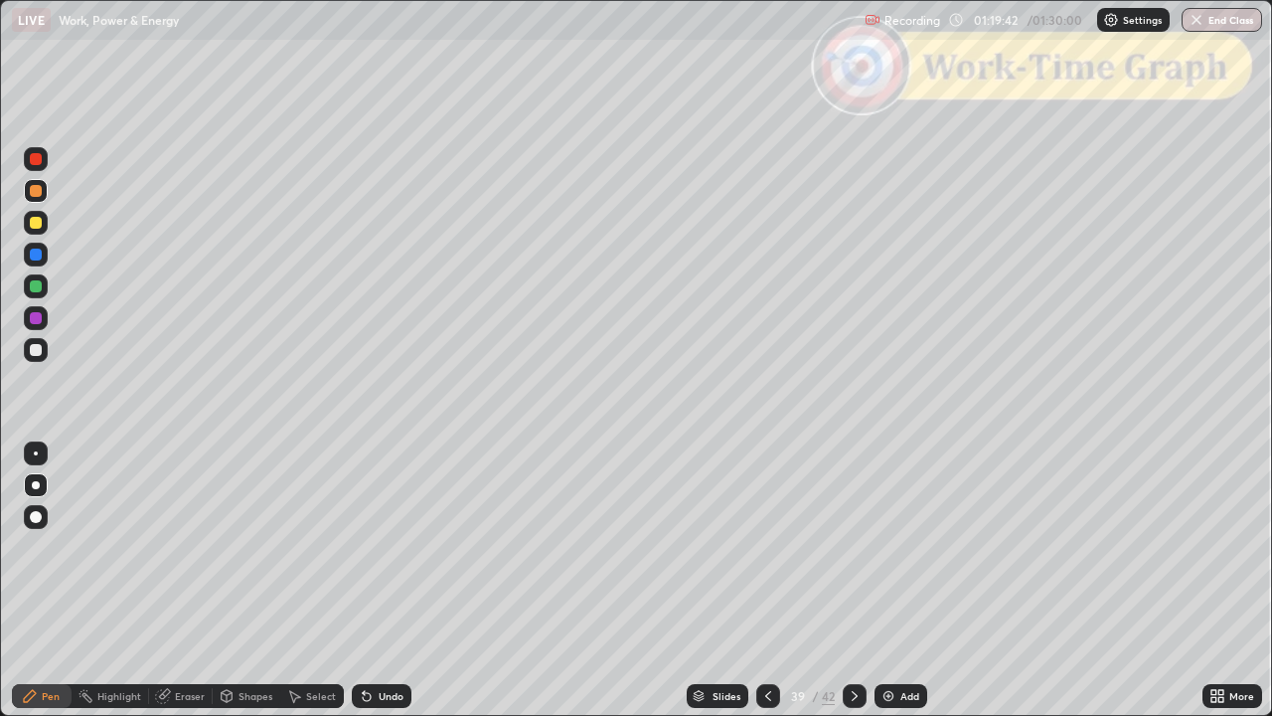
click at [764, 580] on icon at bounding box center [768, 696] width 16 height 16
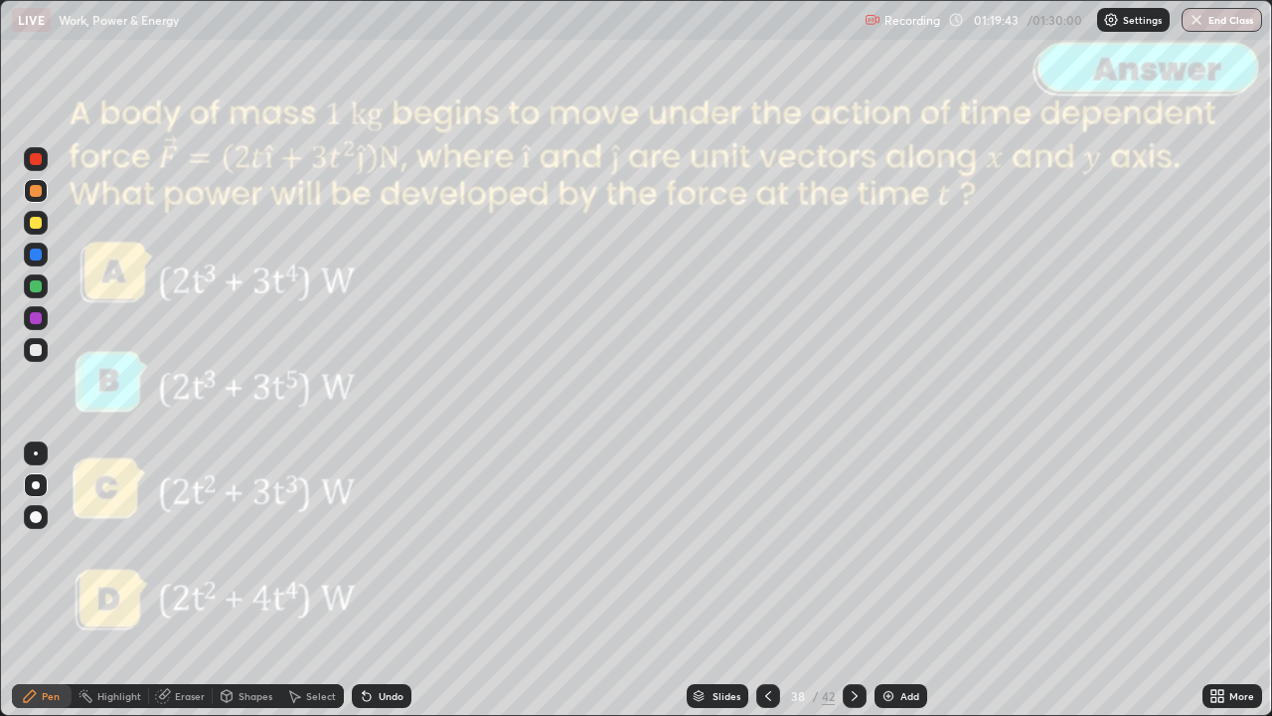
click at [853, 580] on icon at bounding box center [855, 696] width 16 height 16
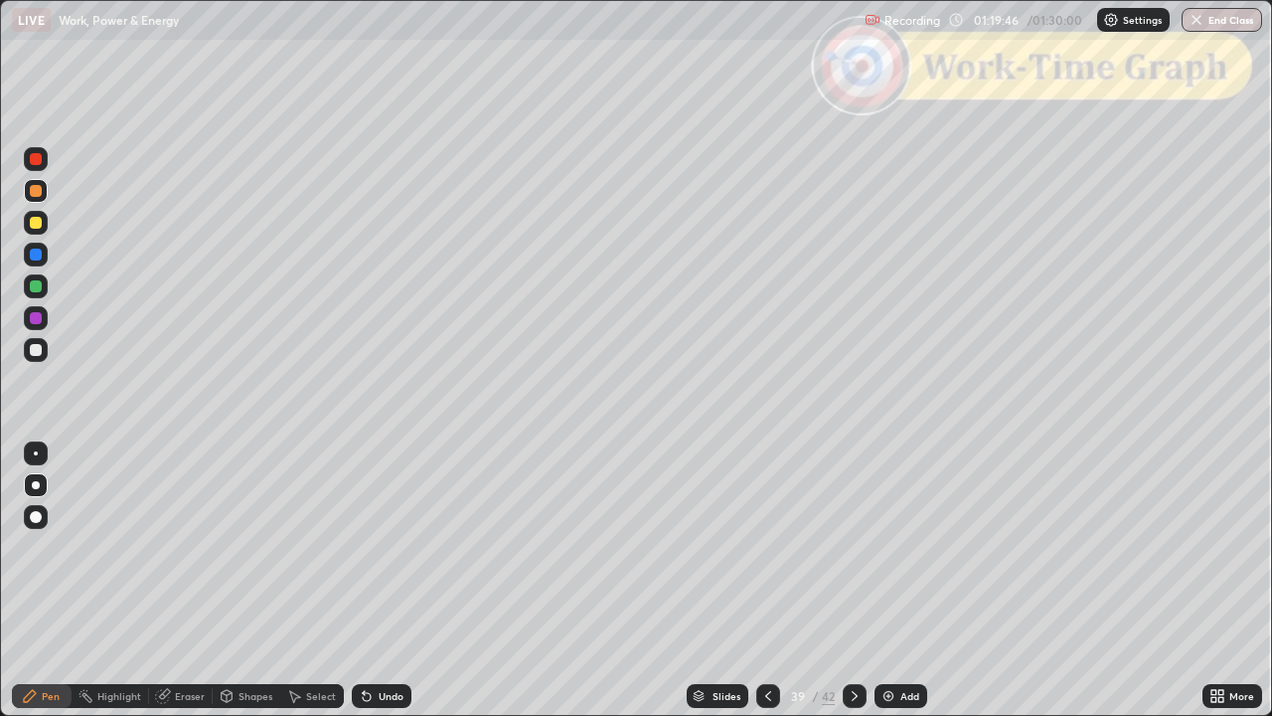
click at [182, 580] on div "Eraser" at bounding box center [181, 696] width 64 height 24
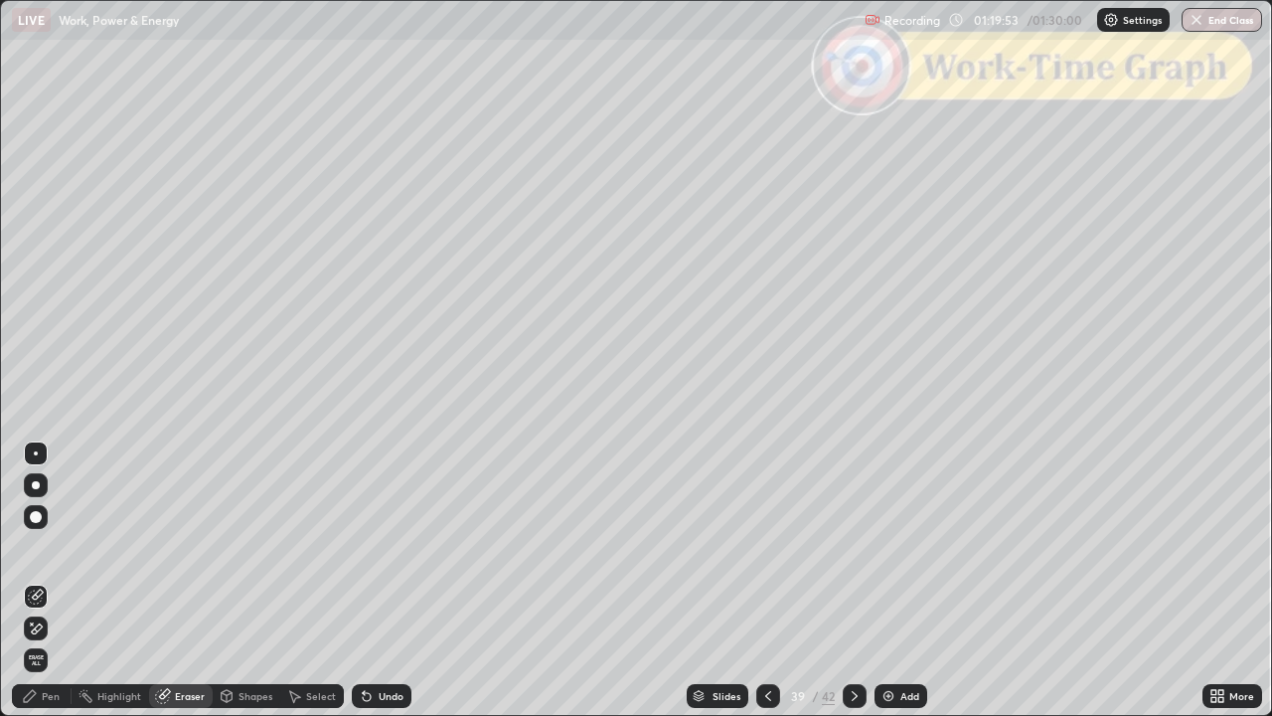
click at [58, 580] on div "Pen" at bounding box center [51, 696] width 18 height 10
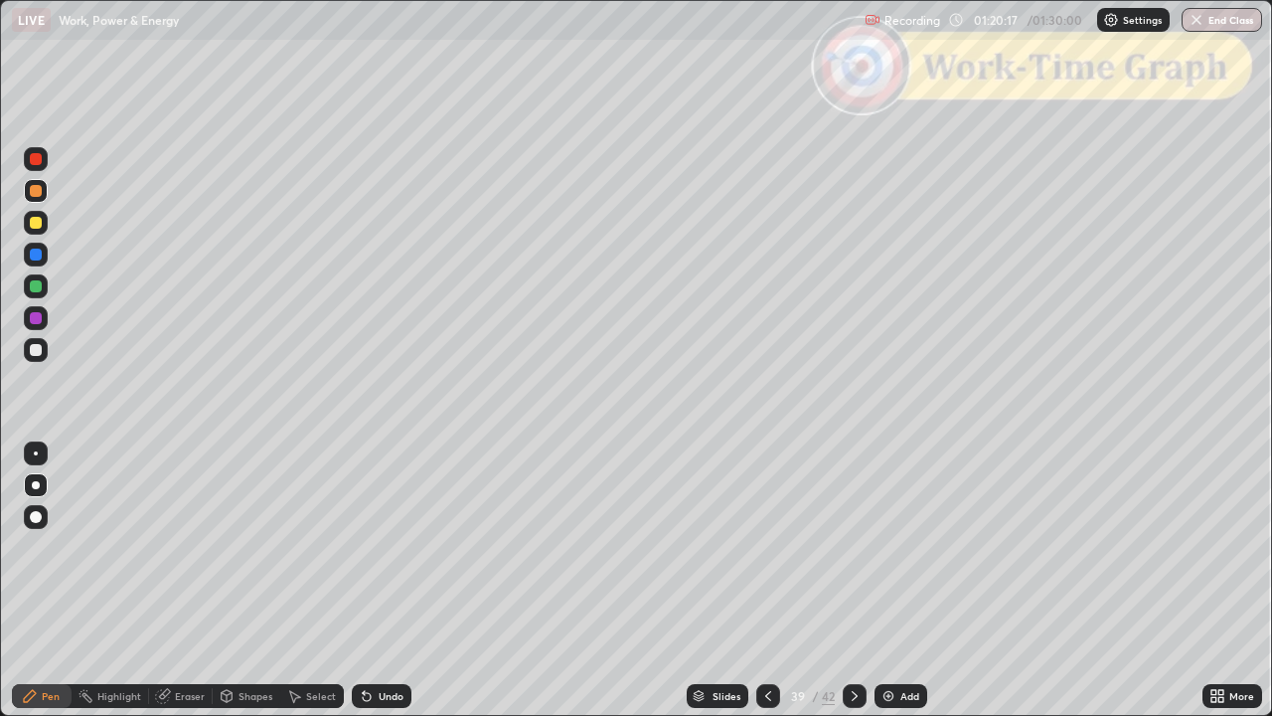
click at [1216, 20] on button "End Class" at bounding box center [1222, 20] width 80 height 24
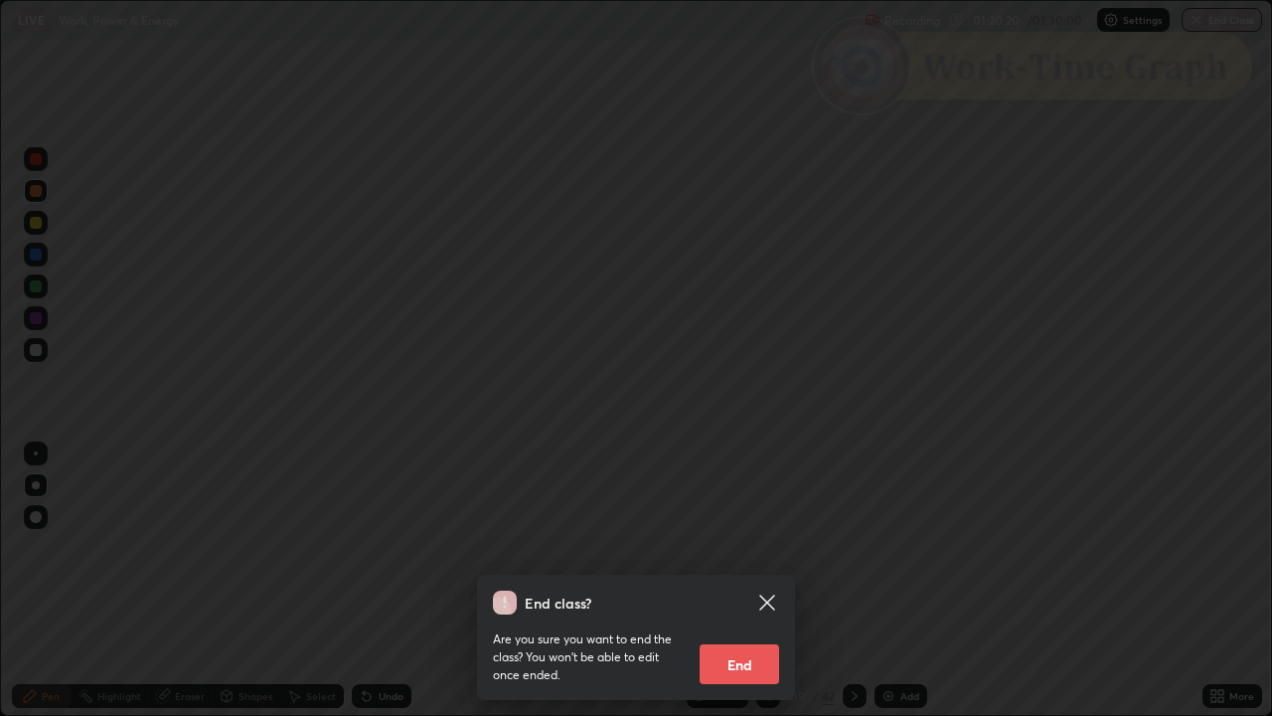
click at [770, 580] on icon at bounding box center [766, 601] width 15 height 15
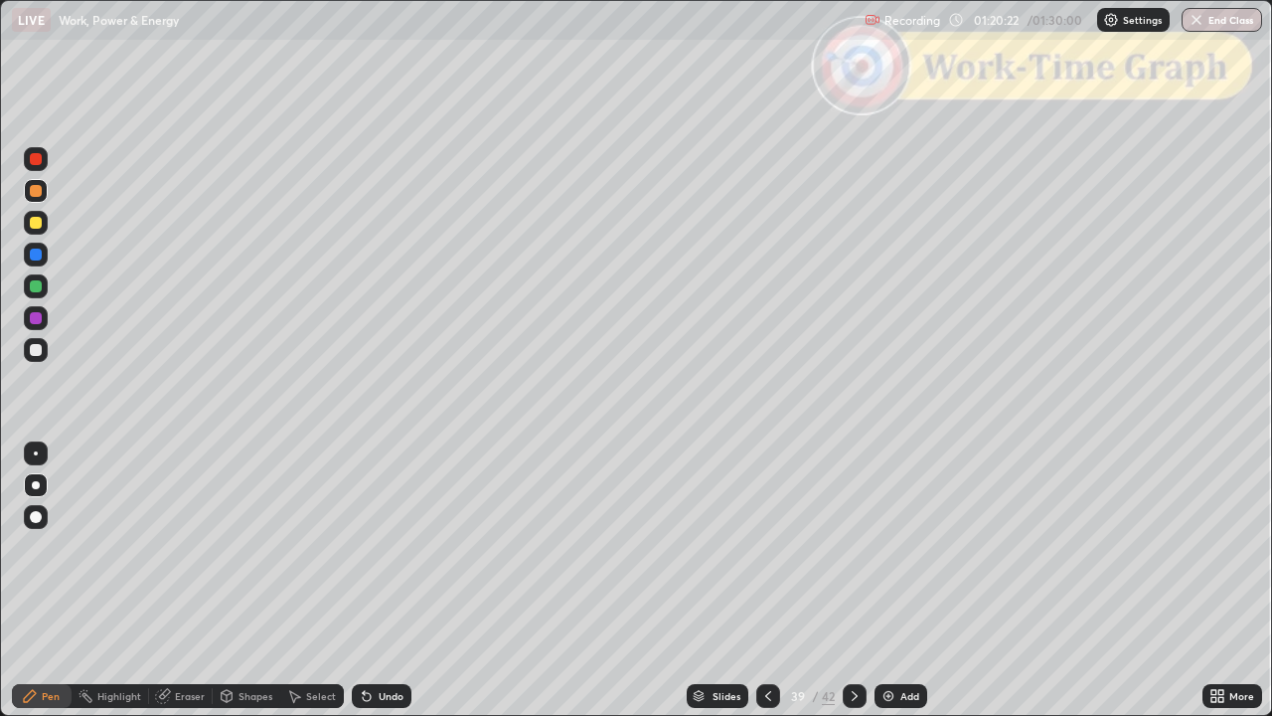
click at [170, 580] on icon at bounding box center [163, 696] width 16 height 16
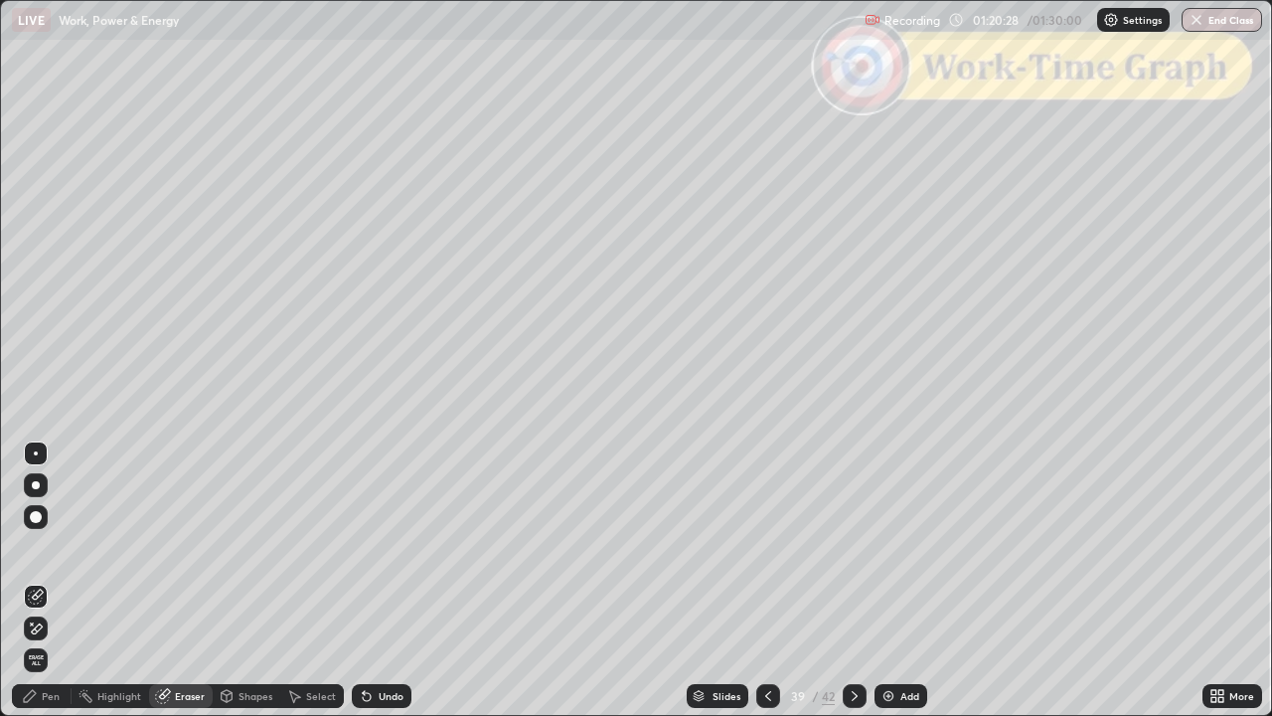
click at [1219, 27] on button "End Class" at bounding box center [1222, 20] width 80 height 24
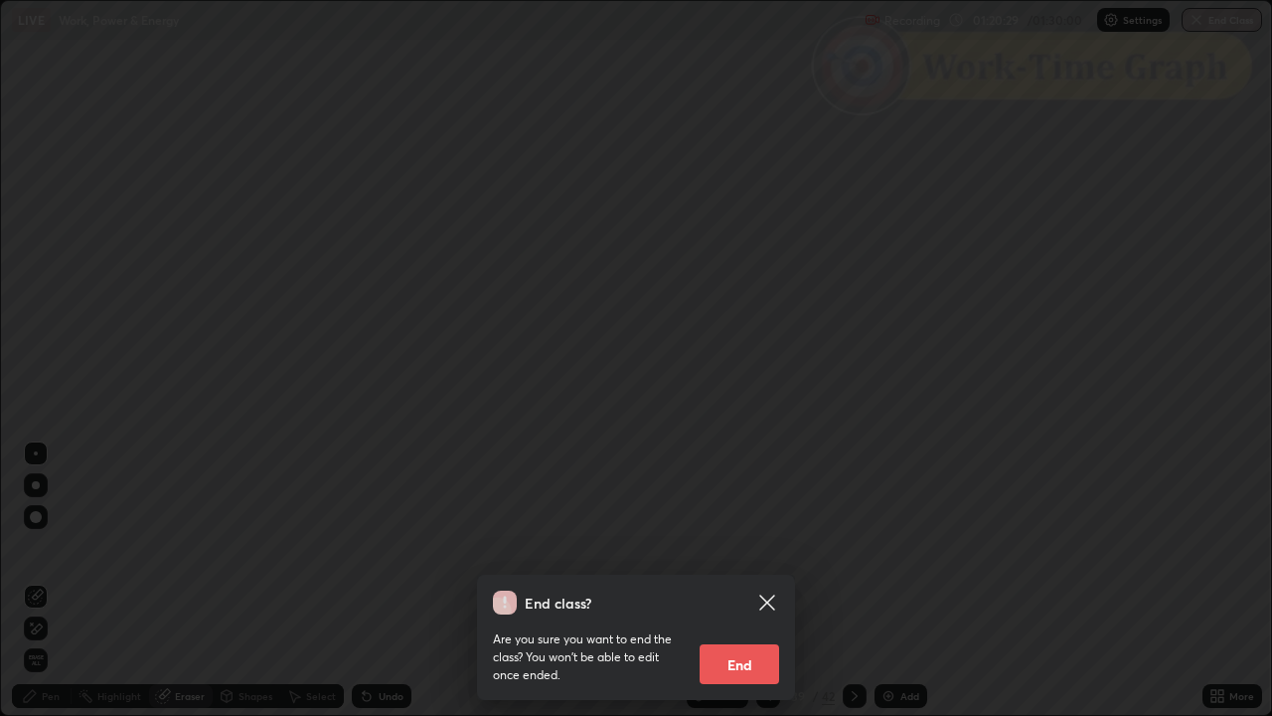
click at [729, 580] on button "End" at bounding box center [740, 664] width 80 height 40
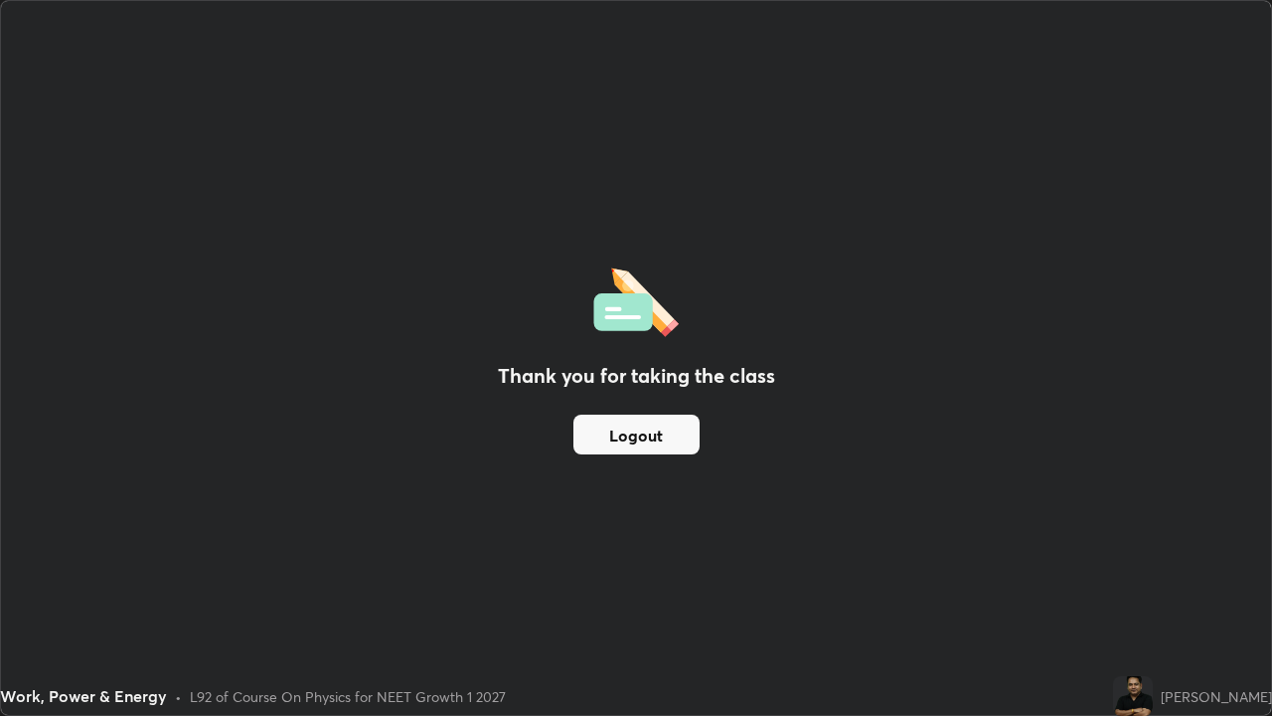
click at [641, 426] on button "Logout" at bounding box center [636, 434] width 126 height 40
